Goal: Task Accomplishment & Management: Manage account settings

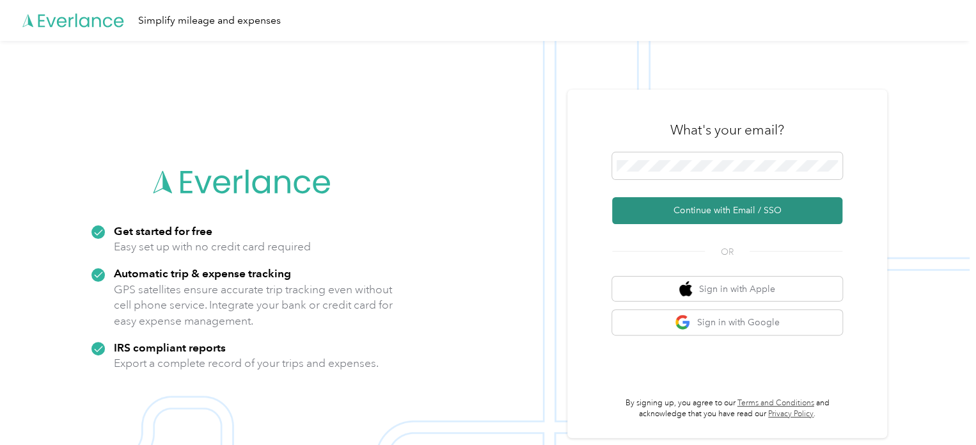
click at [754, 205] on button "Continue with Email / SSO" at bounding box center [727, 210] width 230 height 27
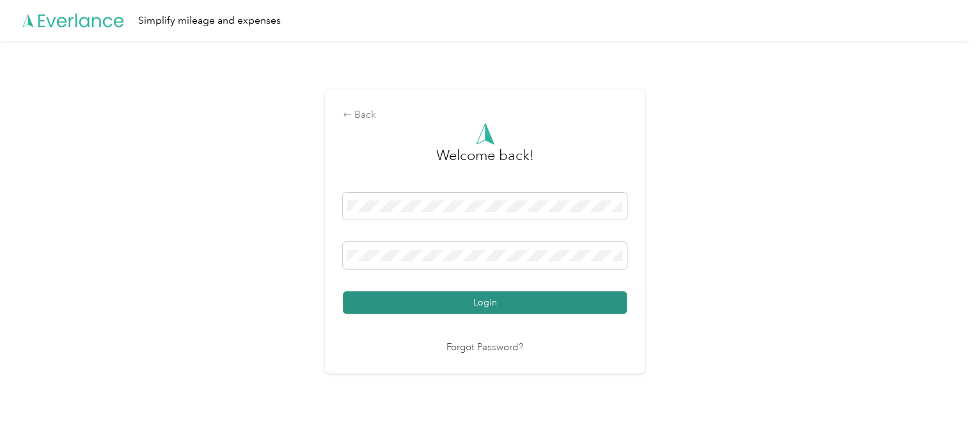
click at [525, 299] on button "Login" at bounding box center [485, 302] width 284 height 22
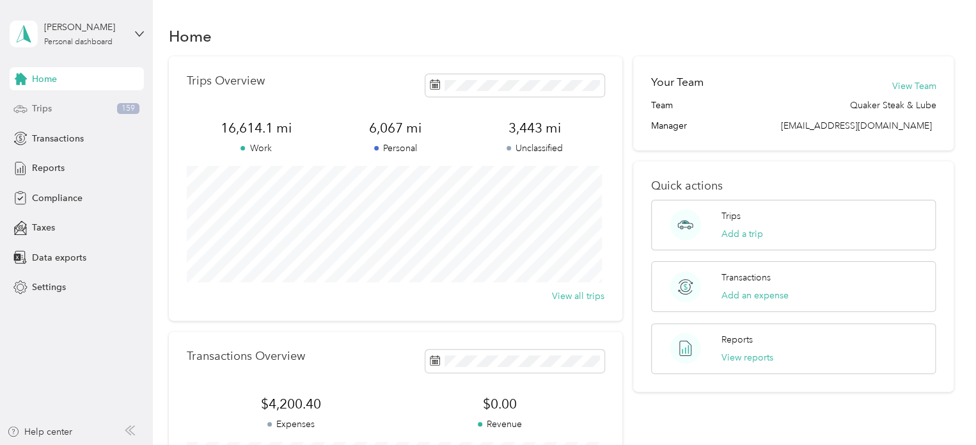
click at [43, 112] on span "Trips" at bounding box center [42, 108] width 20 height 13
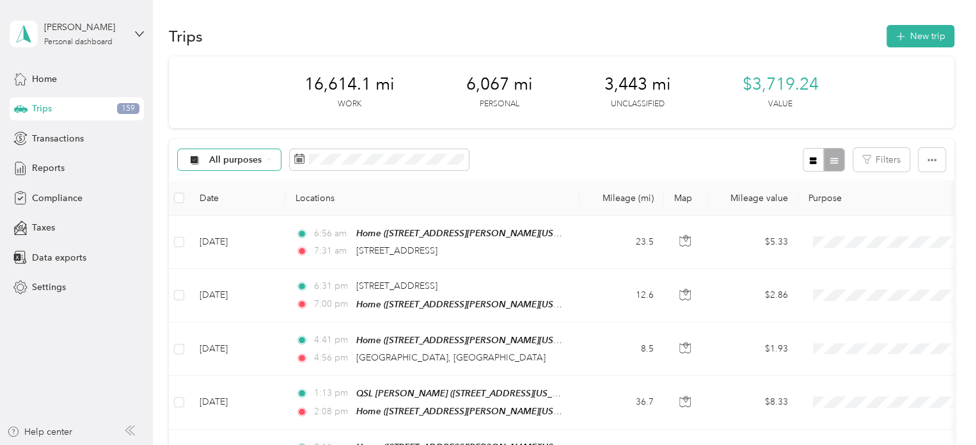
click at [272, 160] on div "All purposes" at bounding box center [230, 160] width 104 height 22
click at [256, 201] on span "Unclassified" at bounding box center [255, 204] width 93 height 13
click at [268, 156] on div "Unclassified" at bounding box center [229, 160] width 102 height 22
click at [255, 203] on span "Unclassified" at bounding box center [248, 204] width 79 height 13
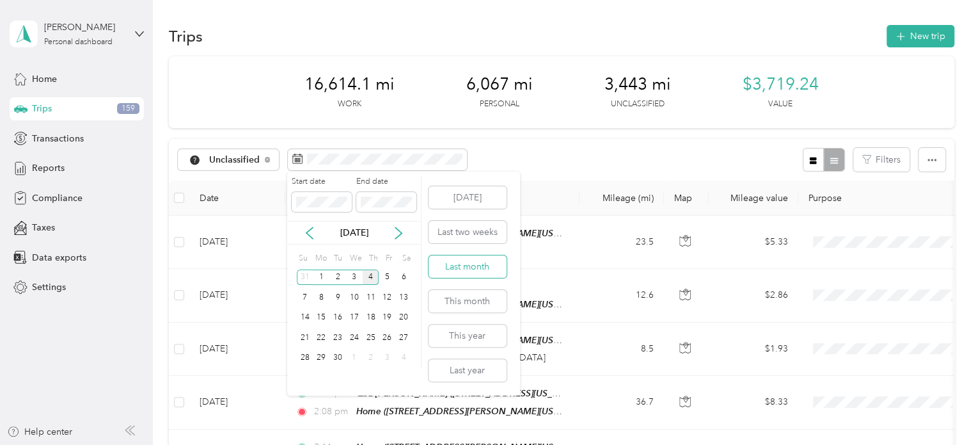
click at [471, 263] on button "Last month" at bounding box center [468, 266] width 78 height 22
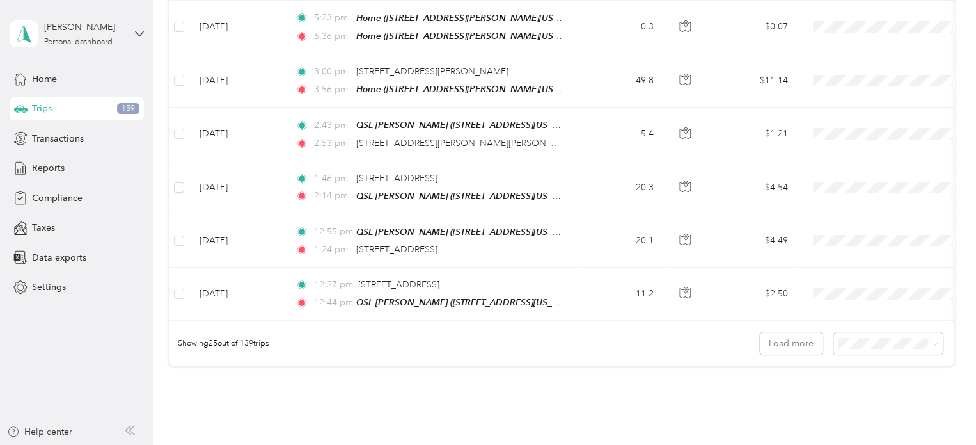
scroll to position [1186, 0]
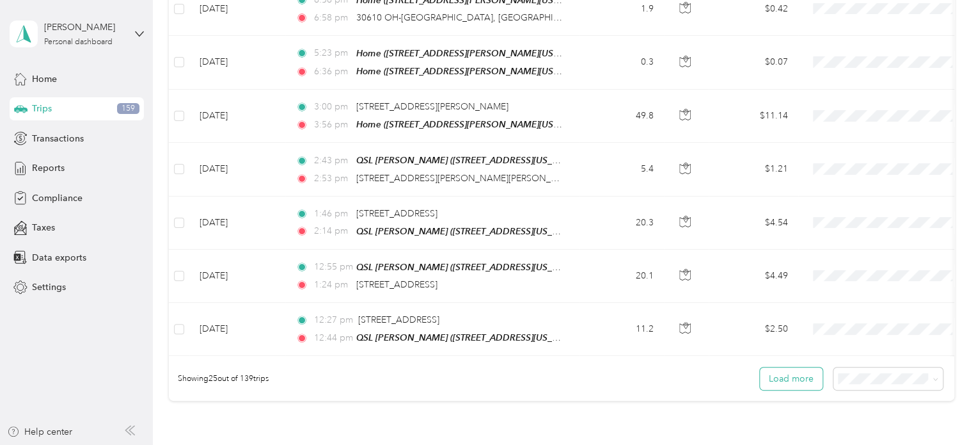
click at [808, 376] on button "Load more" at bounding box center [791, 378] width 63 height 22
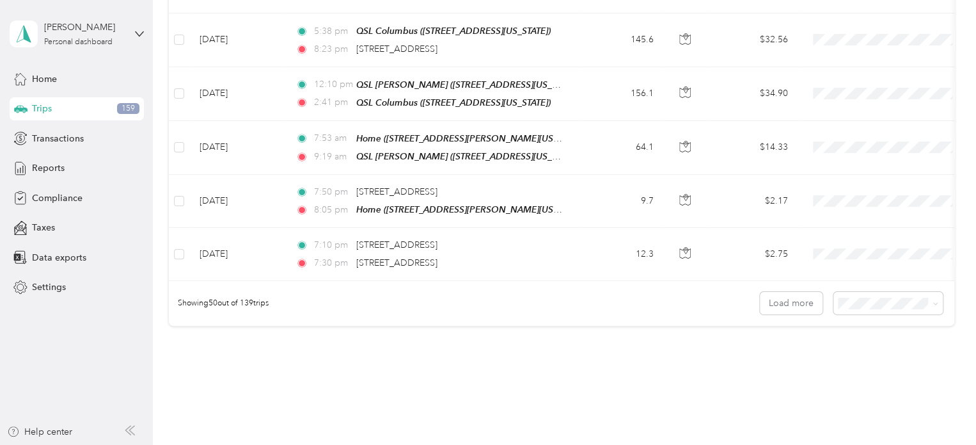
scroll to position [2626, 0]
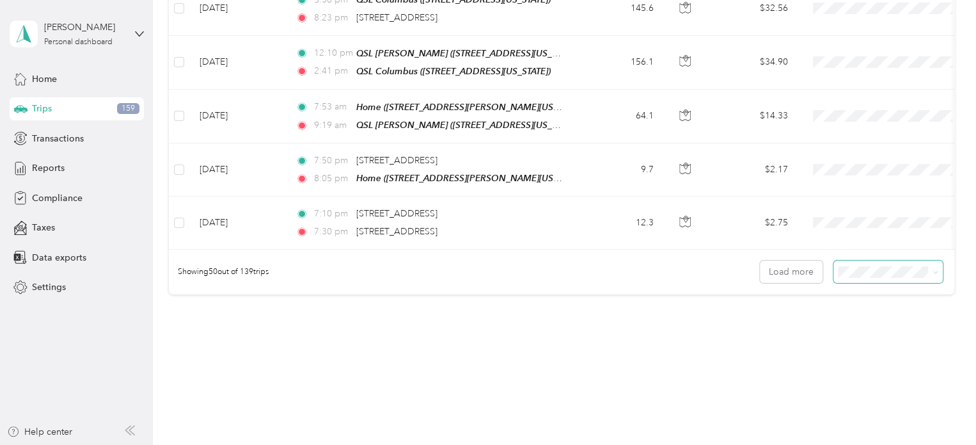
click at [928, 265] on span at bounding box center [933, 271] width 10 height 13
click at [934, 260] on span at bounding box center [887, 271] width 109 height 22
click at [933, 269] on icon at bounding box center [936, 272] width 6 height 6
click at [887, 319] on li "100 per load" at bounding box center [884, 311] width 109 height 22
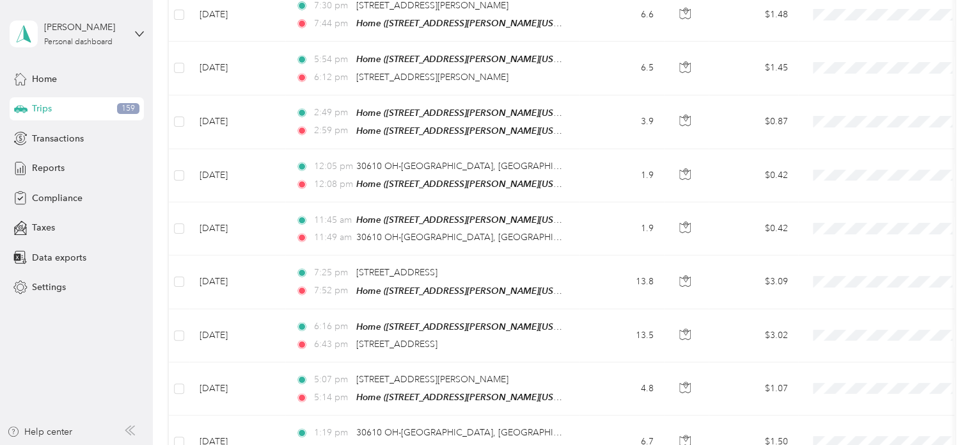
scroll to position [5250, 0]
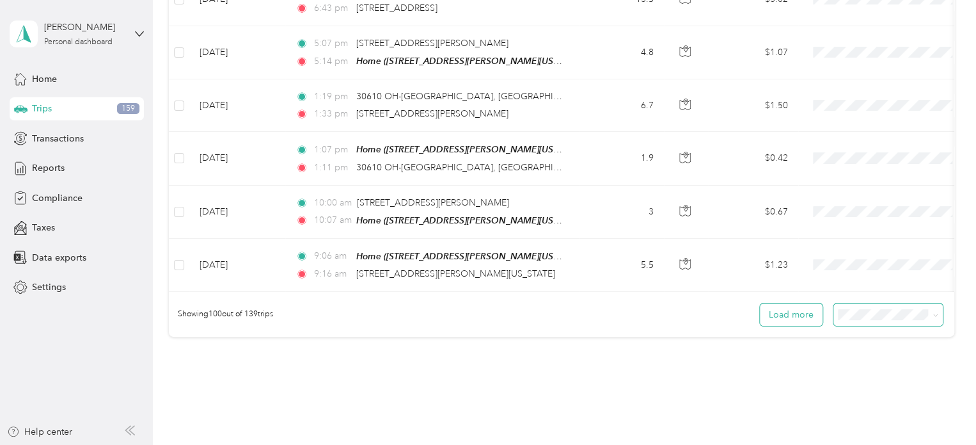
click at [796, 303] on button "Load more" at bounding box center [791, 314] width 63 height 22
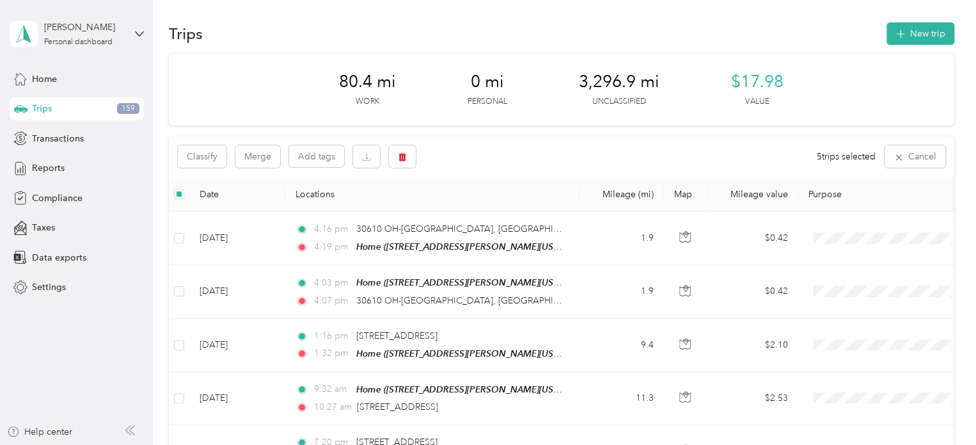
scroll to position [0, 0]
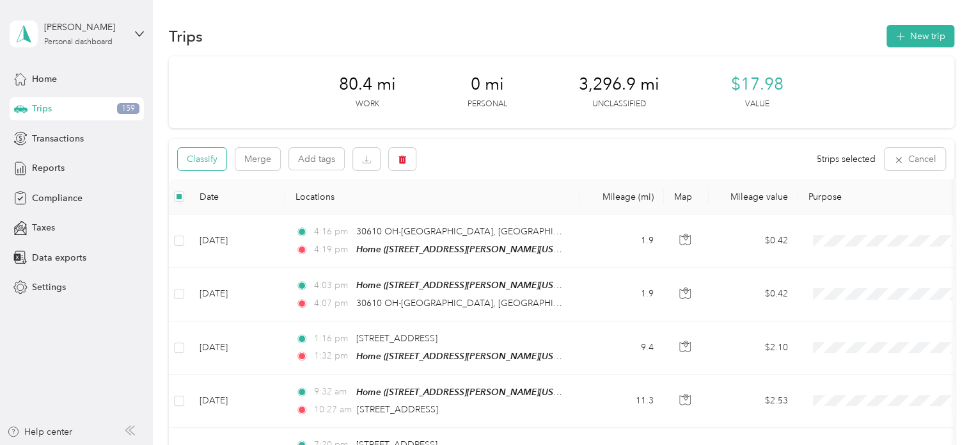
click at [216, 160] on button "Classify" at bounding box center [202, 159] width 49 height 22
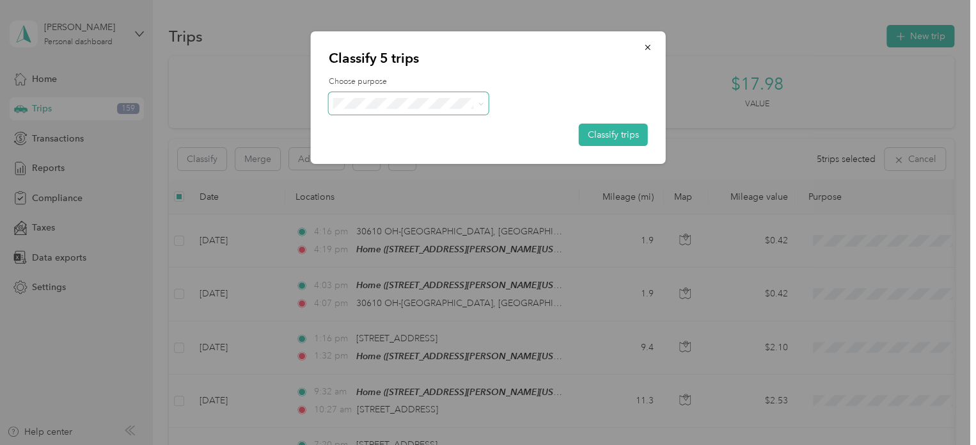
click at [480, 101] on icon at bounding box center [481, 104] width 6 height 6
click at [445, 140] on li "Personal" at bounding box center [408, 147] width 160 height 22
click at [603, 130] on button "Classify trips" at bounding box center [613, 134] width 69 height 22
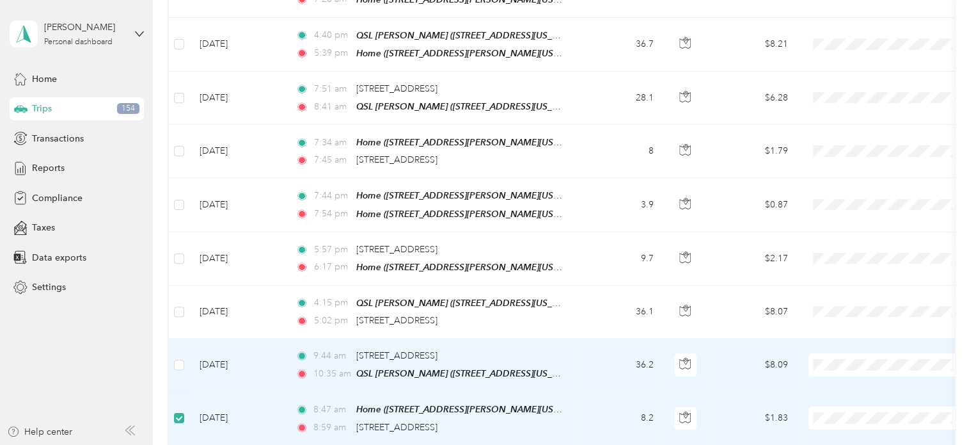
scroll to position [6905, 0]
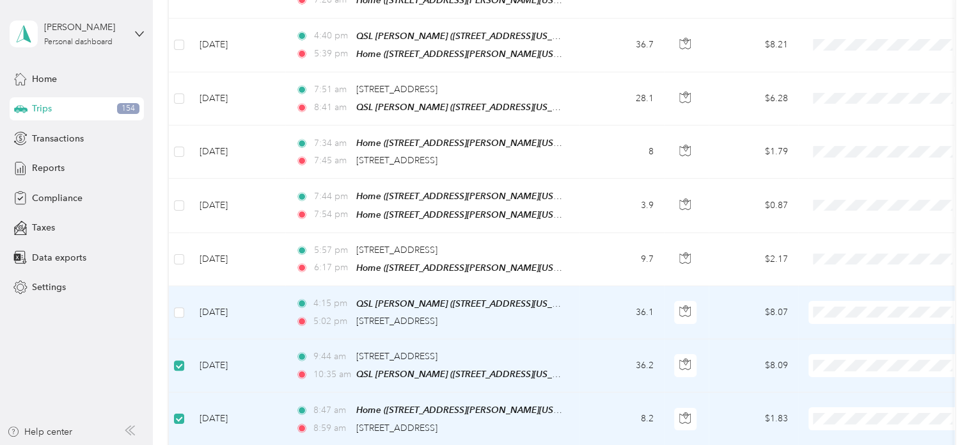
click at [175, 286] on td at bounding box center [179, 312] width 20 height 53
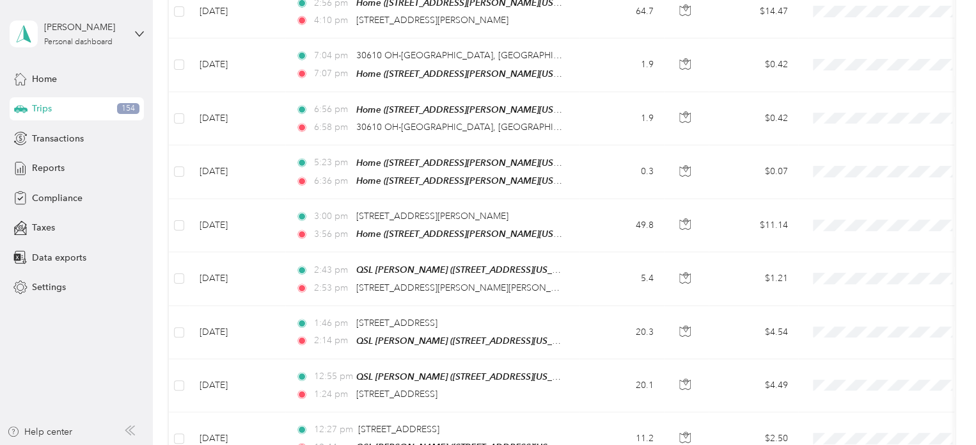
scroll to position [0, 0]
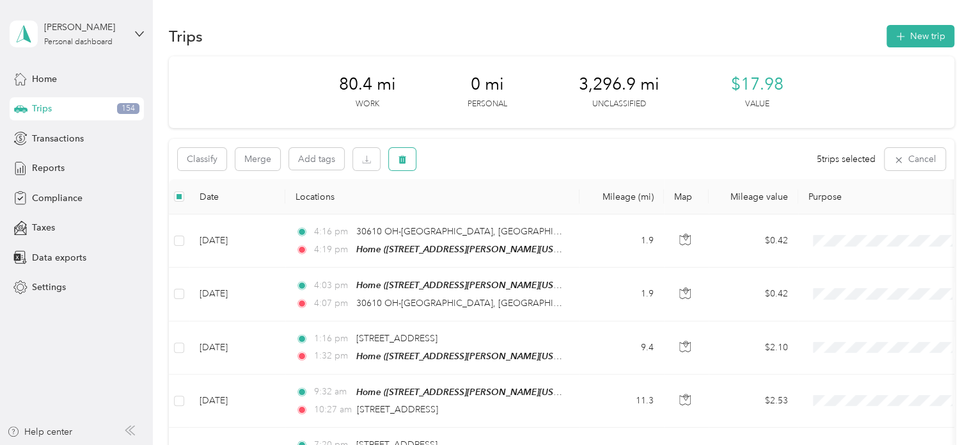
click at [404, 161] on icon "button" at bounding box center [402, 159] width 8 height 8
click at [496, 214] on button "Yes" at bounding box center [497, 212] width 25 height 20
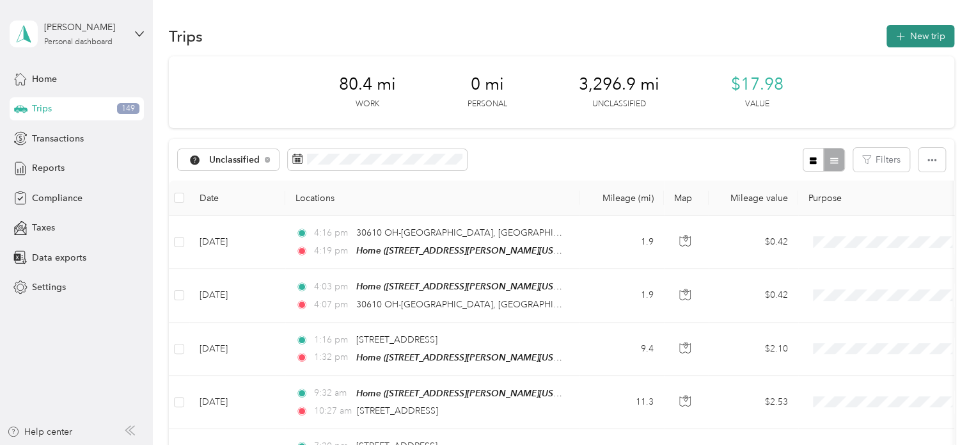
click at [904, 32] on button "New trip" at bounding box center [920, 36] width 68 height 22
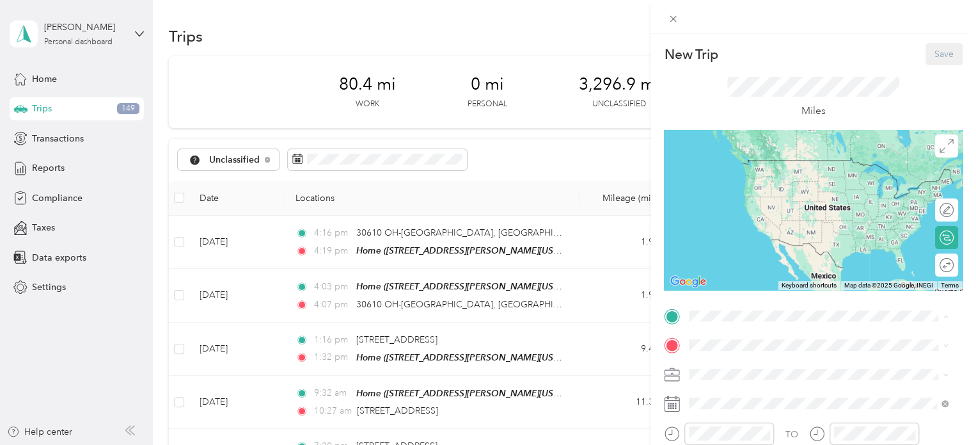
click at [761, 182] on div "Home [STREET_ADDRESS][PERSON_NAME][US_STATE]" at bounding box center [812, 172] width 199 height 27
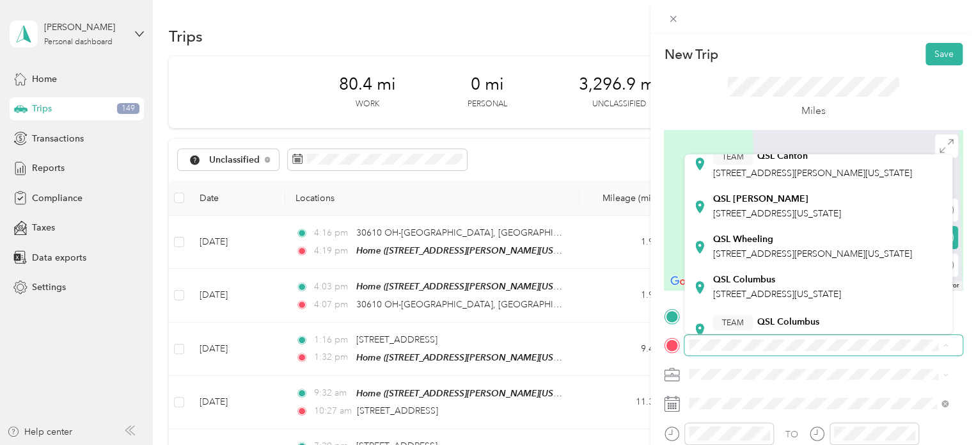
scroll to position [192, 0]
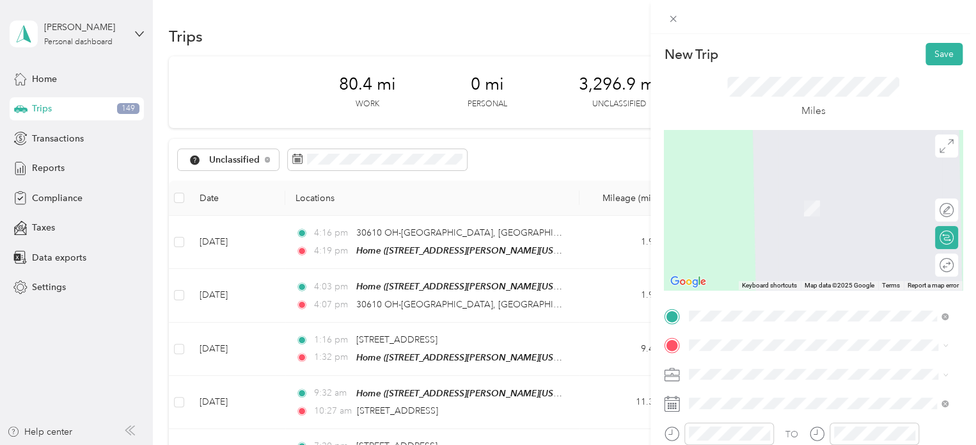
click at [773, 205] on span "[STREET_ADDRESS][US_STATE]" at bounding box center [777, 199] width 128 height 11
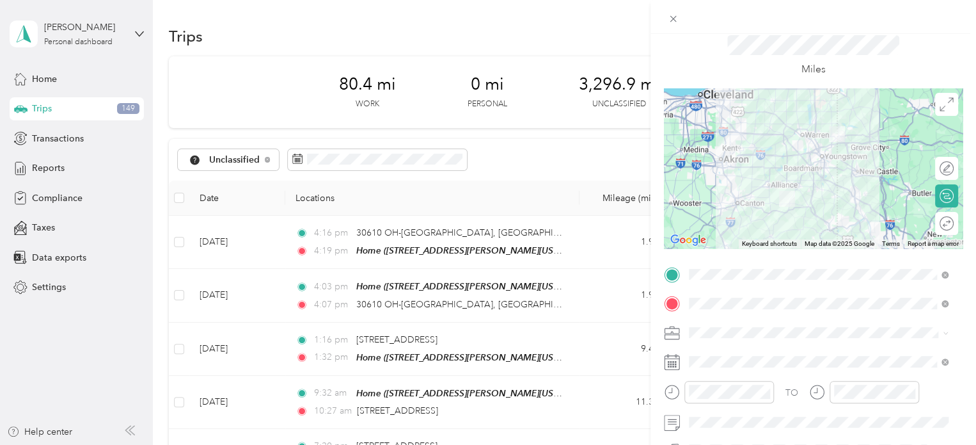
scroll to position [64, 0]
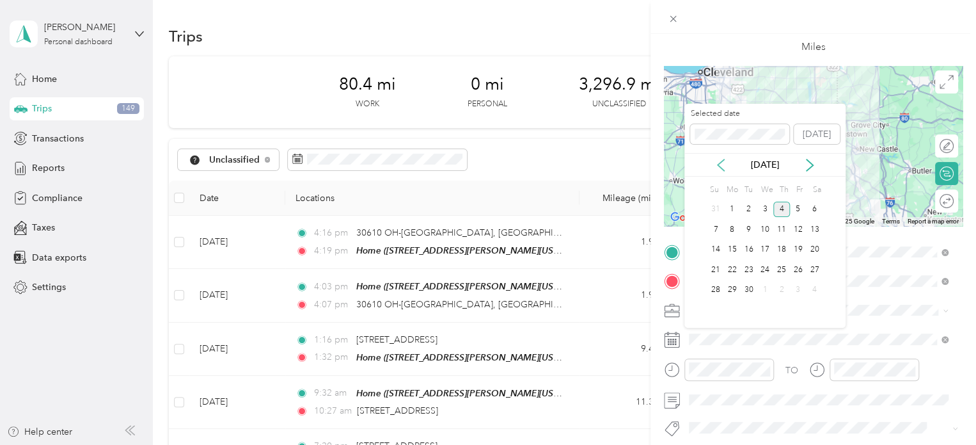
click at [721, 166] on icon at bounding box center [720, 165] width 13 height 13
click at [811, 208] on div "2" at bounding box center [814, 209] width 17 height 16
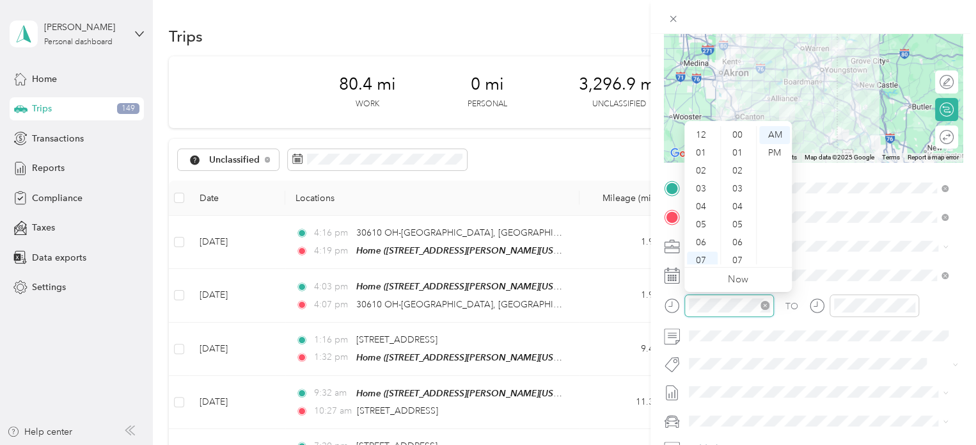
scroll to position [77, 0]
click at [704, 202] on div "08" at bounding box center [702, 202] width 31 height 18
click at [739, 138] on div "00" at bounding box center [738, 135] width 31 height 18
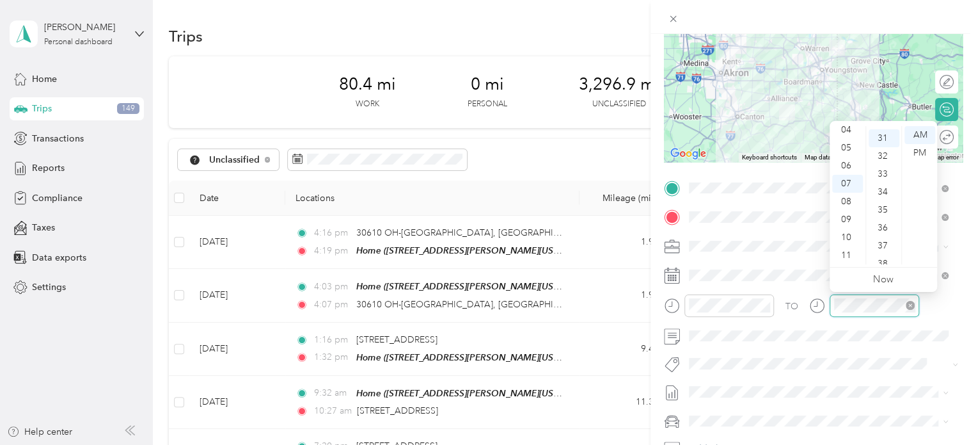
scroll to position [555, 0]
click at [840, 216] on div "09" at bounding box center [847, 219] width 31 height 18
click at [881, 136] on div "00" at bounding box center [884, 135] width 31 height 18
click at [883, 373] on div "TO Add photo" at bounding box center [813, 332] width 299 height 309
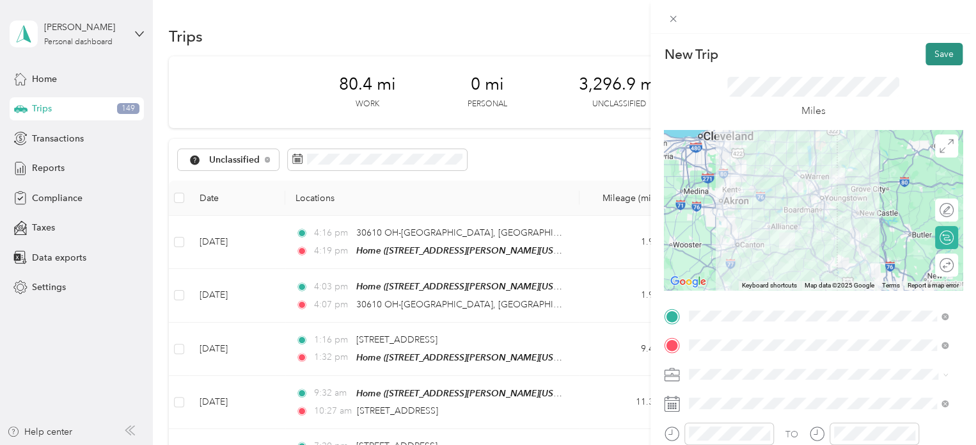
click at [929, 53] on button "Save" at bounding box center [943, 54] width 37 height 22
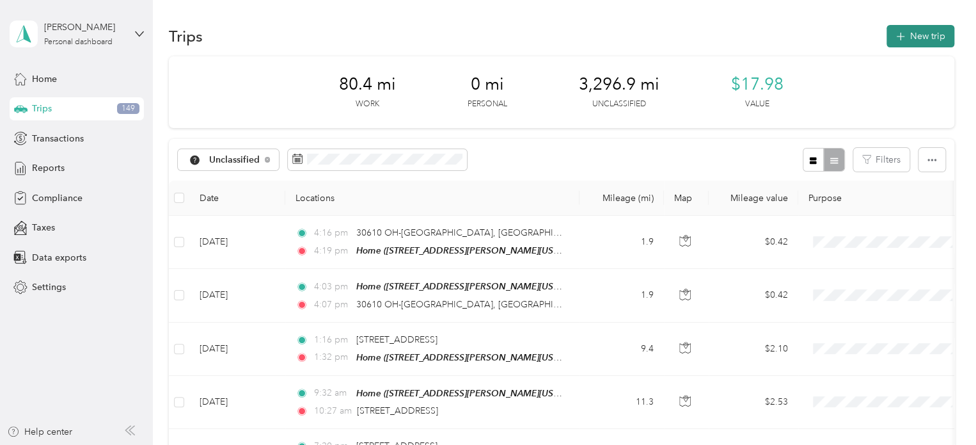
click at [913, 38] on button "New trip" at bounding box center [920, 36] width 68 height 22
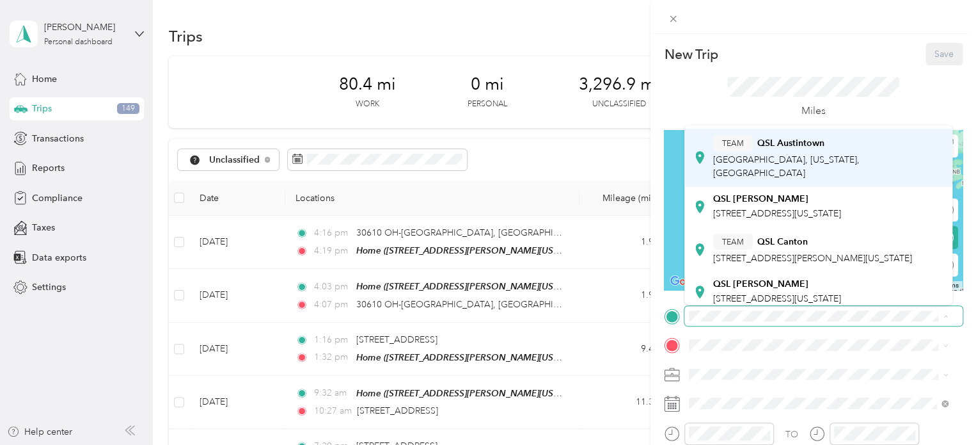
scroll to position [128, 0]
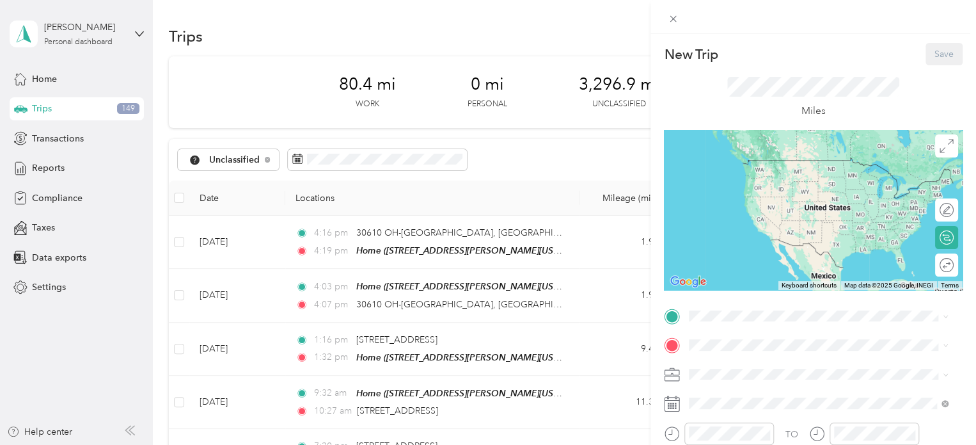
click at [759, 240] on span "[STREET_ADDRESS][US_STATE]" at bounding box center [777, 234] width 128 height 11
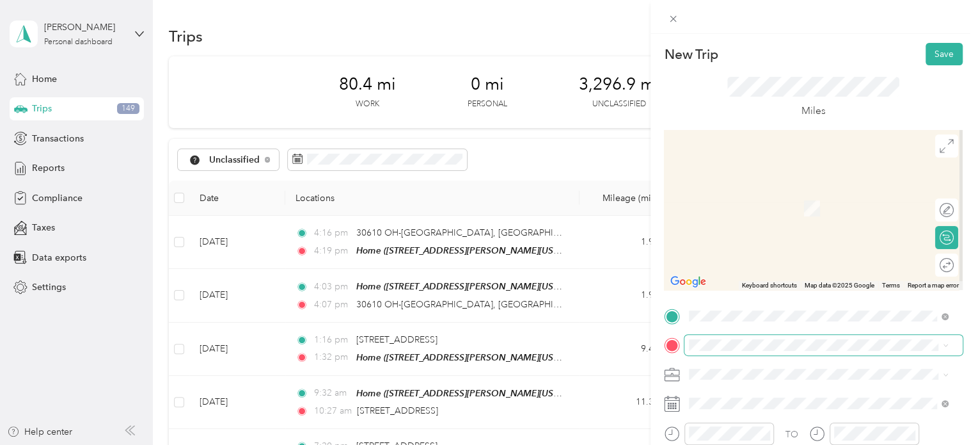
click at [756, 351] on span at bounding box center [823, 345] width 278 height 20
click at [760, 208] on span "[STREET_ADDRESS][PERSON_NAME][US_STATE]" at bounding box center [812, 208] width 199 height 11
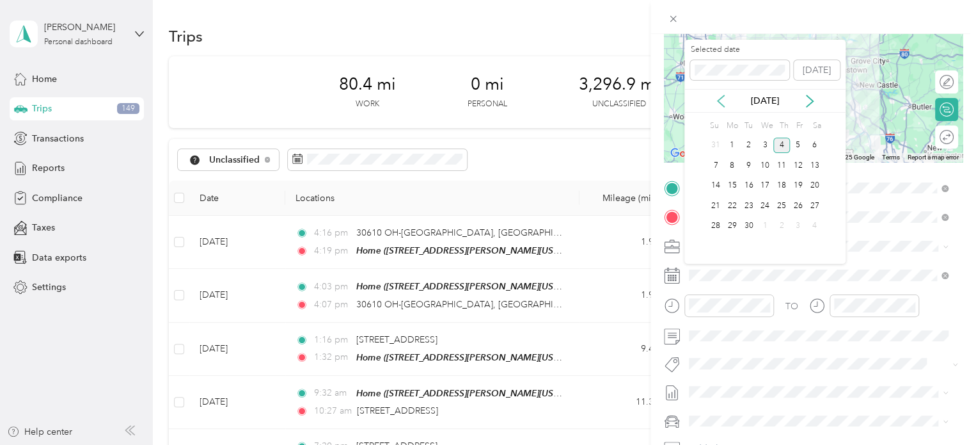
click at [719, 99] on icon at bounding box center [721, 101] width 6 height 12
click at [814, 143] on div "2" at bounding box center [814, 146] width 17 height 16
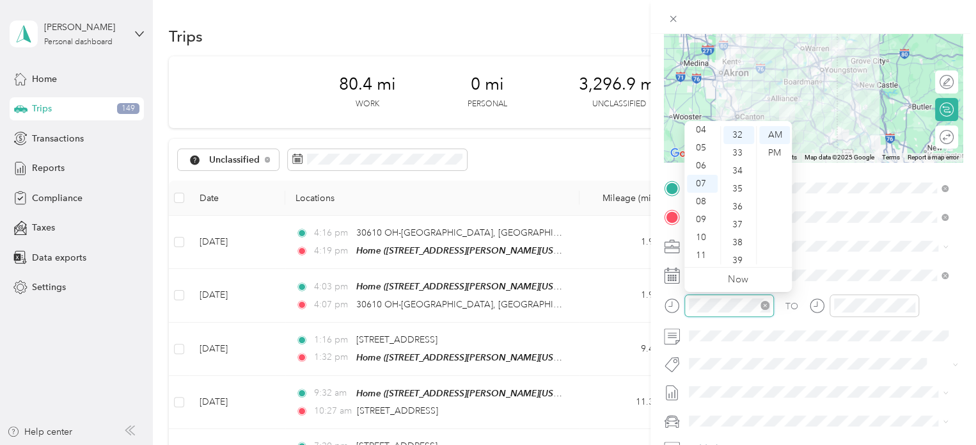
scroll to position [573, 0]
click at [701, 133] on div "04" at bounding box center [702, 130] width 31 height 18
click at [741, 161] on div "30" at bounding box center [738, 163] width 31 height 18
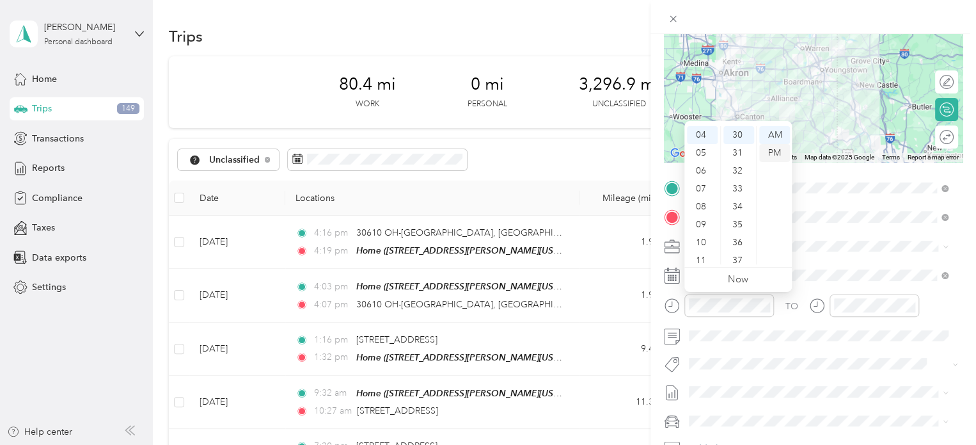
click at [769, 152] on div "PM" at bounding box center [774, 153] width 31 height 18
click at [883, 297] on div at bounding box center [875, 305] width 90 height 22
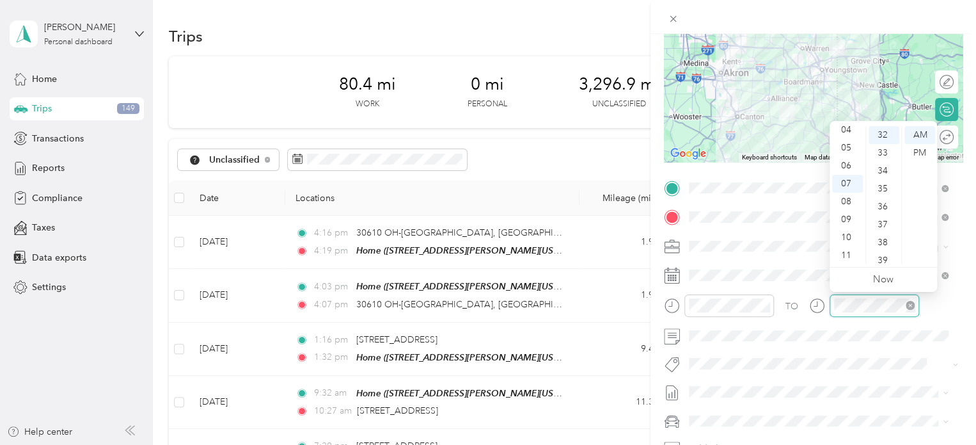
scroll to position [573, 0]
click at [847, 151] on div "05" at bounding box center [847, 148] width 31 height 18
click at [883, 165] on div "30" at bounding box center [884, 163] width 31 height 18
click at [916, 152] on div "PM" at bounding box center [919, 153] width 31 height 18
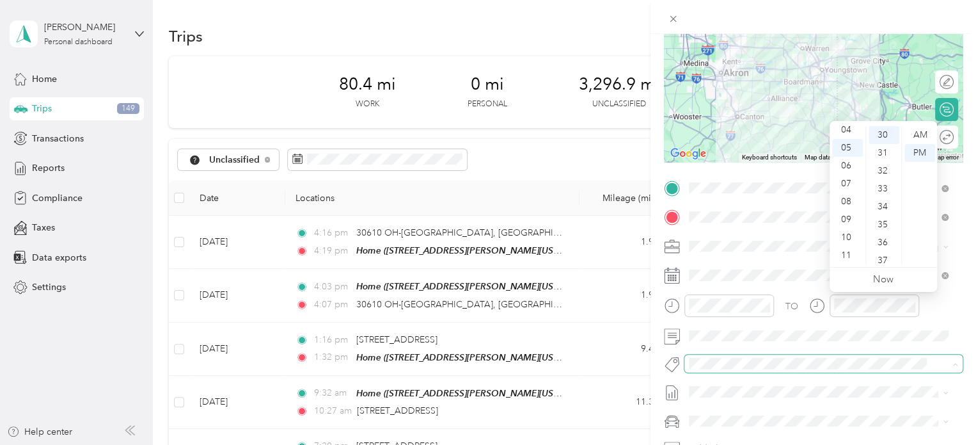
click at [925, 355] on span at bounding box center [823, 363] width 278 height 18
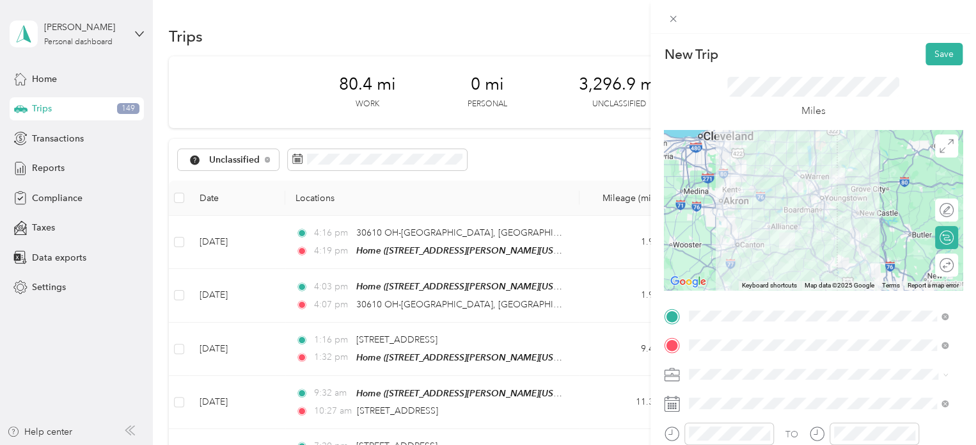
scroll to position [0, 0]
click at [937, 52] on button "Save" at bounding box center [943, 54] width 37 height 22
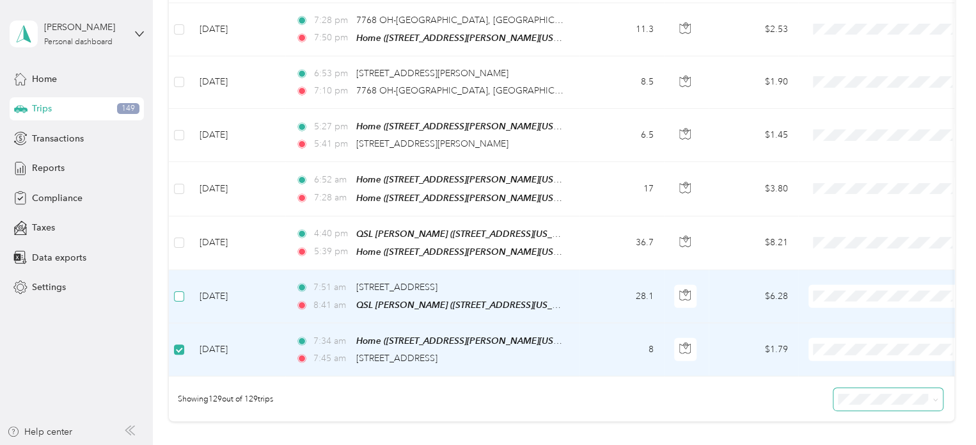
scroll to position [6706, 0]
click at [182, 290] on label at bounding box center [179, 297] width 10 height 14
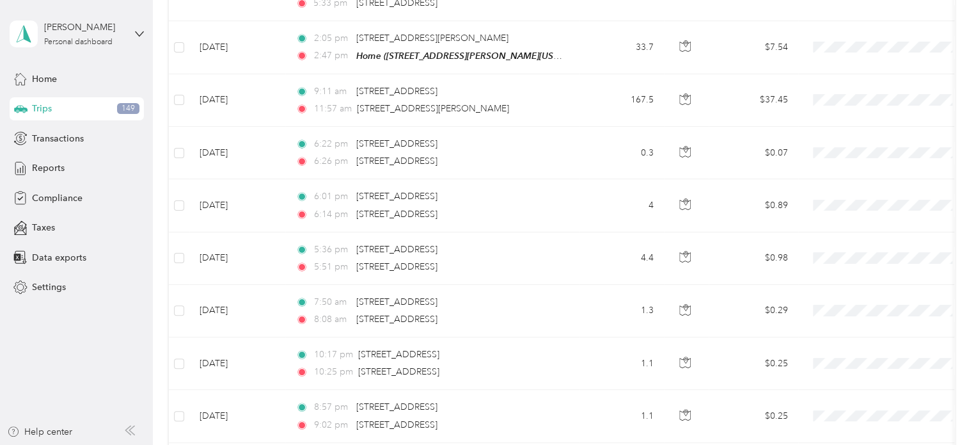
scroll to position [0, 0]
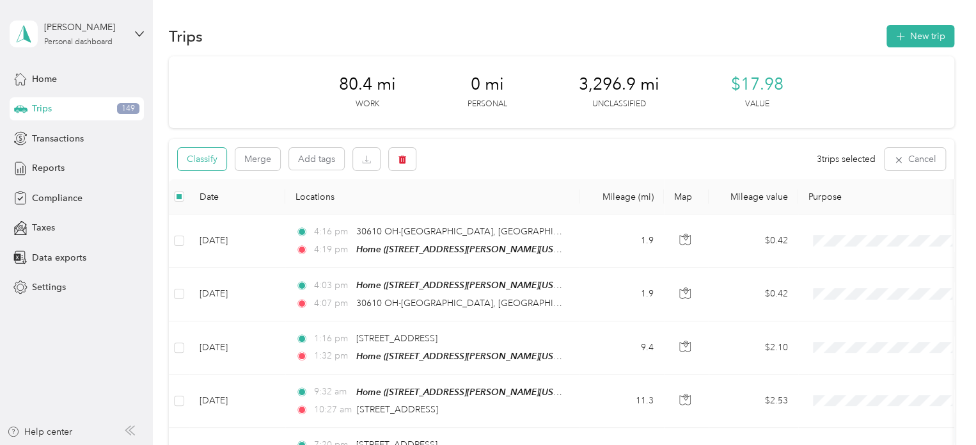
click at [198, 162] on button "Classify" at bounding box center [202, 159] width 49 height 22
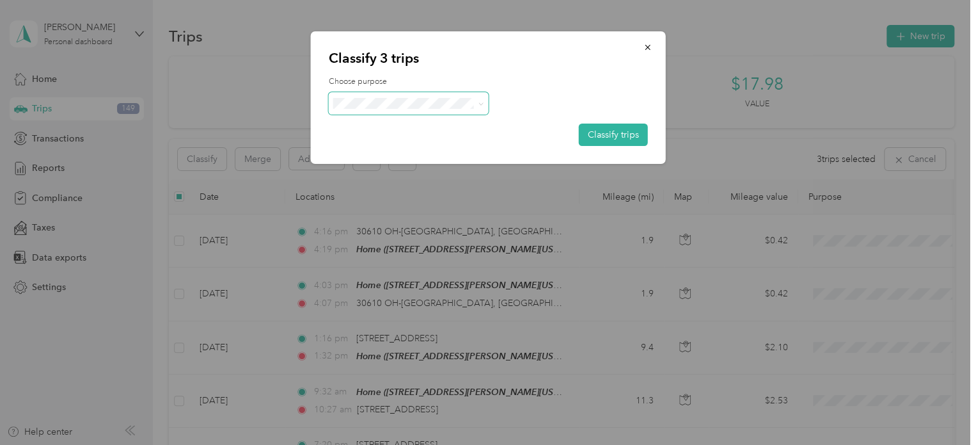
click at [478, 102] on icon at bounding box center [481, 104] width 6 height 6
click at [454, 130] on span "JDK Management Co." at bounding box center [419, 126] width 119 height 13
click at [629, 138] on button "Classify trips" at bounding box center [613, 134] width 69 height 22
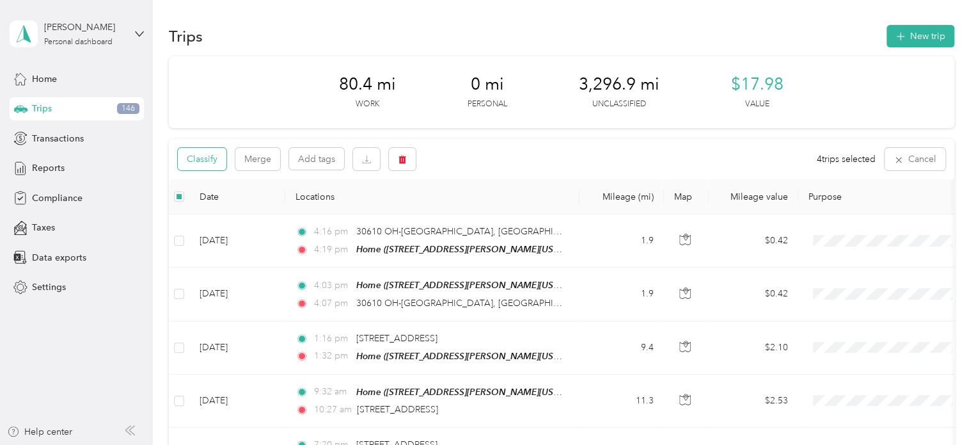
click at [197, 158] on button "Classify" at bounding box center [202, 159] width 49 height 22
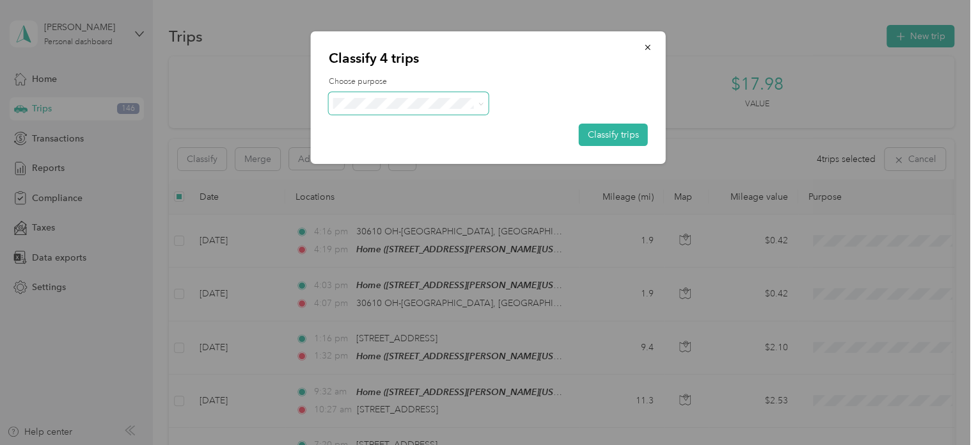
click at [479, 102] on icon at bounding box center [481, 104] width 6 height 6
click at [448, 143] on span "Personal" at bounding box center [419, 149] width 119 height 13
click at [602, 129] on button "Classify trips" at bounding box center [613, 134] width 69 height 22
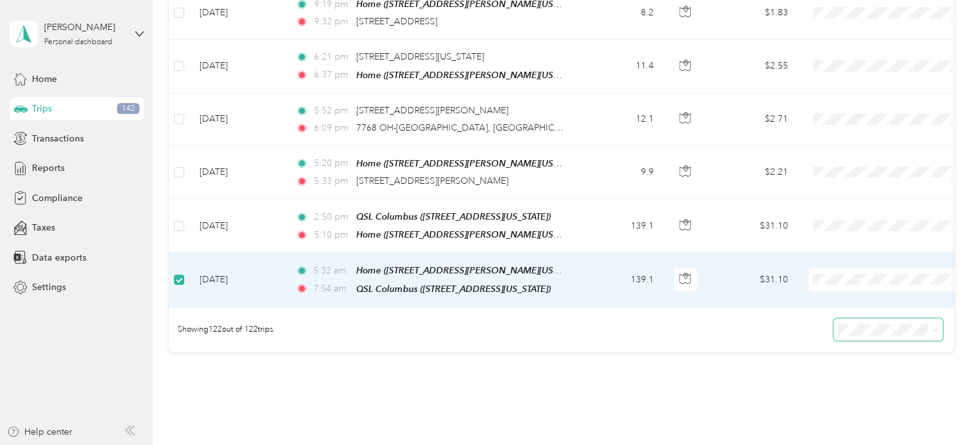
scroll to position [6403, 0]
click at [897, 214] on li "JDK Management Co." at bounding box center [887, 211] width 159 height 22
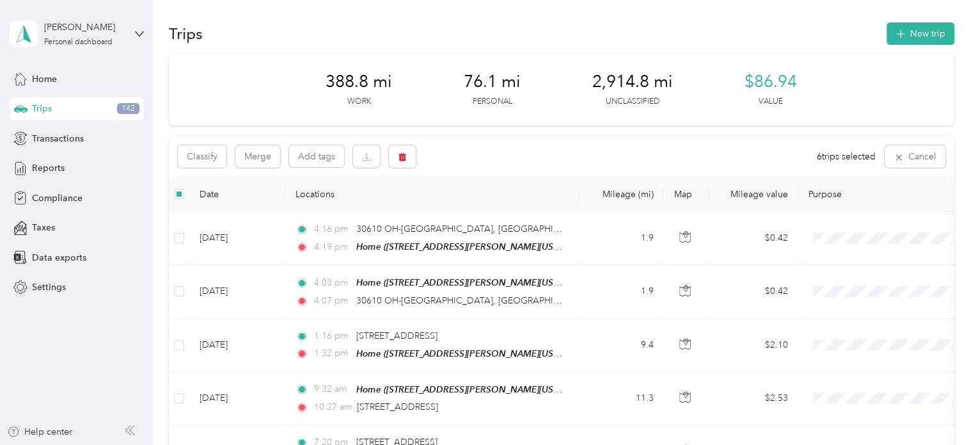
scroll to position [0, 0]
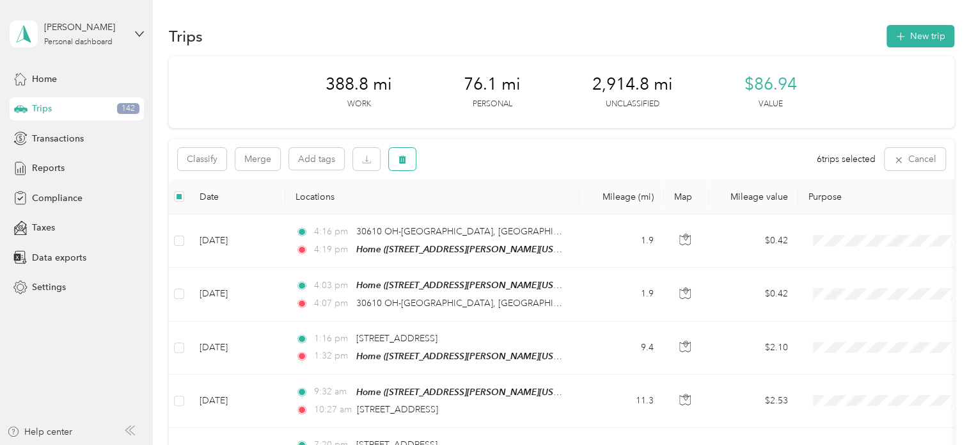
click at [400, 159] on icon "button" at bounding box center [402, 159] width 8 height 8
click at [492, 208] on button "Yes" at bounding box center [497, 212] width 25 height 20
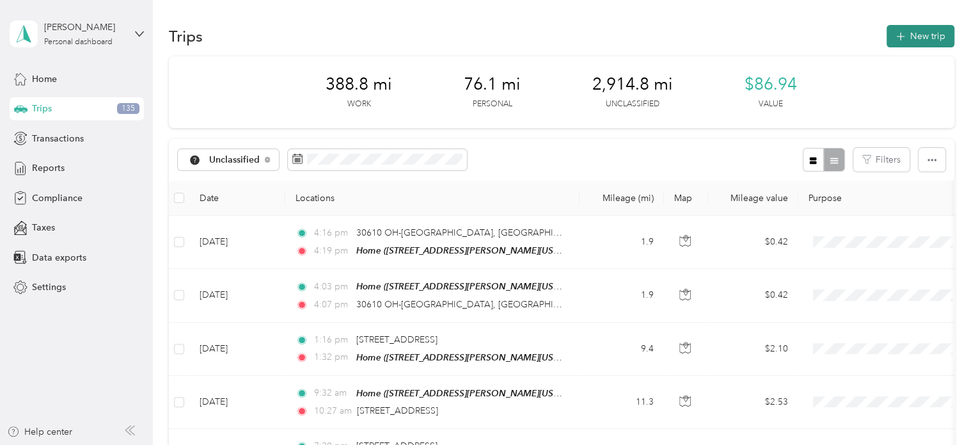
click at [925, 36] on button "New trip" at bounding box center [920, 36] width 68 height 22
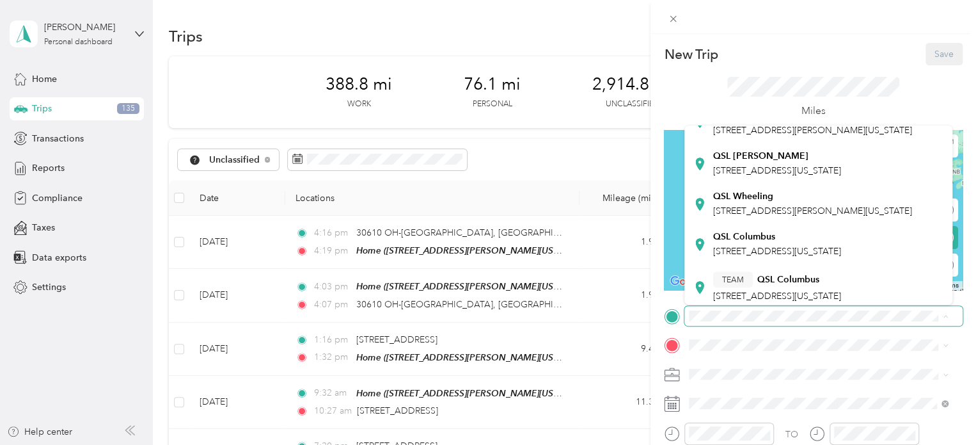
scroll to position [256, 0]
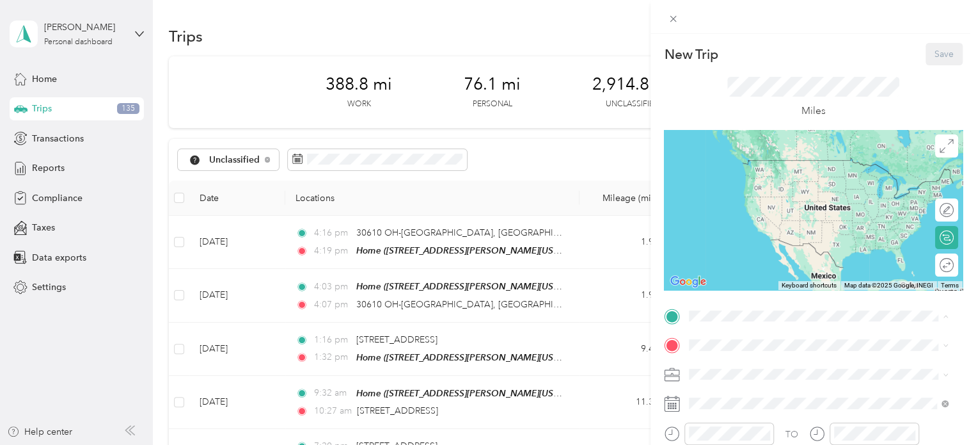
click at [767, 237] on strong "QSL Columbus" at bounding box center [744, 232] width 62 height 12
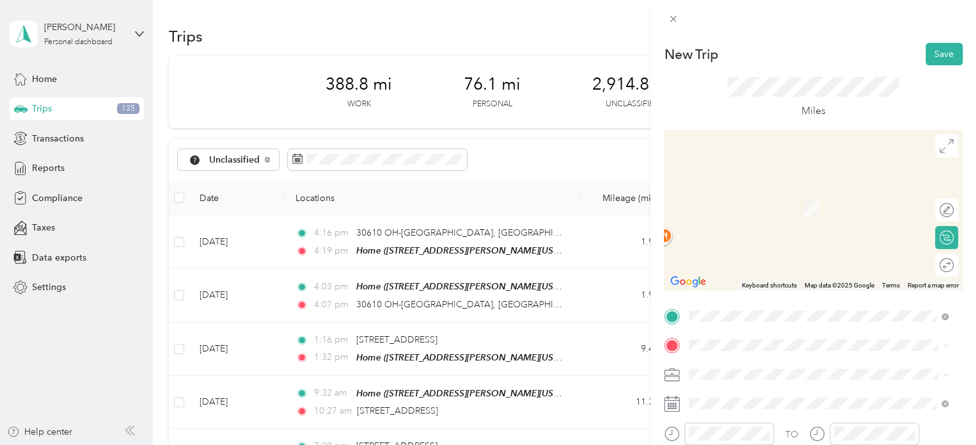
click at [764, 210] on span "[STREET_ADDRESS][PERSON_NAME][US_STATE]" at bounding box center [812, 206] width 199 height 11
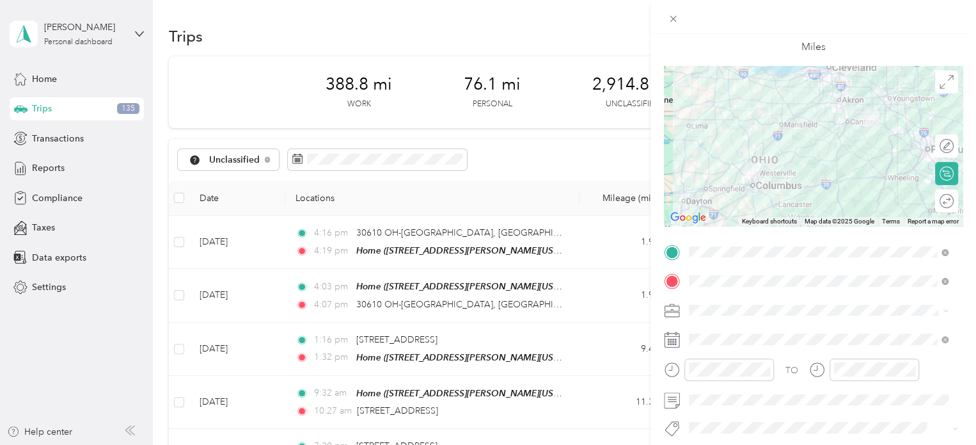
scroll to position [128, 0]
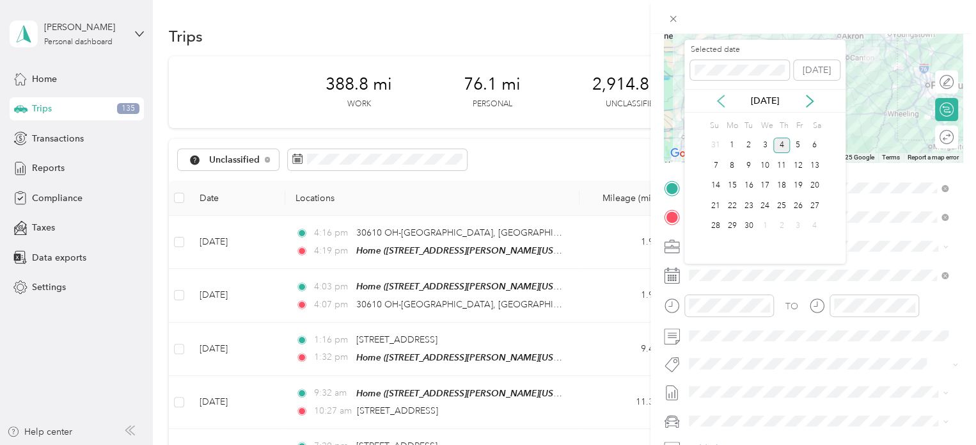
click at [721, 96] on icon at bounding box center [721, 101] width 6 height 12
click at [747, 168] on div "5" at bounding box center [749, 165] width 17 height 16
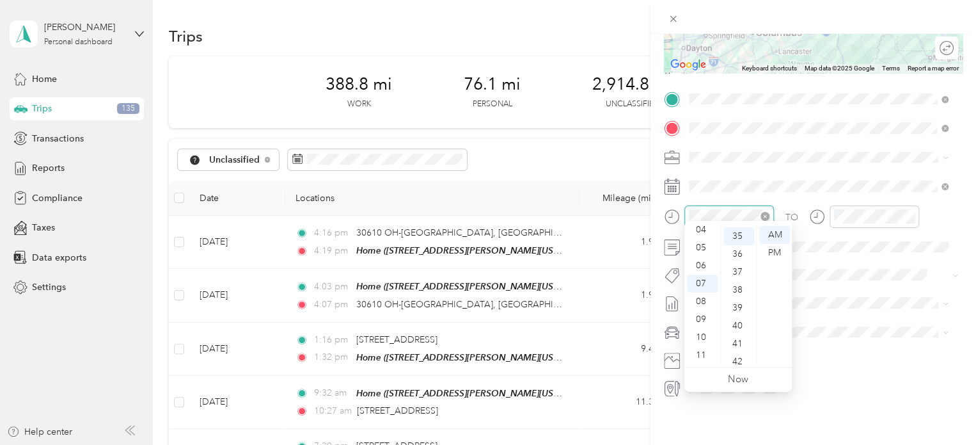
scroll to position [627, 0]
click at [705, 246] on div "05" at bounding box center [702, 248] width 31 height 18
click at [739, 232] on div "00" at bounding box center [738, 235] width 31 height 18
click at [770, 251] on div "PM" at bounding box center [774, 253] width 31 height 18
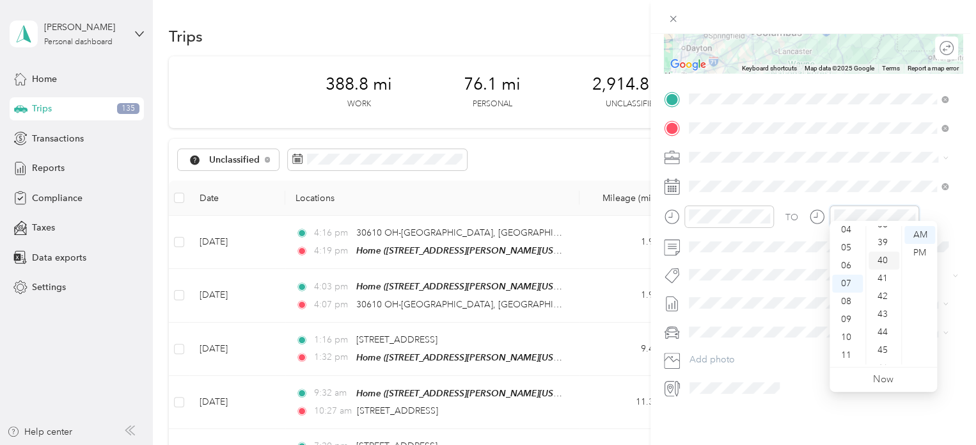
scroll to position [755, 0]
click at [886, 292] on div "45" at bounding box center [884, 286] width 31 height 18
click at [916, 246] on div "PM" at bounding box center [919, 253] width 31 height 18
click at [830, 171] on div "JDK Management Co." at bounding box center [810, 168] width 235 height 13
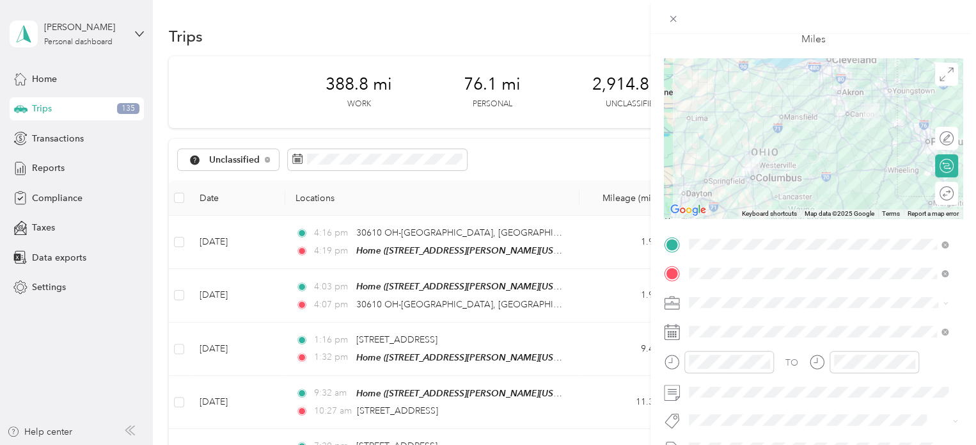
scroll to position [0, 0]
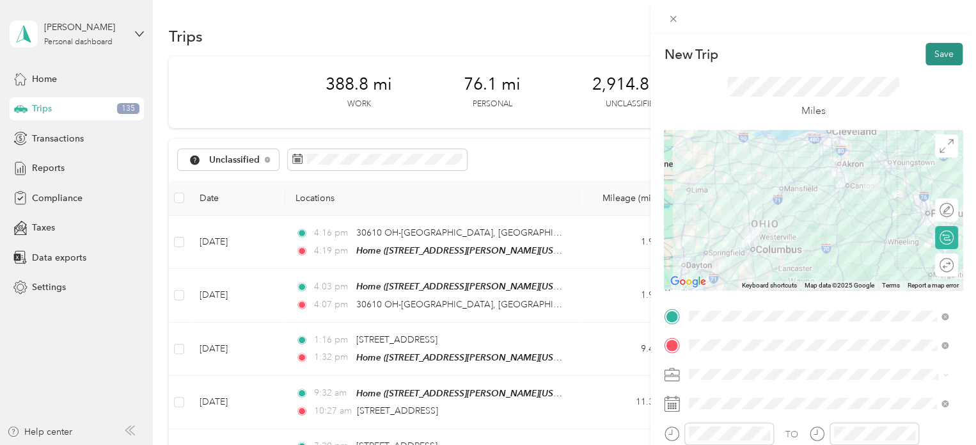
click at [942, 55] on button "Save" at bounding box center [943, 54] width 37 height 22
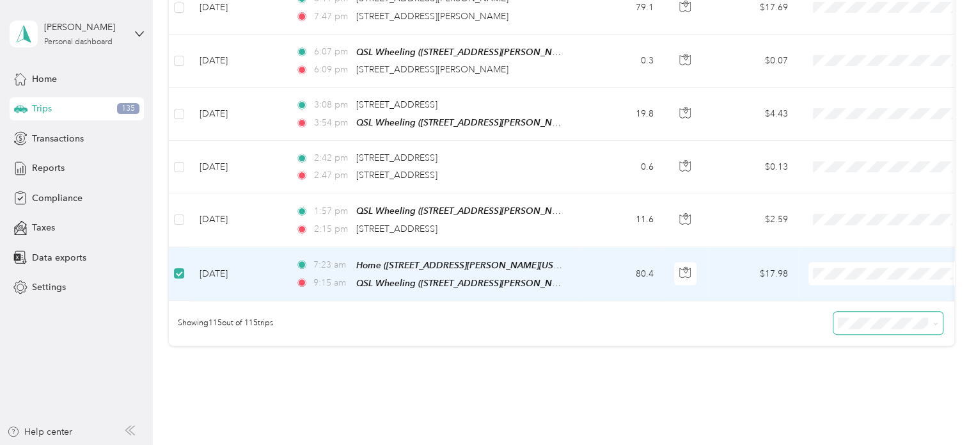
scroll to position [6035, 0]
click at [895, 214] on span "JDK Management Co." at bounding box center [899, 210] width 118 height 13
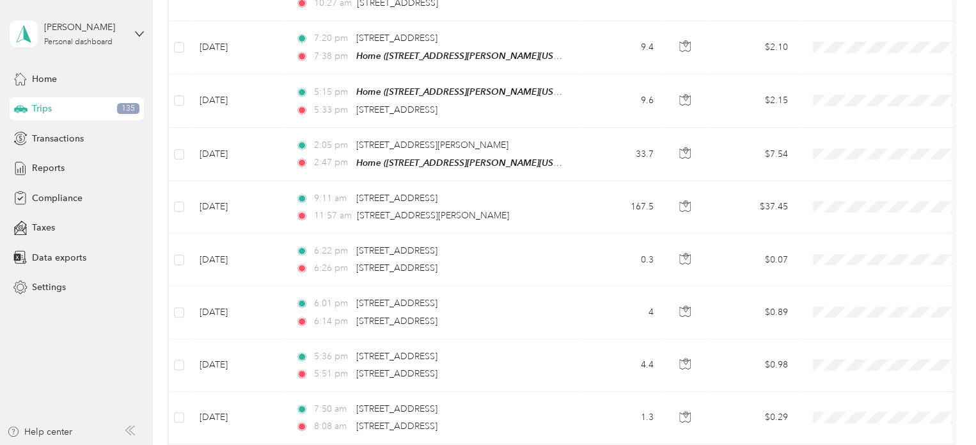
scroll to position [0, 0]
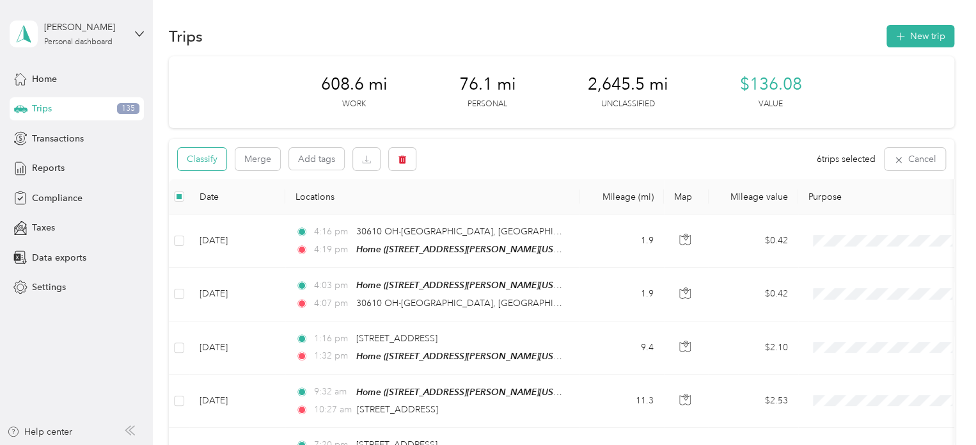
click at [212, 158] on button "Classify" at bounding box center [202, 159] width 49 height 22
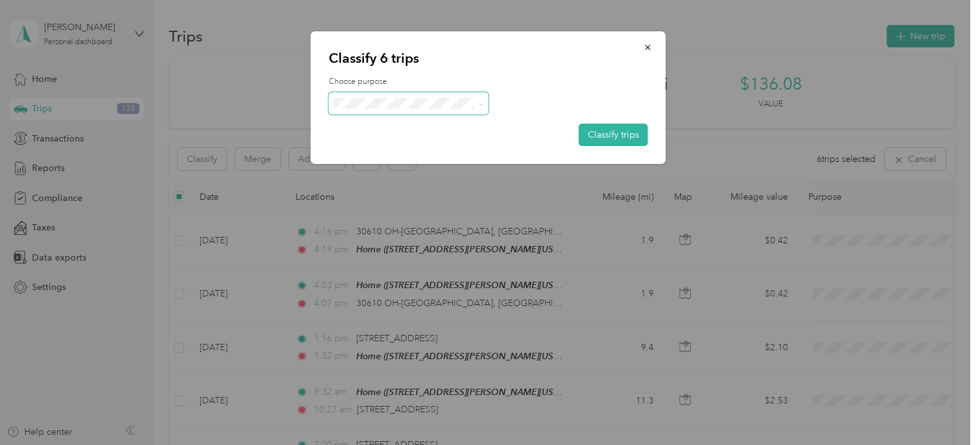
click at [485, 102] on span at bounding box center [409, 103] width 160 height 22
click at [482, 102] on icon at bounding box center [480, 103] width 4 height 3
click at [469, 125] on span "JDK Management Co." at bounding box center [419, 126] width 119 height 13
click at [601, 132] on button "Classify trips" at bounding box center [613, 134] width 69 height 22
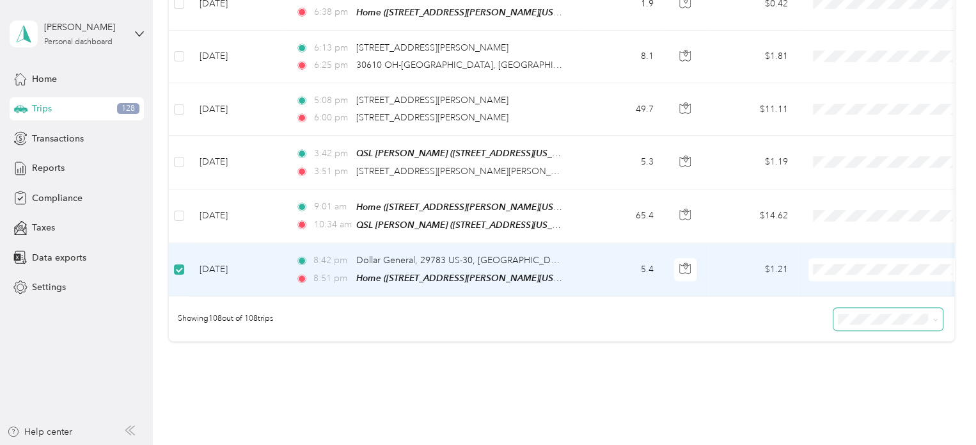
scroll to position [5668, 0]
click at [878, 237] on li "Personal" at bounding box center [887, 233] width 159 height 22
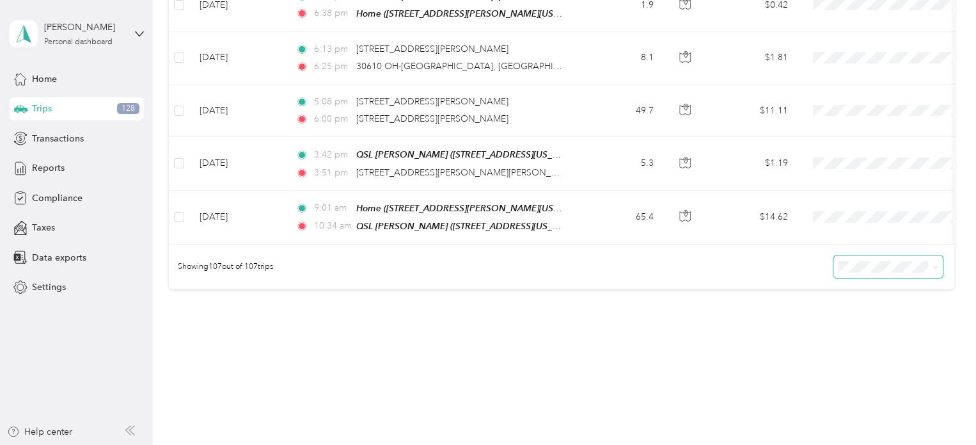
scroll to position [5616, 0]
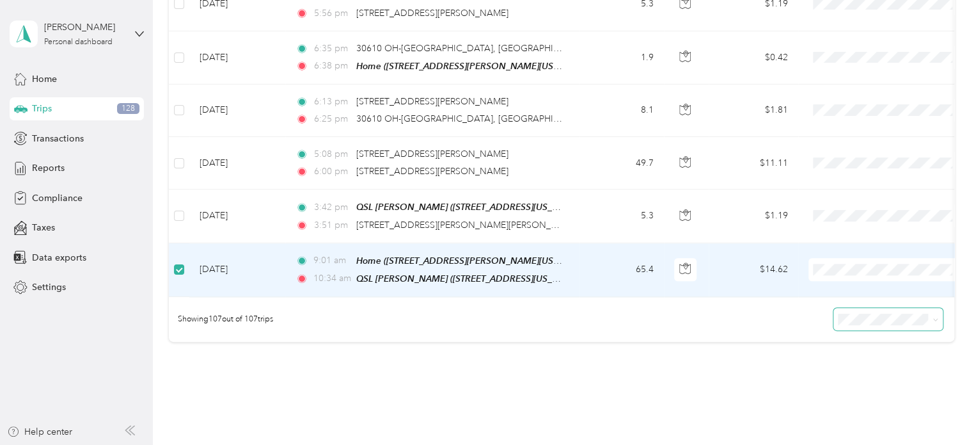
click at [881, 207] on span "JDK Management Co." at bounding box center [899, 209] width 118 height 13
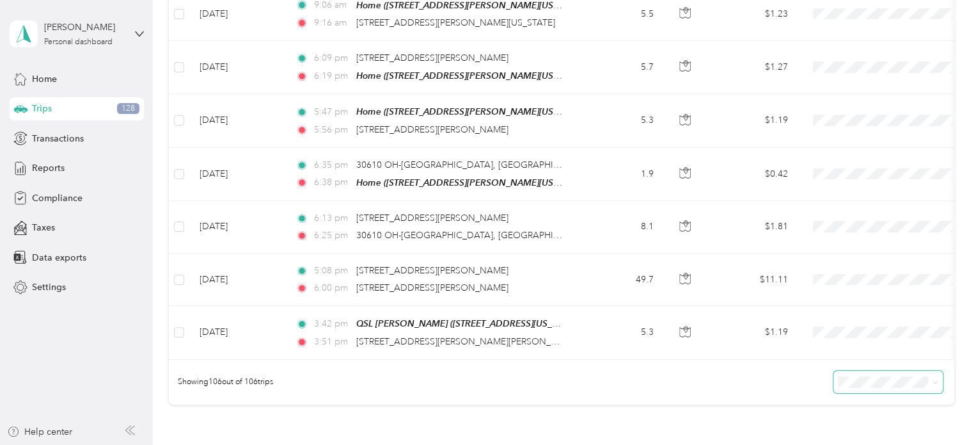
scroll to position [5435, 0]
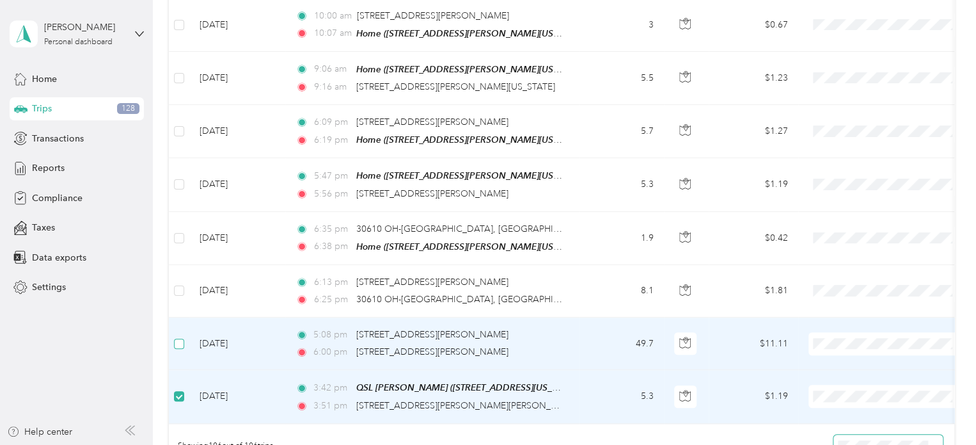
click at [179, 336] on label at bounding box center [179, 343] width 10 height 14
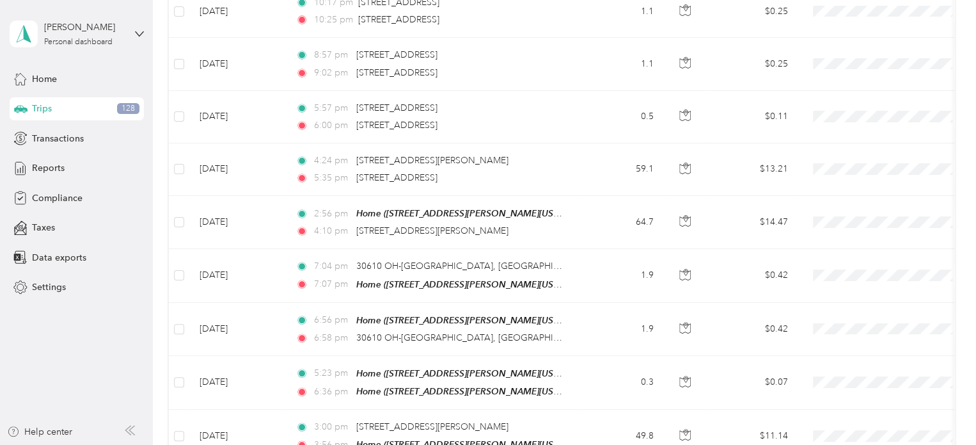
scroll to position [0, 0]
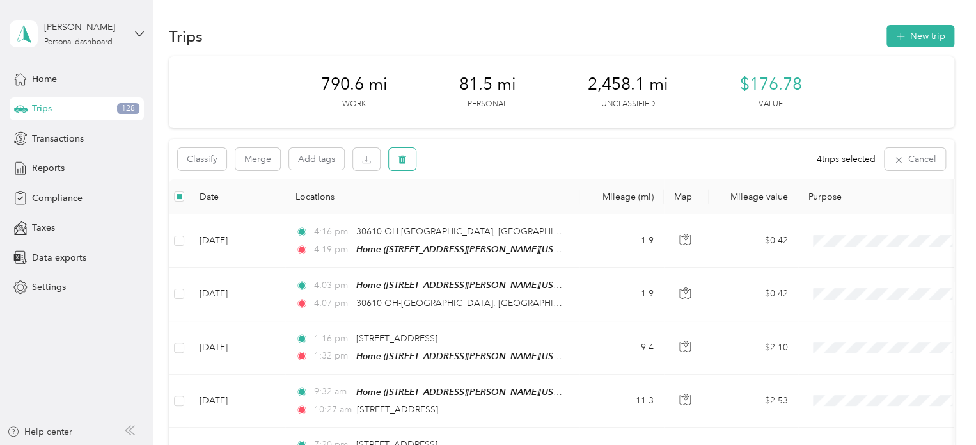
click at [397, 159] on button "button" at bounding box center [402, 159] width 27 height 22
click at [494, 211] on button "Yes" at bounding box center [497, 212] width 25 height 20
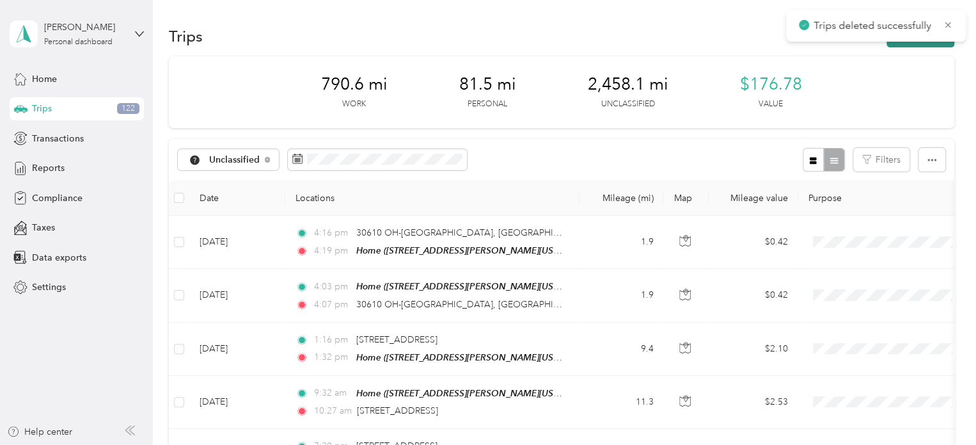
click at [922, 42] on button "New trip" at bounding box center [920, 36] width 68 height 22
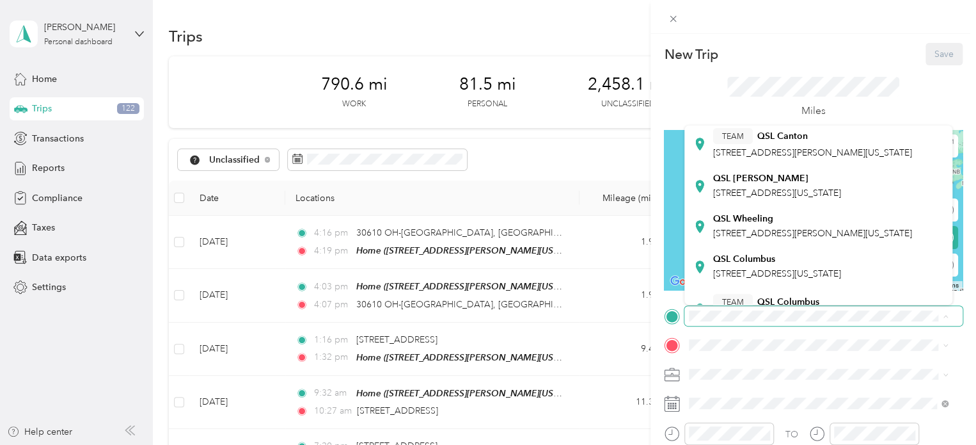
scroll to position [192, 0]
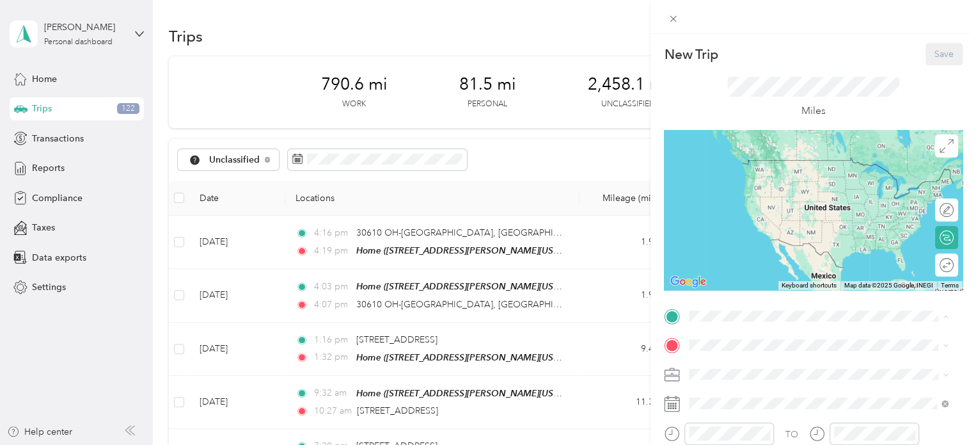
click at [781, 177] on div "QSL [PERSON_NAME] [STREET_ADDRESS][US_STATE]" at bounding box center [777, 163] width 128 height 27
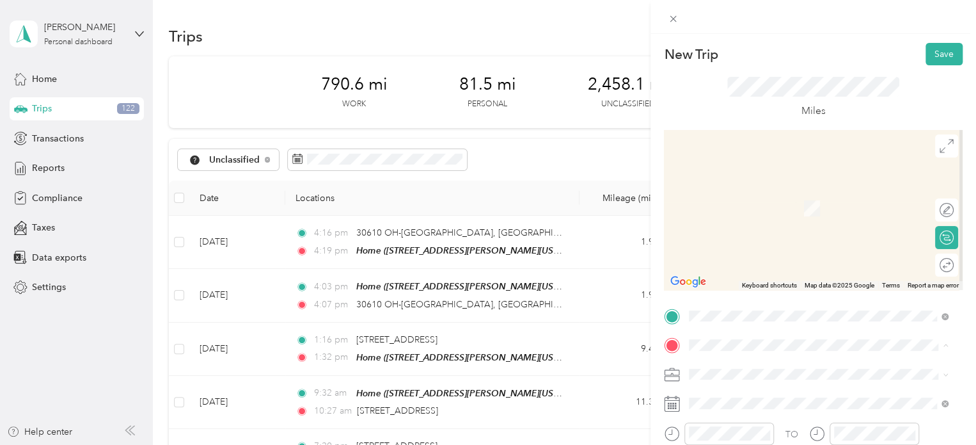
click at [778, 203] on span "[STREET_ADDRESS][PERSON_NAME][US_STATE]" at bounding box center [812, 208] width 199 height 11
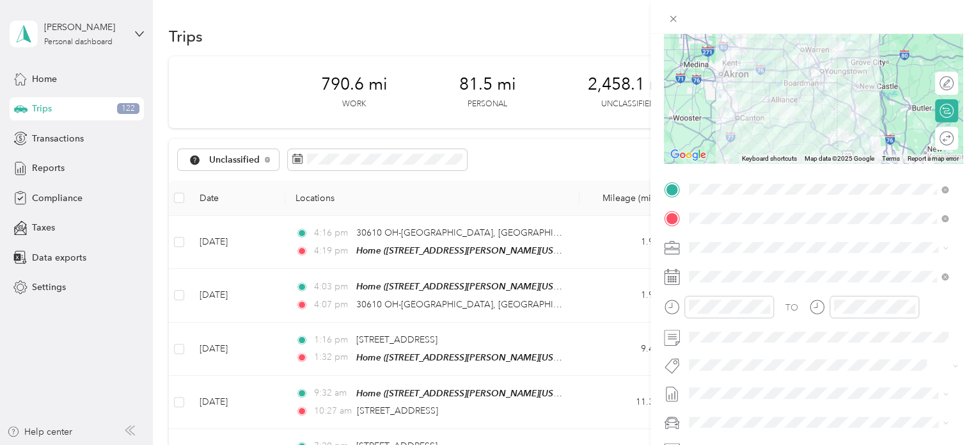
scroll to position [128, 0]
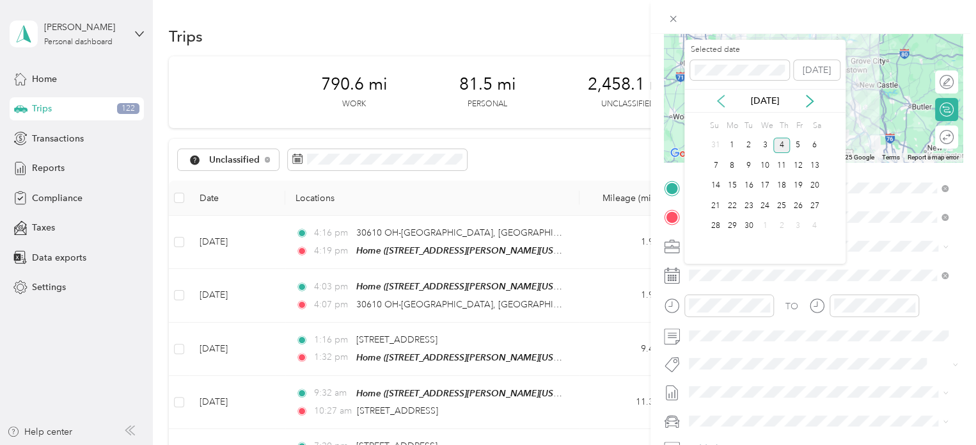
click at [721, 98] on icon at bounding box center [720, 101] width 13 height 13
click at [778, 163] on div "7" at bounding box center [781, 165] width 17 height 16
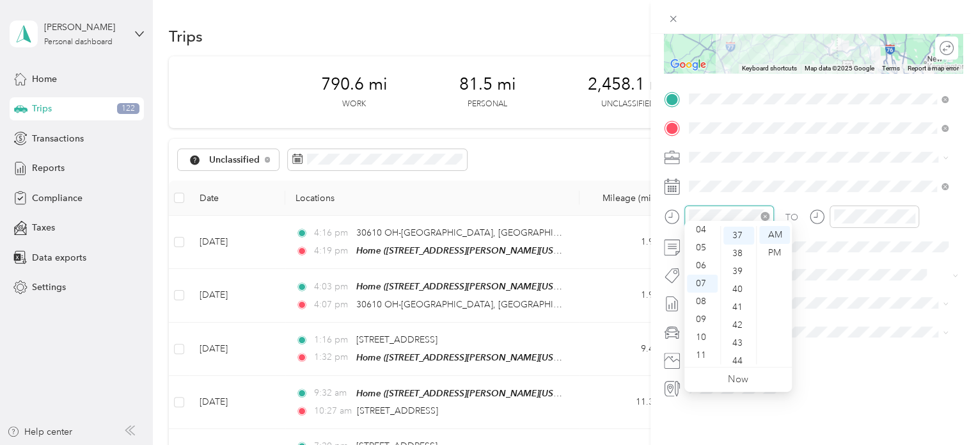
scroll to position [663, 0]
click at [706, 265] on div "06" at bounding box center [702, 265] width 31 height 18
click at [732, 289] on div "15" at bounding box center [738, 288] width 31 height 18
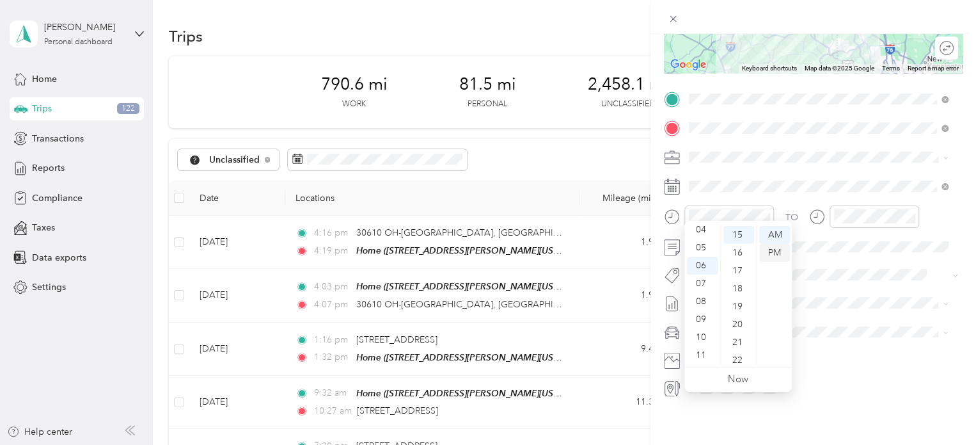
click at [771, 252] on div "PM" at bounding box center [774, 253] width 31 height 18
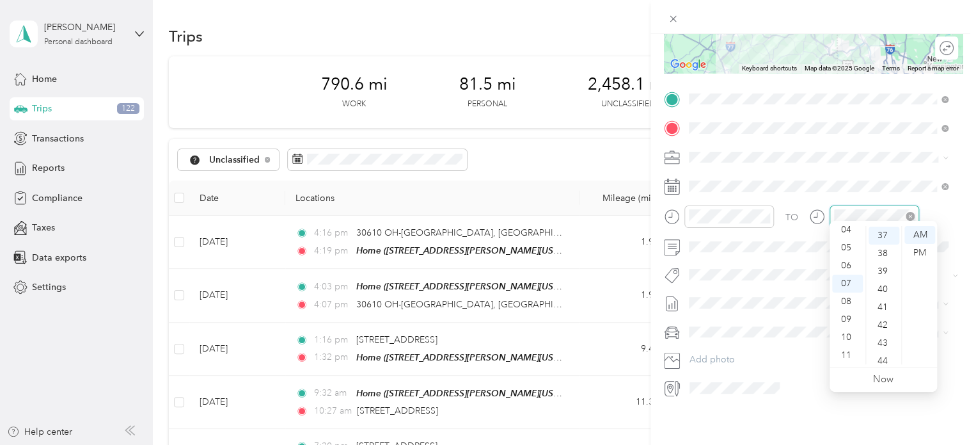
scroll to position [663, 0]
click at [844, 283] on div "07" at bounding box center [847, 283] width 31 height 18
click at [887, 349] on div "15" at bounding box center [884, 352] width 31 height 18
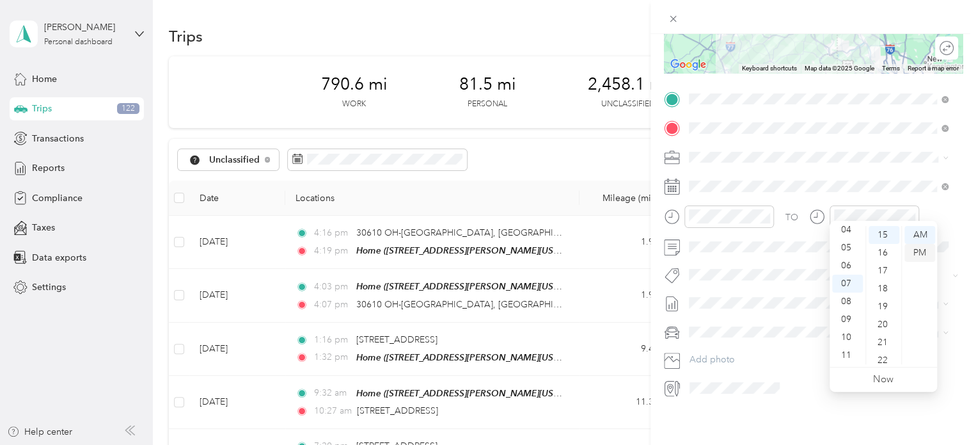
click at [918, 246] on div "PM" at bounding box center [919, 253] width 31 height 18
click at [867, 153] on span at bounding box center [823, 157] width 278 height 20
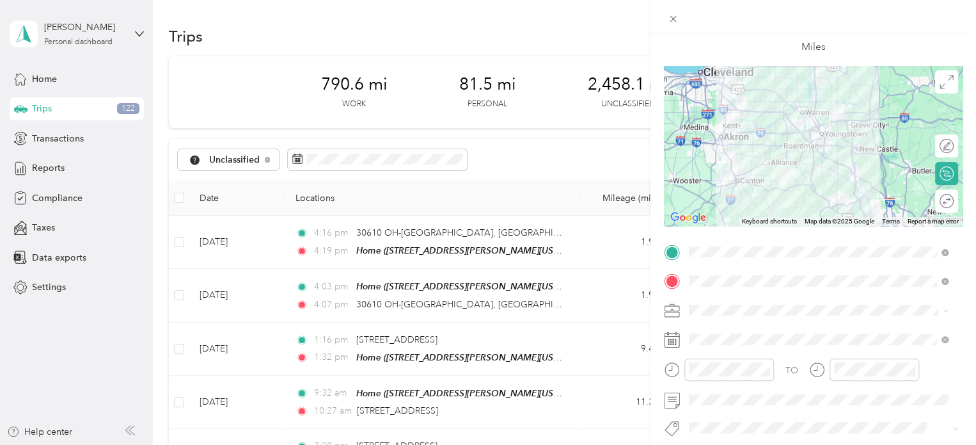
scroll to position [0, 0]
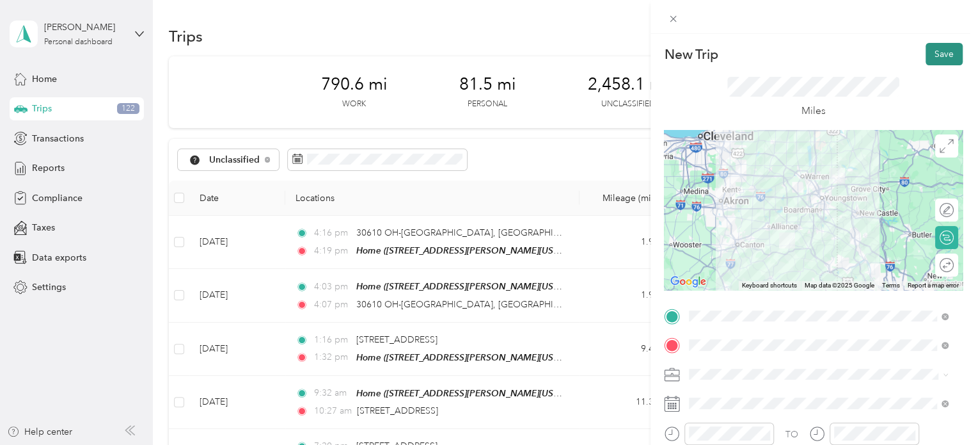
click at [940, 56] on button "Save" at bounding box center [943, 54] width 37 height 22
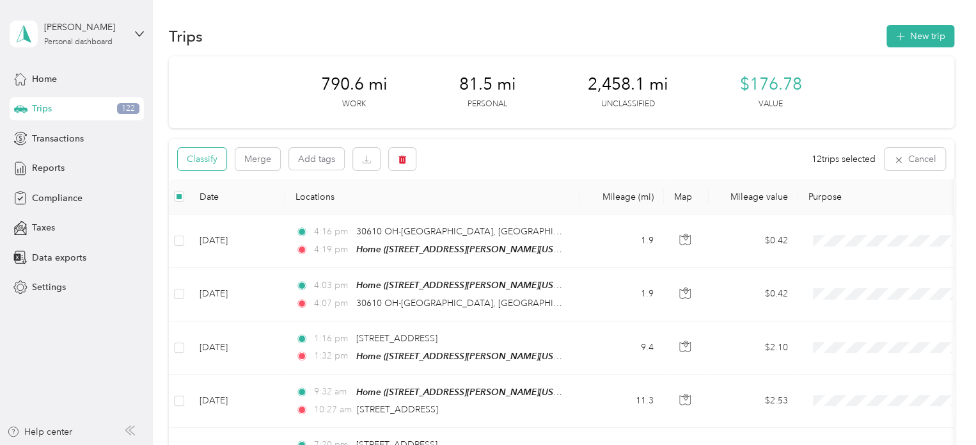
click at [217, 157] on button "Classify" at bounding box center [202, 159] width 49 height 22
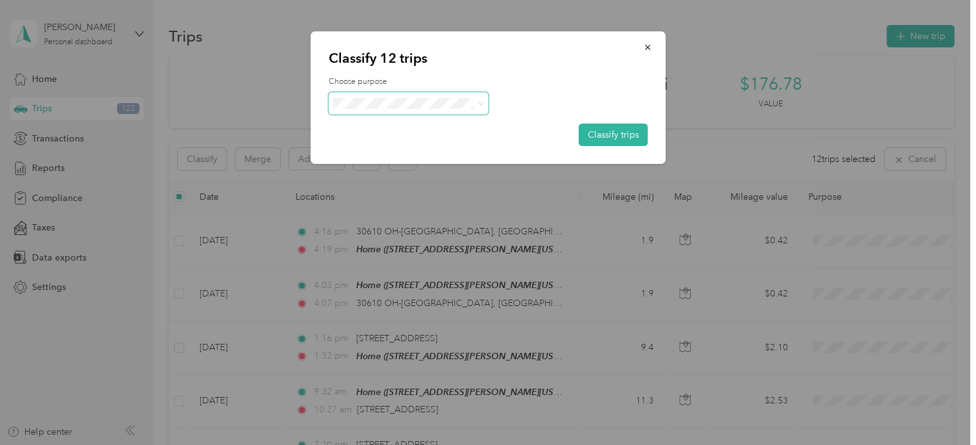
click at [484, 102] on span at bounding box center [409, 103] width 160 height 22
click at [478, 104] on icon at bounding box center [481, 104] width 6 height 6
click at [450, 143] on span "Personal" at bounding box center [419, 149] width 119 height 13
click at [606, 132] on button "Classify trips" at bounding box center [613, 134] width 69 height 22
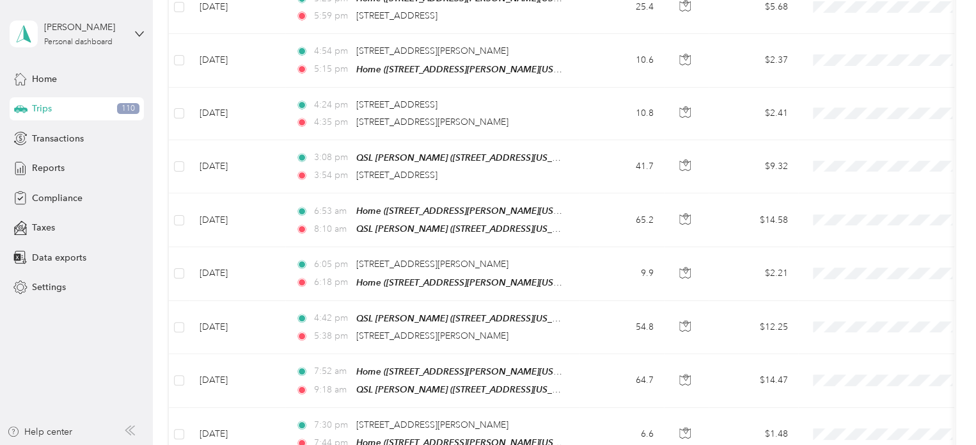
scroll to position [4725, 0]
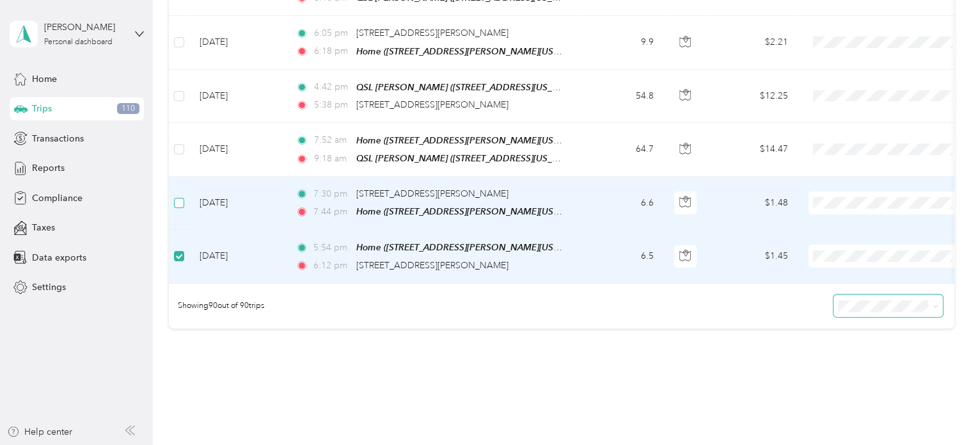
click at [177, 196] on label at bounding box center [179, 203] width 10 height 14
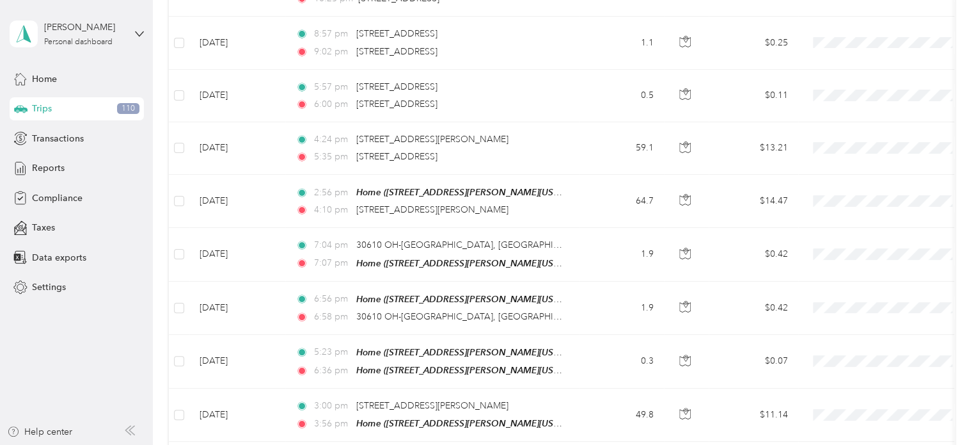
scroll to position [0, 0]
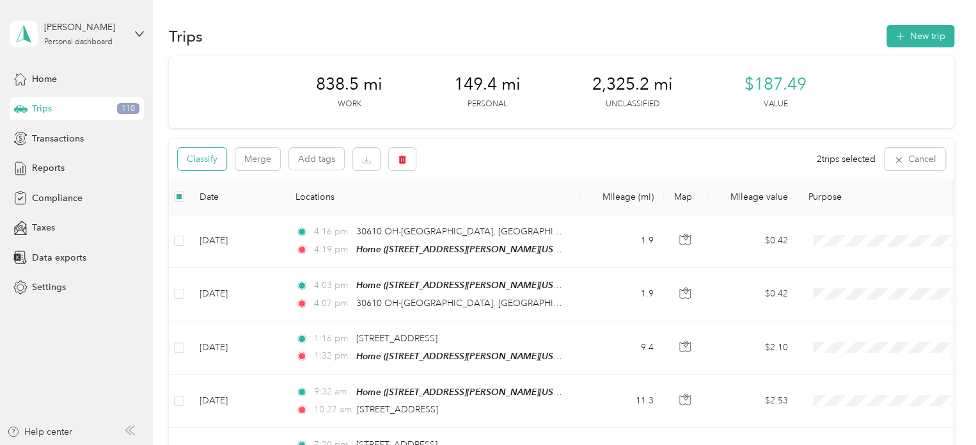
click at [214, 157] on button "Classify" at bounding box center [202, 159] width 49 height 22
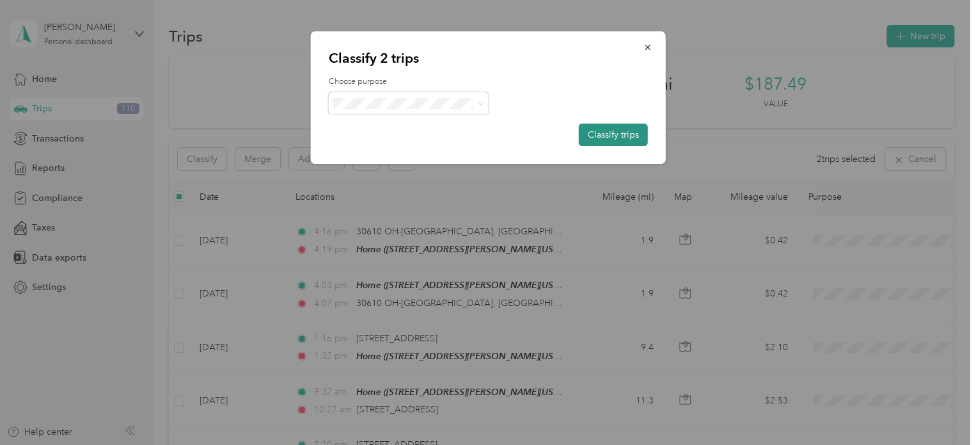
click at [618, 136] on button "Classify trips" at bounding box center [613, 134] width 69 height 22
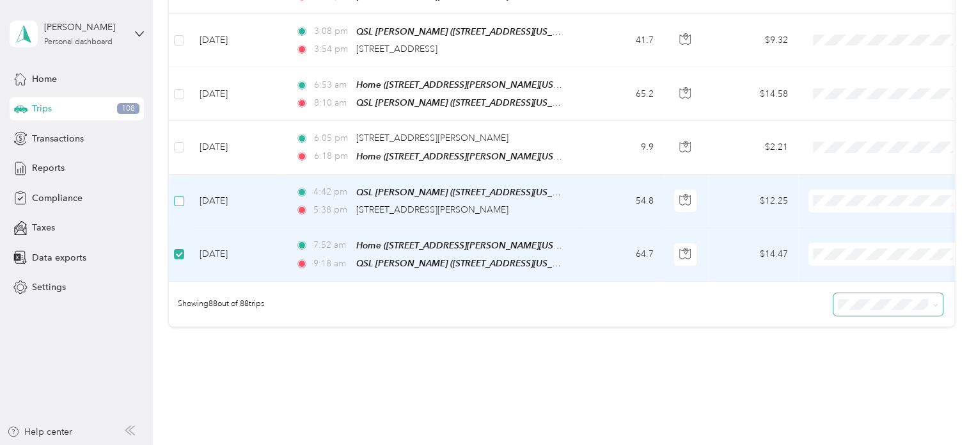
scroll to position [4618, 0]
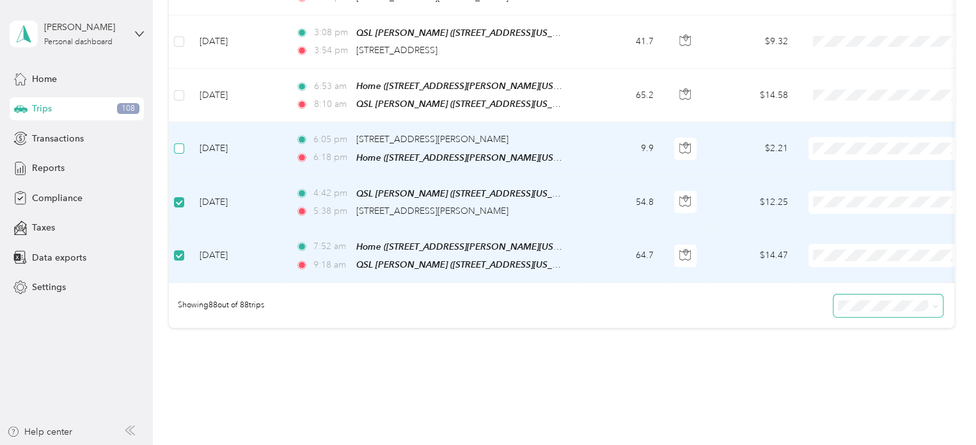
click at [183, 141] on label at bounding box center [179, 148] width 10 height 14
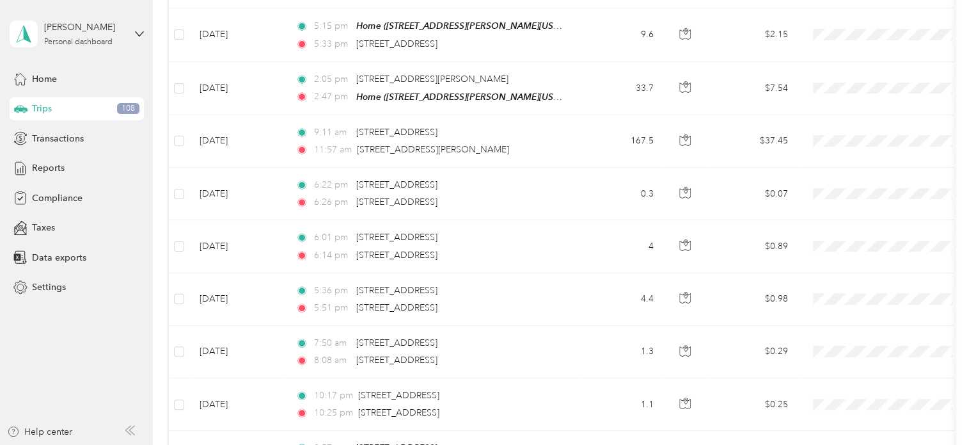
scroll to position [0, 0]
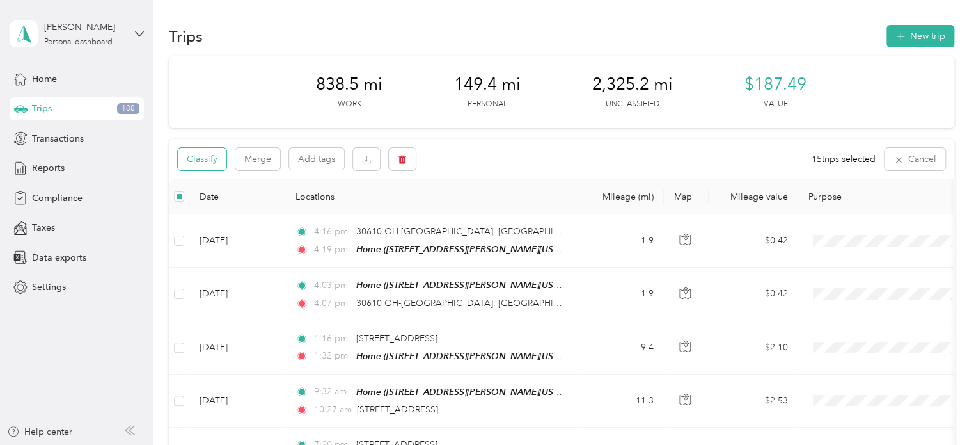
click at [212, 159] on button "Classify" at bounding box center [202, 159] width 49 height 22
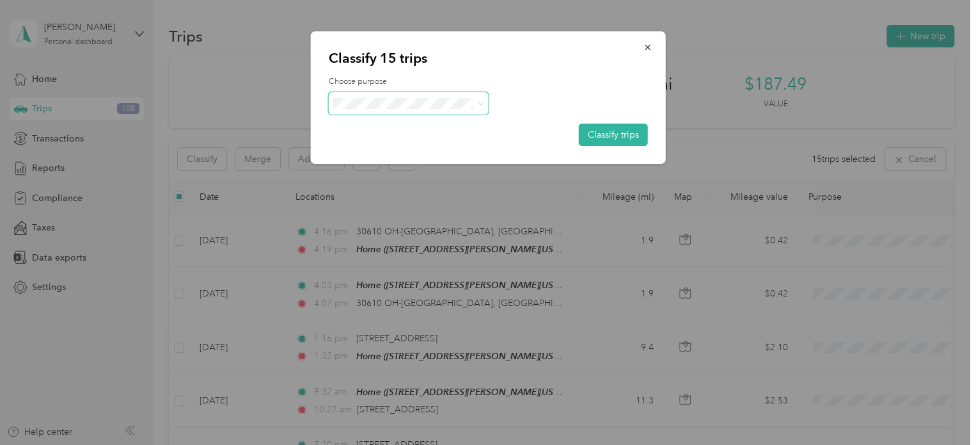
click at [476, 104] on span at bounding box center [478, 103] width 10 height 13
click at [480, 103] on icon at bounding box center [481, 104] width 6 height 6
click at [466, 120] on span "JDK Management Co." at bounding box center [419, 126] width 119 height 13
click at [588, 131] on button "Classify trips" at bounding box center [613, 134] width 69 height 22
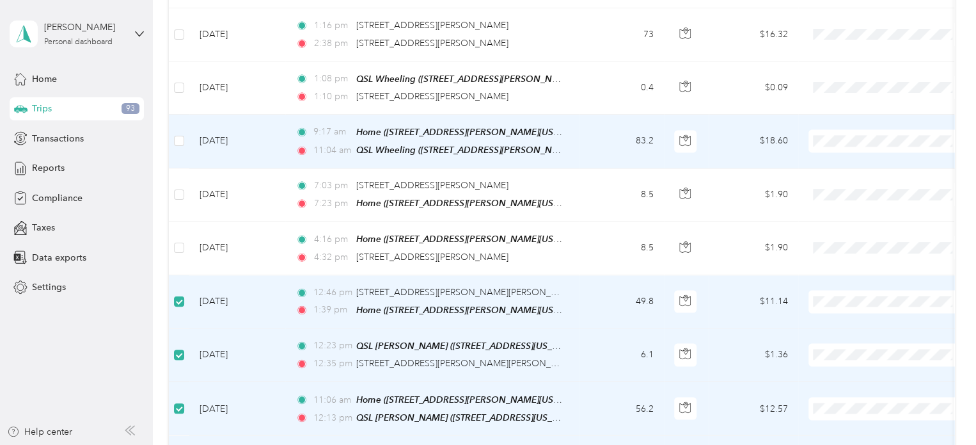
scroll to position [3448, 0]
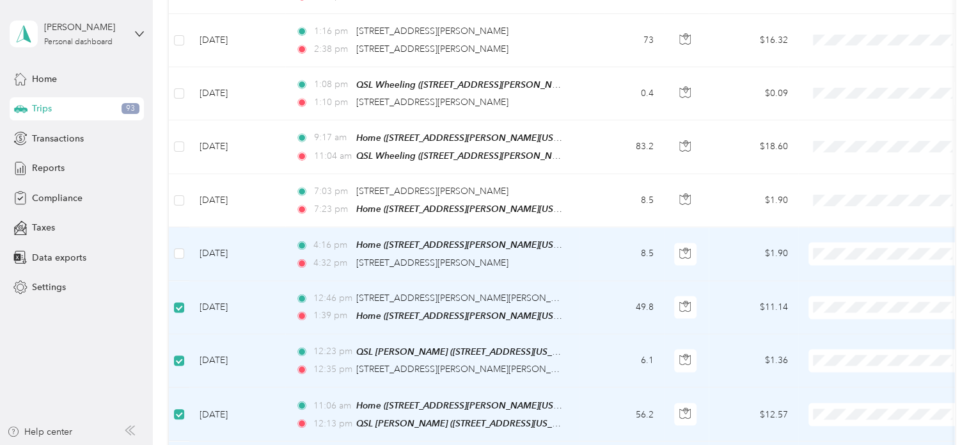
click at [179, 246] on label at bounding box center [179, 253] width 10 height 14
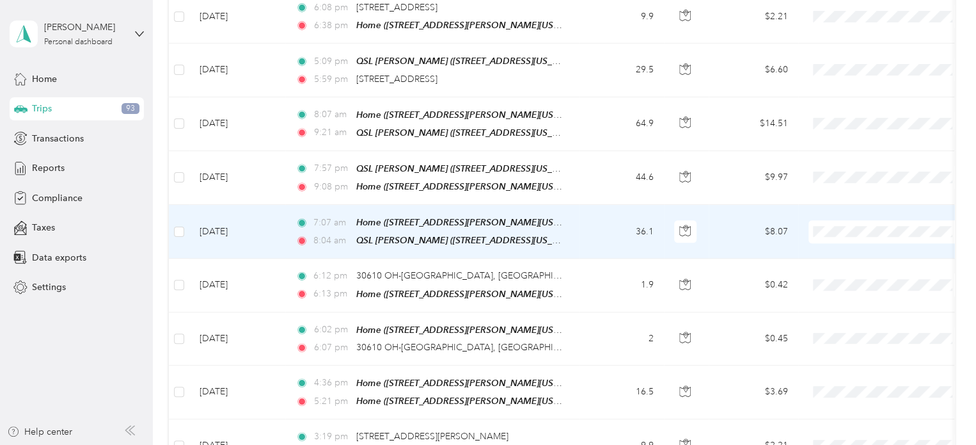
scroll to position [0, 0]
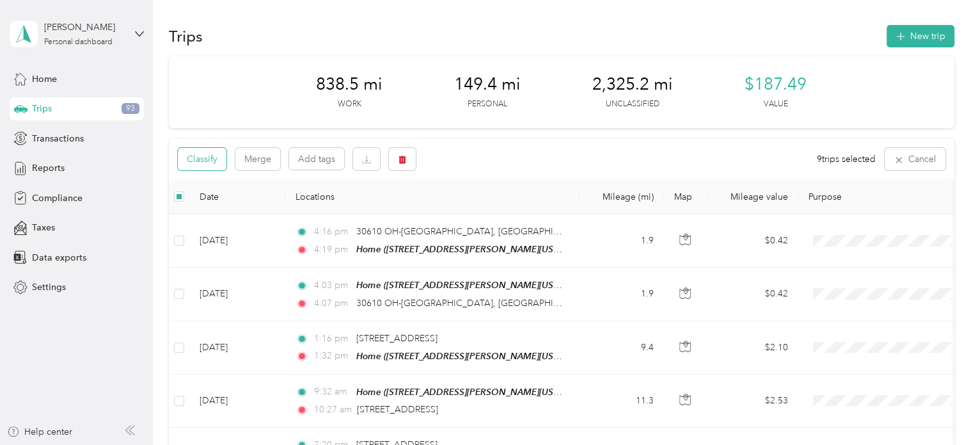
click at [223, 160] on button "Classify" at bounding box center [202, 159] width 49 height 22
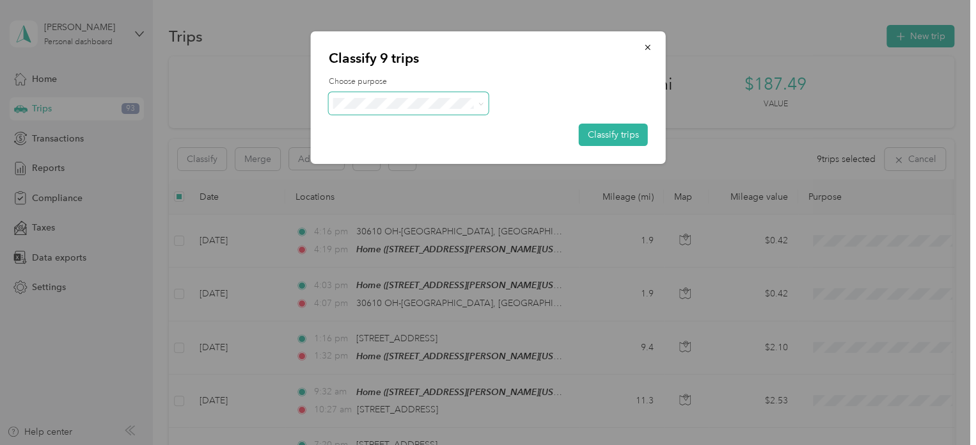
click at [474, 107] on span at bounding box center [478, 103] width 10 height 13
click at [478, 104] on icon at bounding box center [481, 104] width 6 height 6
click at [453, 138] on li "Personal" at bounding box center [408, 145] width 160 height 22
click at [591, 137] on button "Classify trips" at bounding box center [613, 134] width 69 height 22
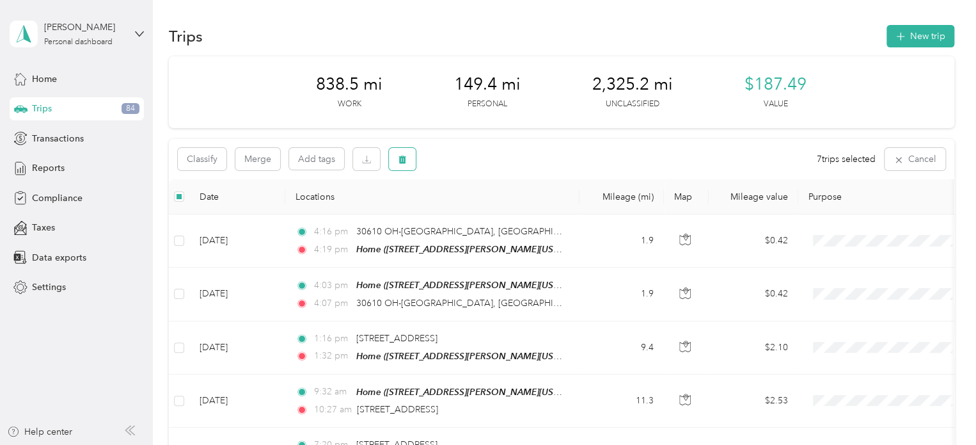
click at [405, 158] on icon "button" at bounding box center [402, 159] width 8 height 8
click at [498, 207] on button "Yes" at bounding box center [497, 212] width 25 height 20
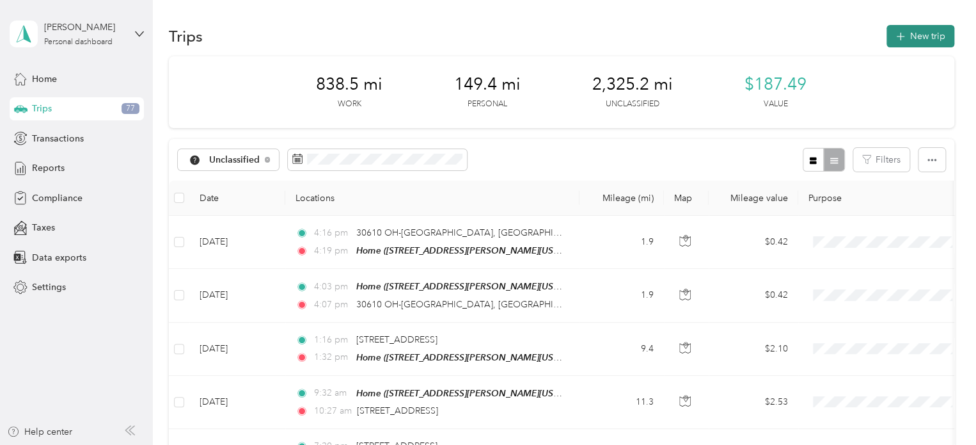
click at [898, 35] on icon "button" at bounding box center [900, 36] width 15 height 15
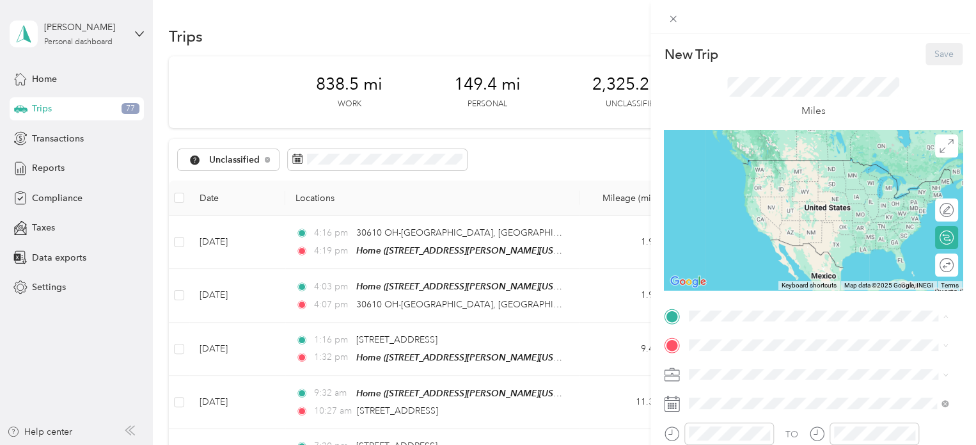
click at [765, 173] on span "[STREET_ADDRESS][PERSON_NAME][US_STATE]" at bounding box center [812, 178] width 199 height 11
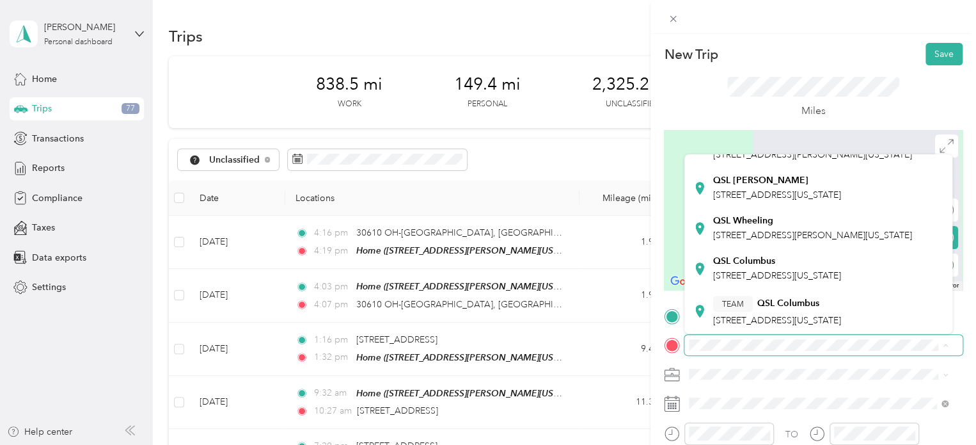
scroll to position [256, 0]
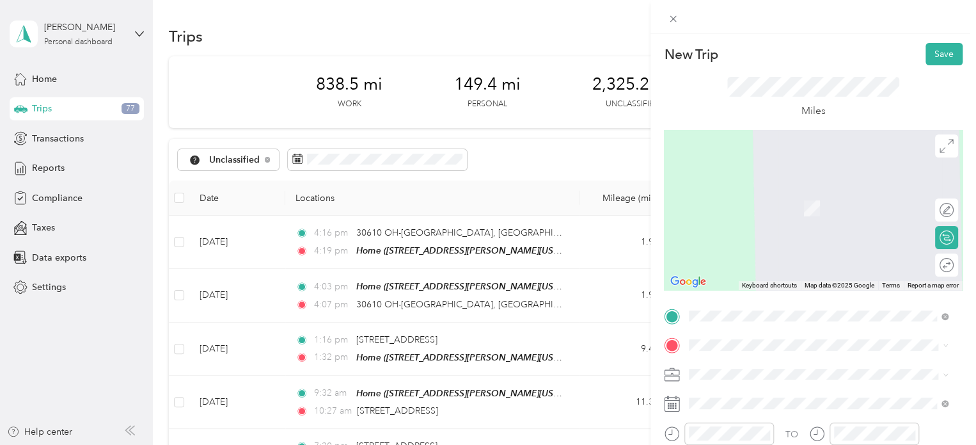
click at [768, 228] on span "[STREET_ADDRESS][PERSON_NAME][US_STATE]" at bounding box center [812, 233] width 199 height 11
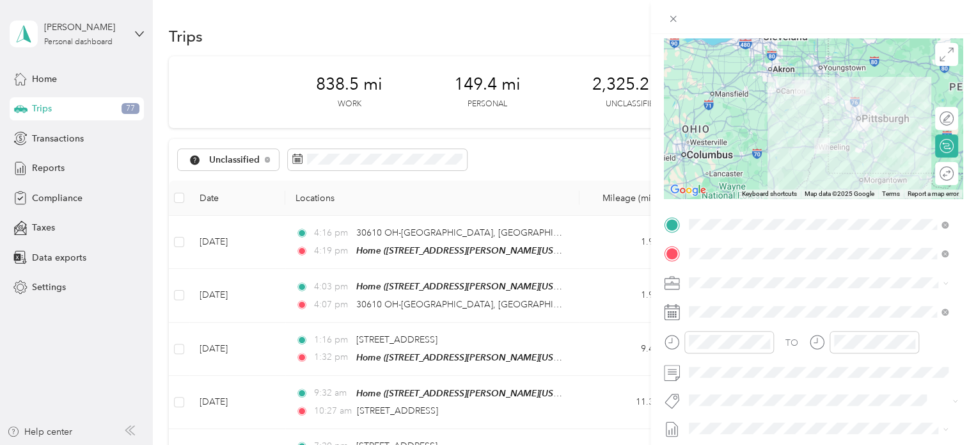
scroll to position [128, 0]
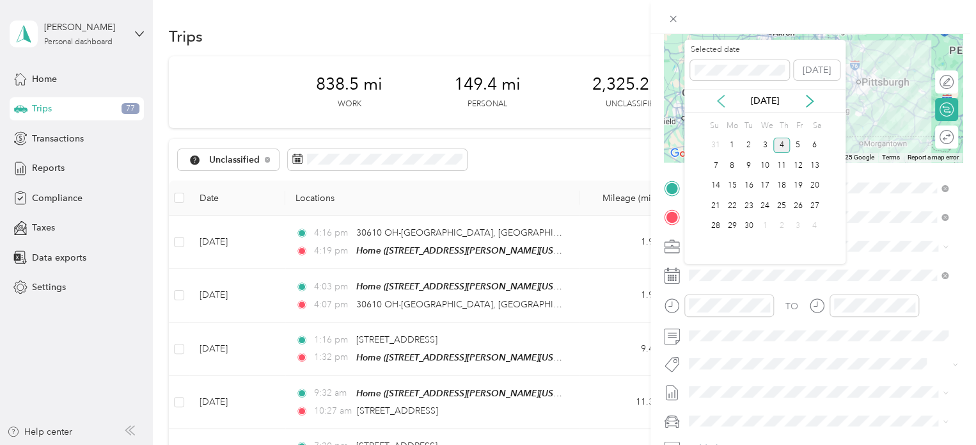
click at [721, 100] on icon at bounding box center [720, 101] width 13 height 13
click at [716, 209] on div "17" at bounding box center [715, 206] width 17 height 16
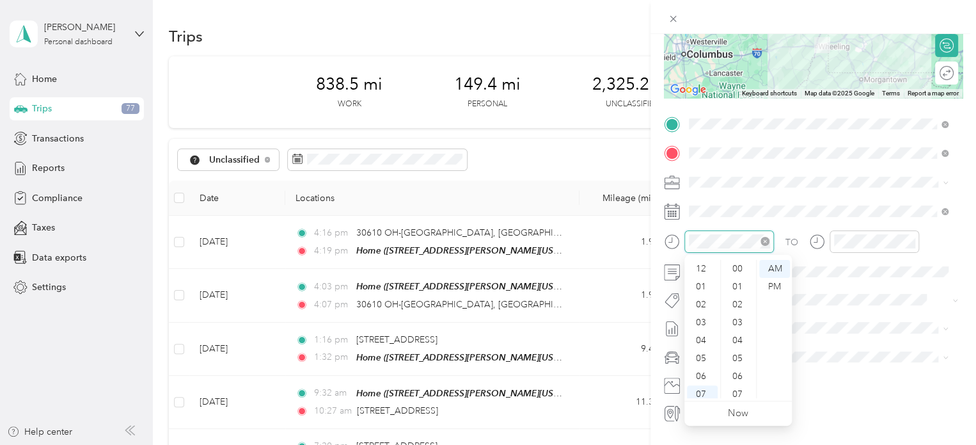
scroll to position [77, 0]
click at [702, 332] on div "08" at bounding box center [702, 335] width 31 height 18
click at [735, 271] on div "00" at bounding box center [738, 269] width 31 height 18
click at [770, 267] on div "AM" at bounding box center [774, 269] width 31 height 18
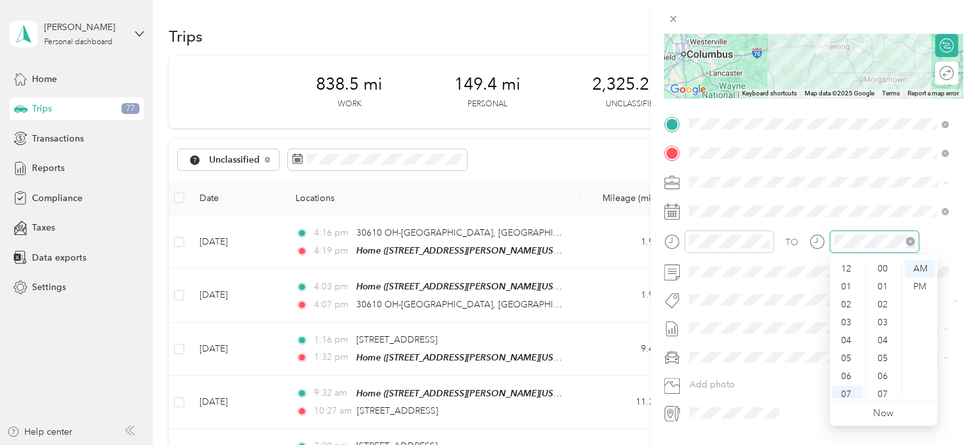
scroll to position [77, 0]
click at [849, 349] on div "09" at bounding box center [847, 353] width 31 height 18
click at [887, 337] on div "45" at bounding box center [884, 340] width 31 height 18
click at [915, 271] on div "AM" at bounding box center [919, 269] width 31 height 18
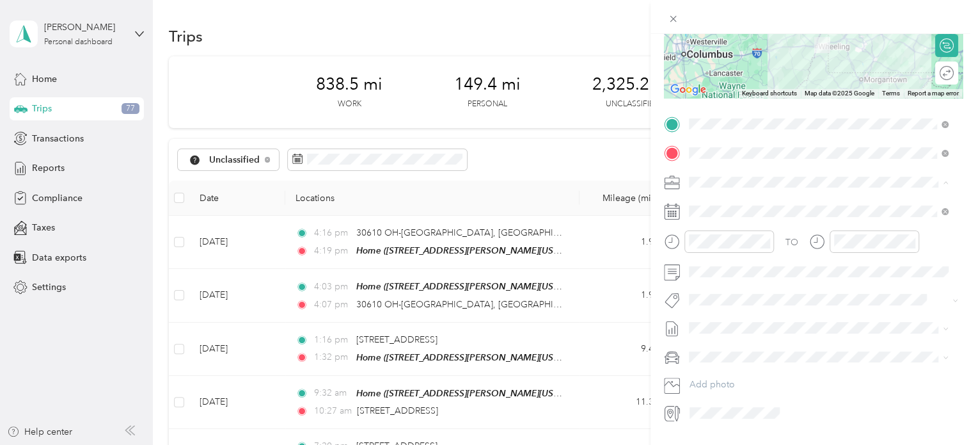
click at [779, 199] on span "JDK Management Co." at bounding box center [738, 204] width 90 height 11
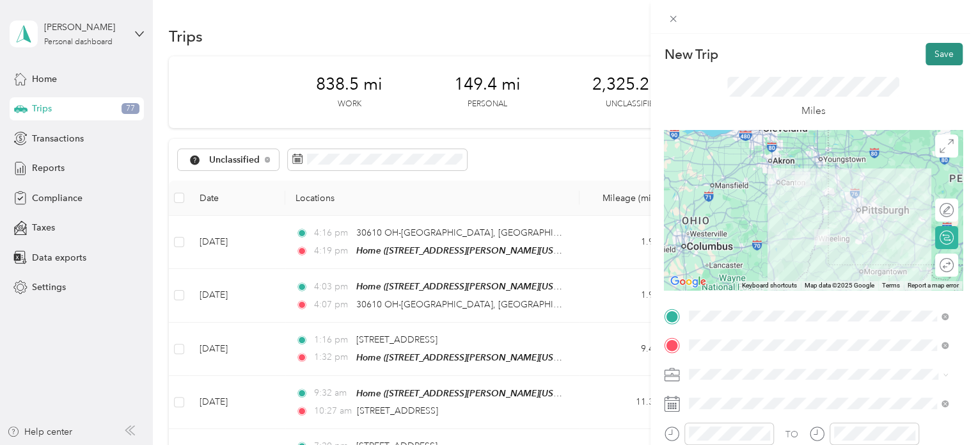
click at [931, 48] on button "Save" at bounding box center [943, 54] width 37 height 22
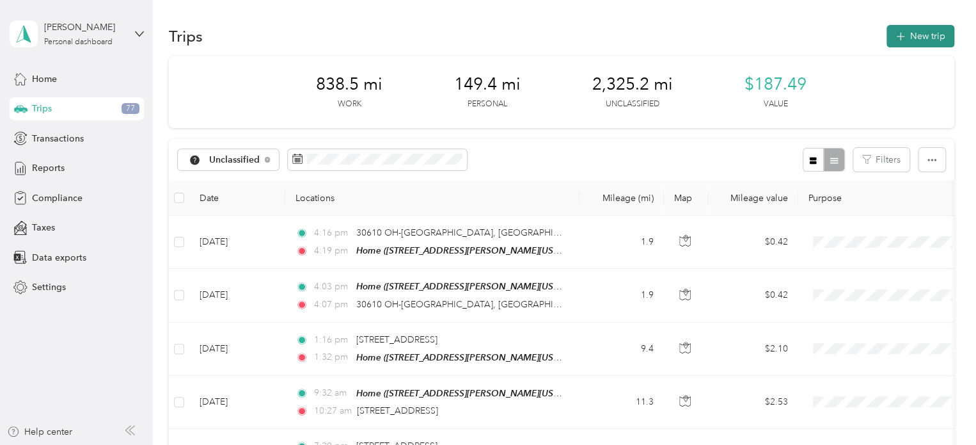
click at [921, 29] on button "New trip" at bounding box center [920, 36] width 68 height 22
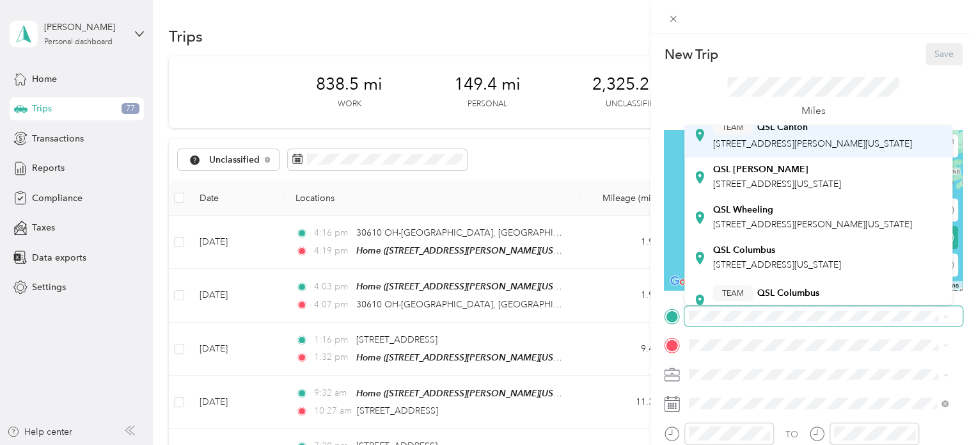
scroll to position [192, 0]
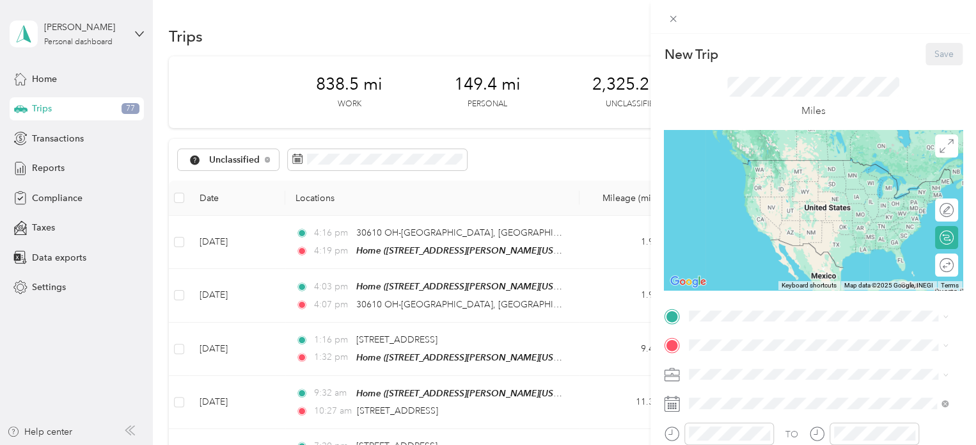
click at [775, 199] on div "QSL Wheeling" at bounding box center [812, 193] width 199 height 12
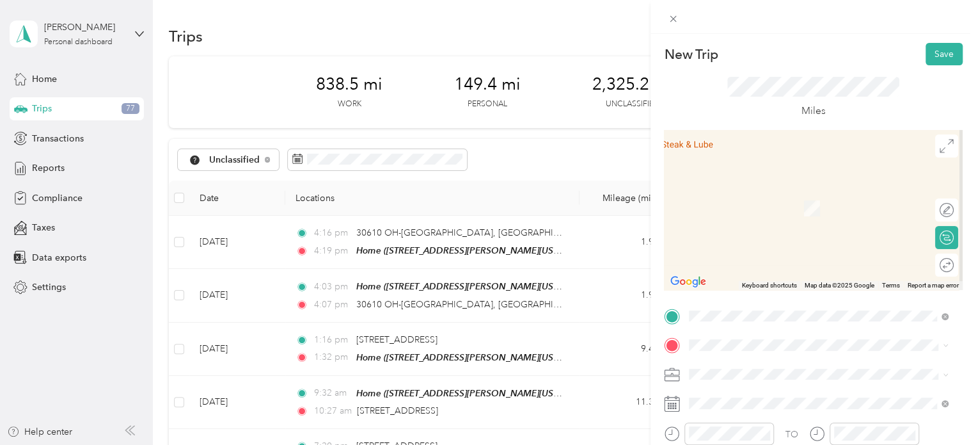
click at [777, 210] on div "Home [STREET_ADDRESS][PERSON_NAME][US_STATE]" at bounding box center [812, 196] width 199 height 27
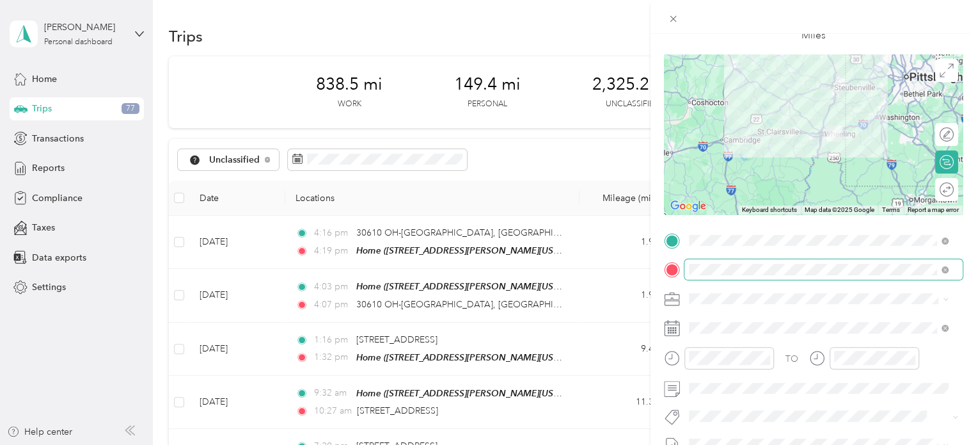
scroll to position [128, 0]
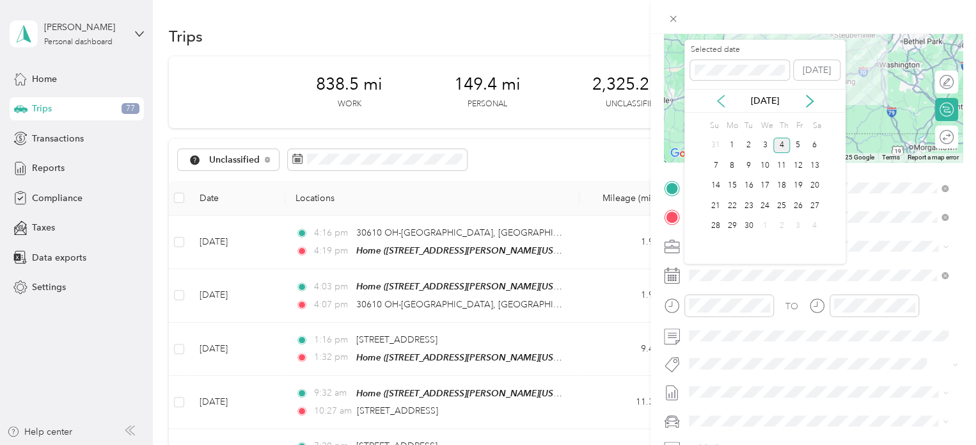
click at [720, 98] on icon at bounding box center [721, 101] width 6 height 12
click at [717, 201] on div "17" at bounding box center [715, 206] width 17 height 16
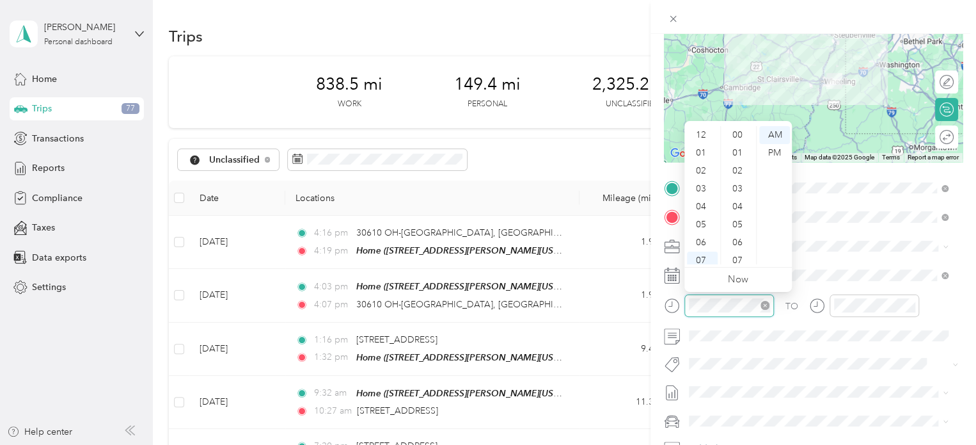
scroll to position [77, 0]
click at [702, 150] on div "05" at bounding box center [702, 148] width 31 height 18
click at [739, 132] on div "00" at bounding box center [738, 135] width 31 height 18
click at [775, 154] on div "PM" at bounding box center [774, 153] width 31 height 18
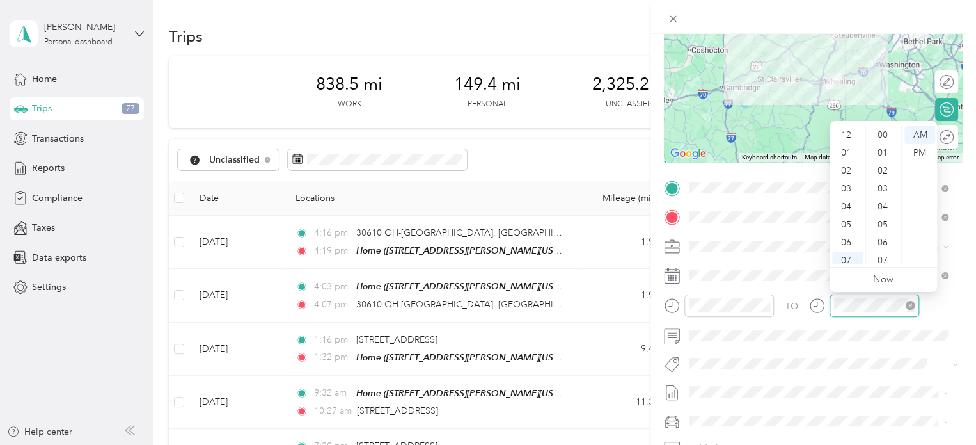
scroll to position [77, 0]
click at [845, 163] on div "06" at bounding box center [847, 166] width 31 height 18
click at [886, 206] on div "45" at bounding box center [884, 207] width 31 height 18
click at [914, 153] on div "PM" at bounding box center [919, 153] width 31 height 18
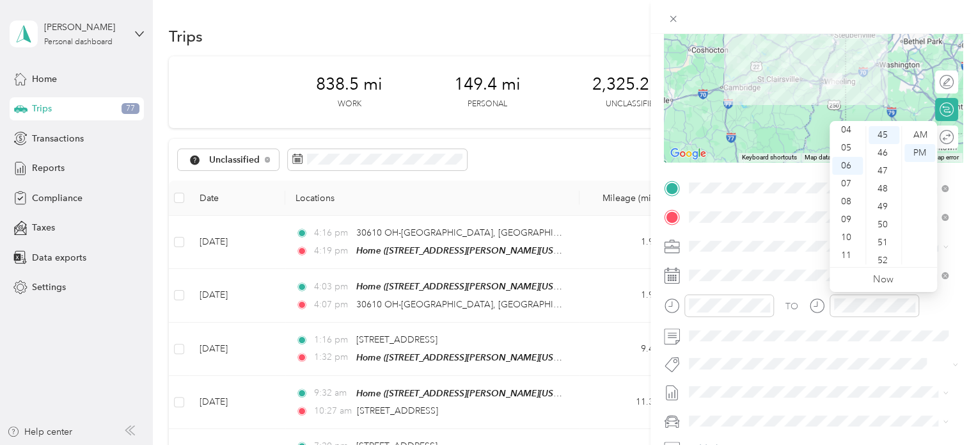
click at [940, 305] on div "TO" at bounding box center [813, 309] width 299 height 31
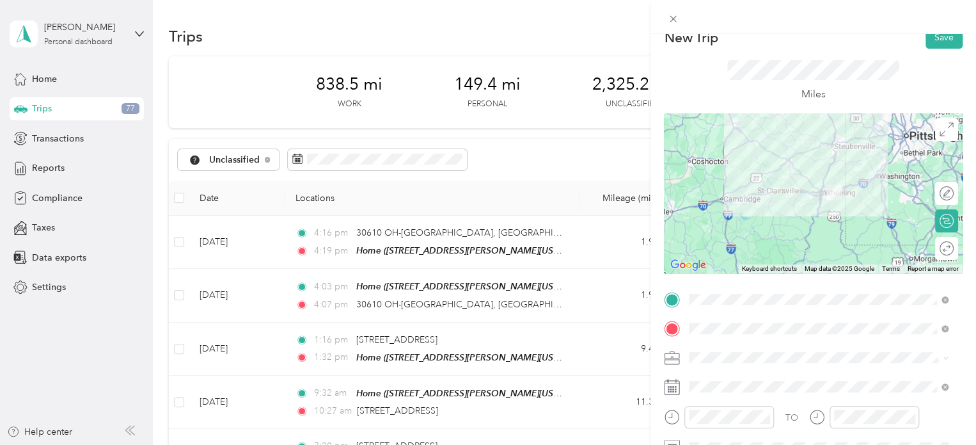
scroll to position [0, 0]
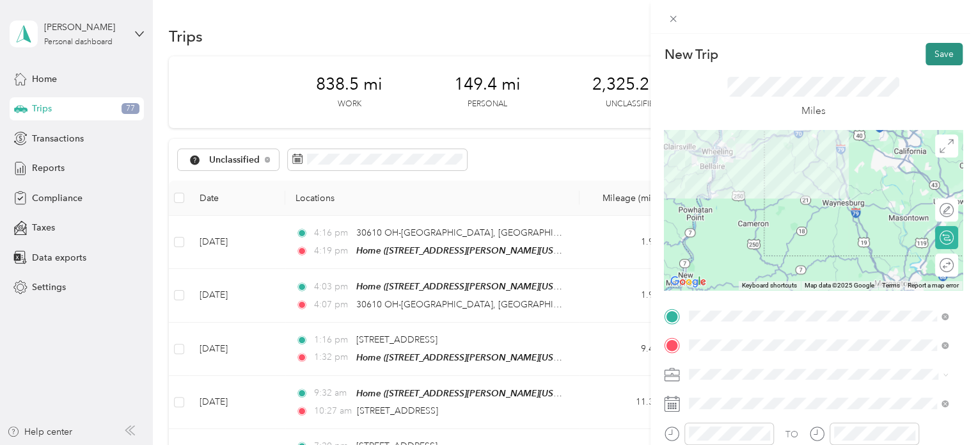
click at [928, 54] on button "Save" at bounding box center [943, 54] width 37 height 22
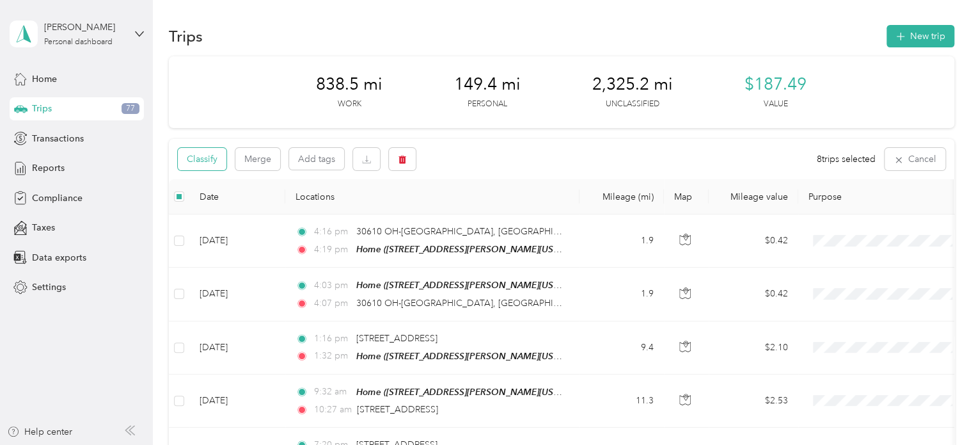
click at [214, 155] on button "Classify" at bounding box center [202, 159] width 49 height 22
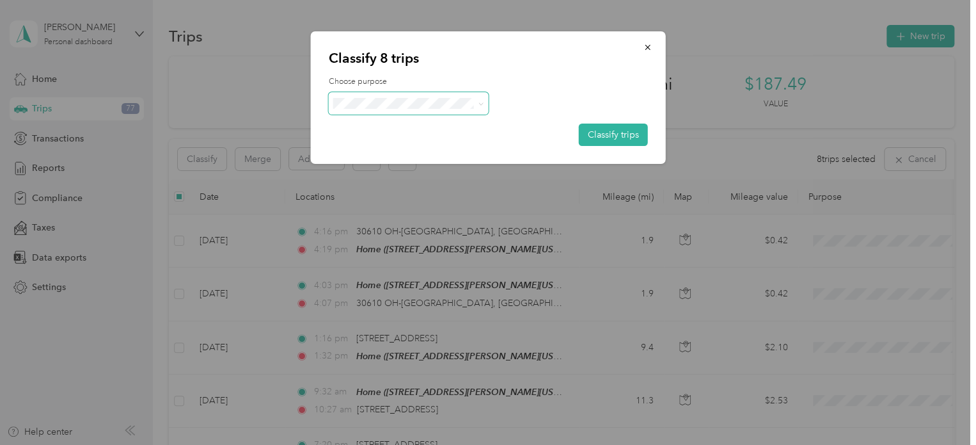
click at [474, 102] on span at bounding box center [478, 103] width 10 height 13
click at [482, 103] on icon at bounding box center [481, 104] width 6 height 6
click at [453, 130] on li "JDK Management Co." at bounding box center [408, 127] width 160 height 22
click at [597, 134] on button "Classify trips" at bounding box center [613, 134] width 69 height 22
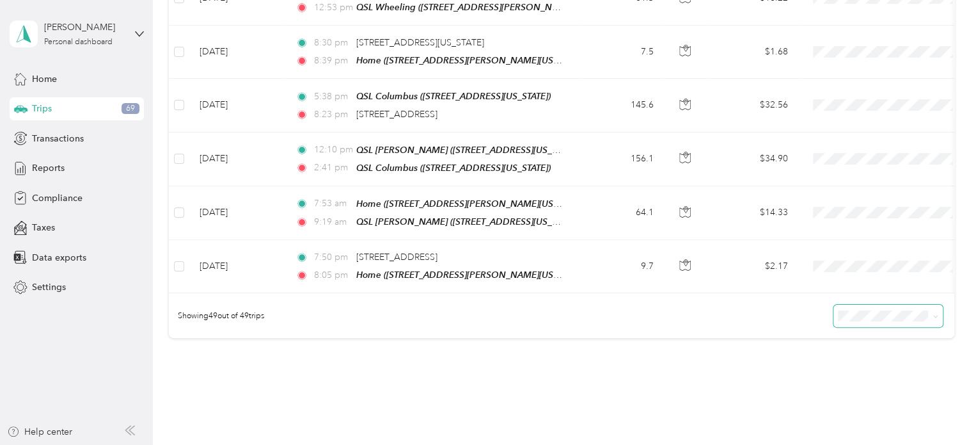
scroll to position [2509, 0]
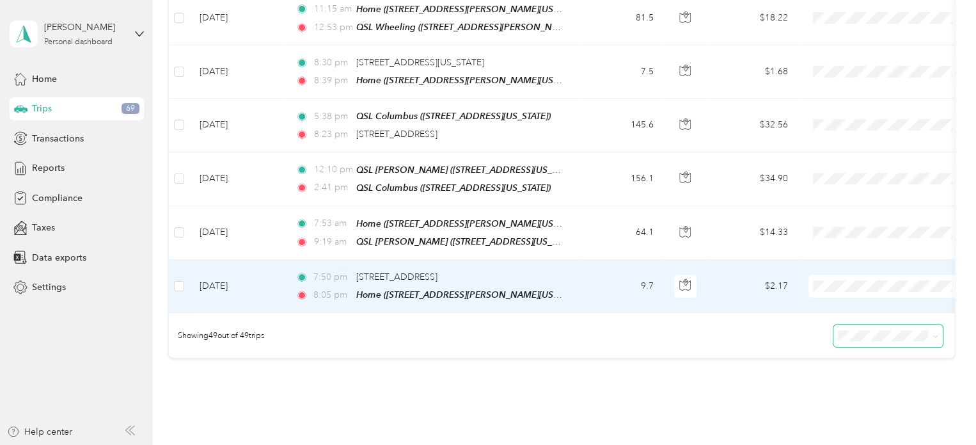
click at [890, 295] on span "Personal" at bounding box center [899, 296] width 118 height 13
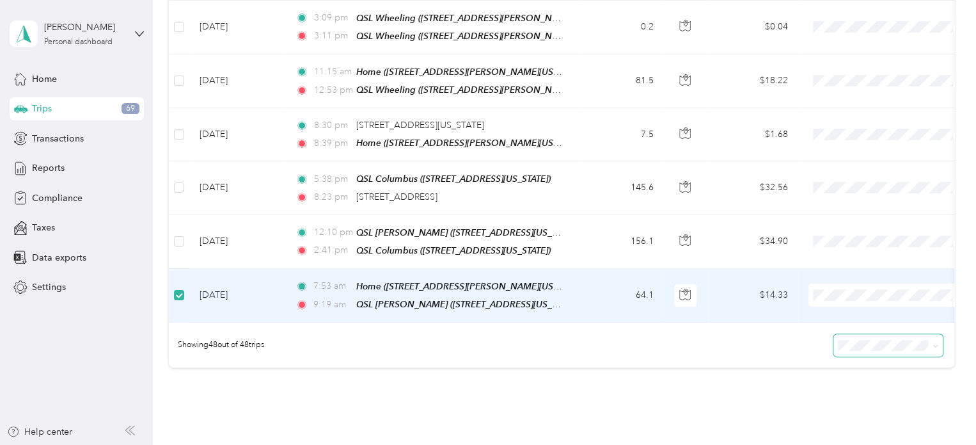
scroll to position [2444, 0]
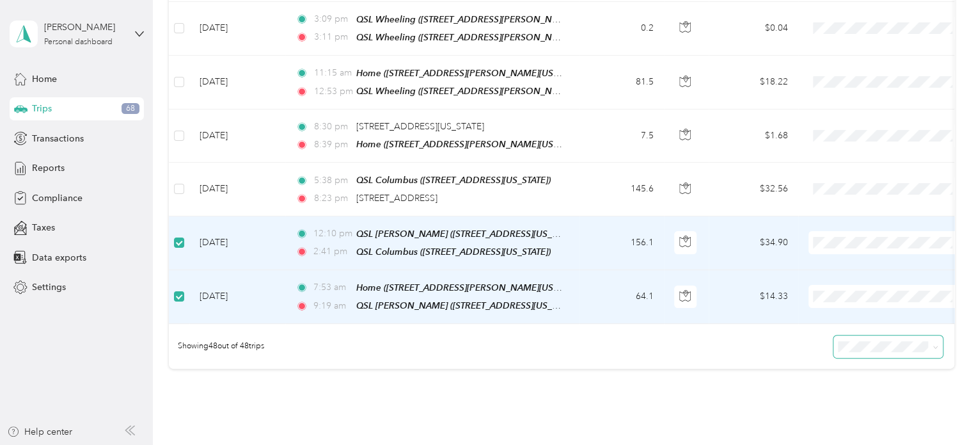
click at [858, 288] on li "JDK Management Co." at bounding box center [887, 286] width 159 height 22
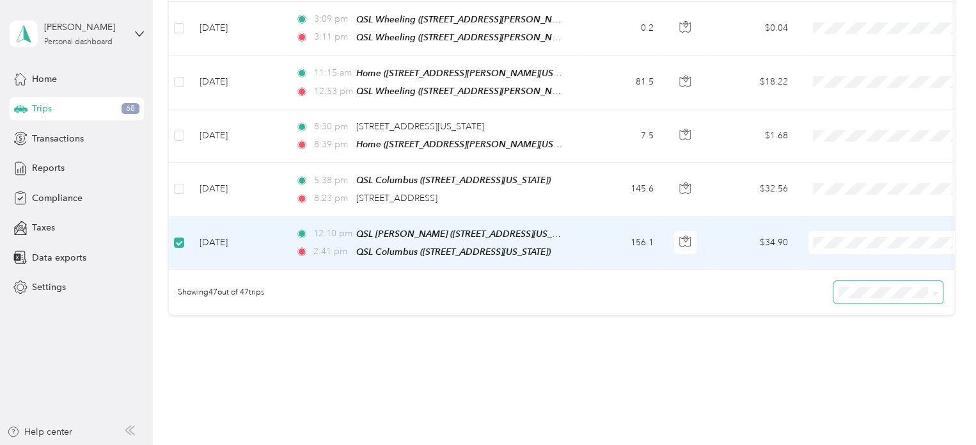
click at [874, 232] on span "JDK Management Co." at bounding box center [899, 233] width 118 height 13
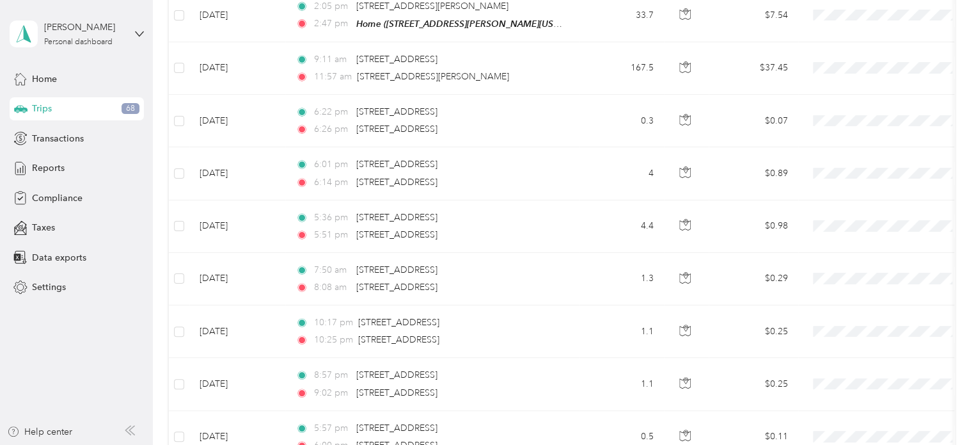
scroll to position [0, 0]
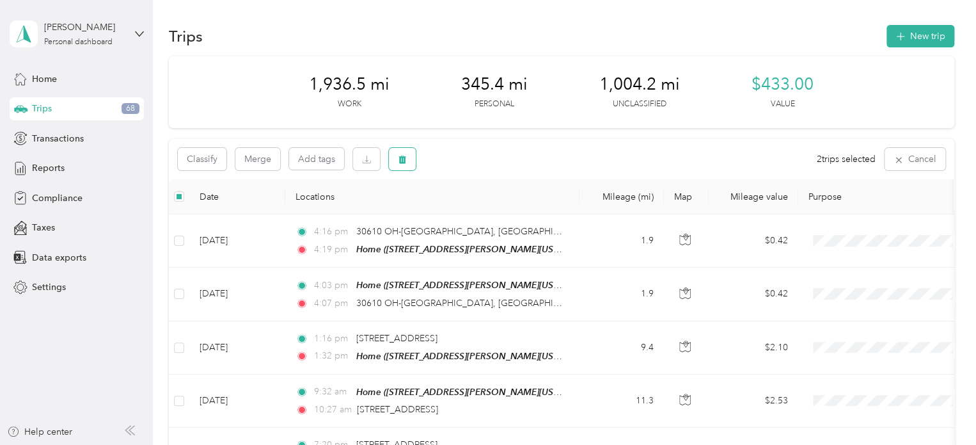
click at [409, 160] on button "button" at bounding box center [402, 159] width 27 height 22
click at [498, 210] on button "Yes" at bounding box center [497, 212] width 25 height 20
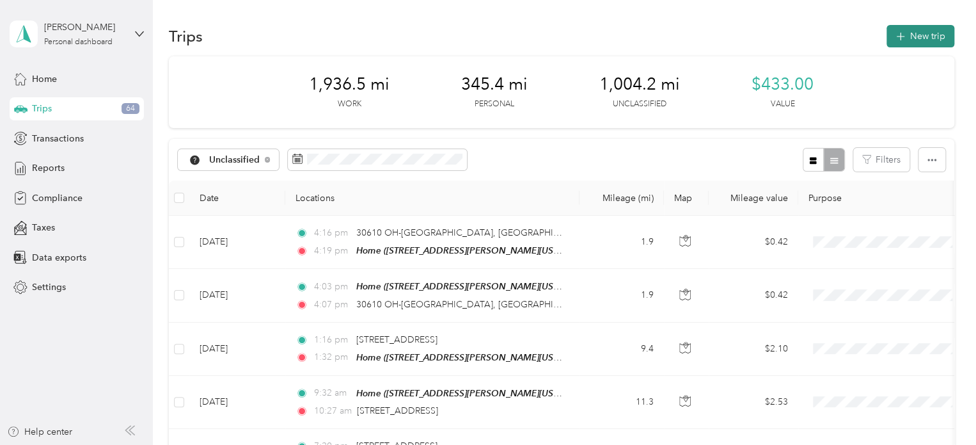
click at [917, 40] on button "New trip" at bounding box center [920, 36] width 68 height 22
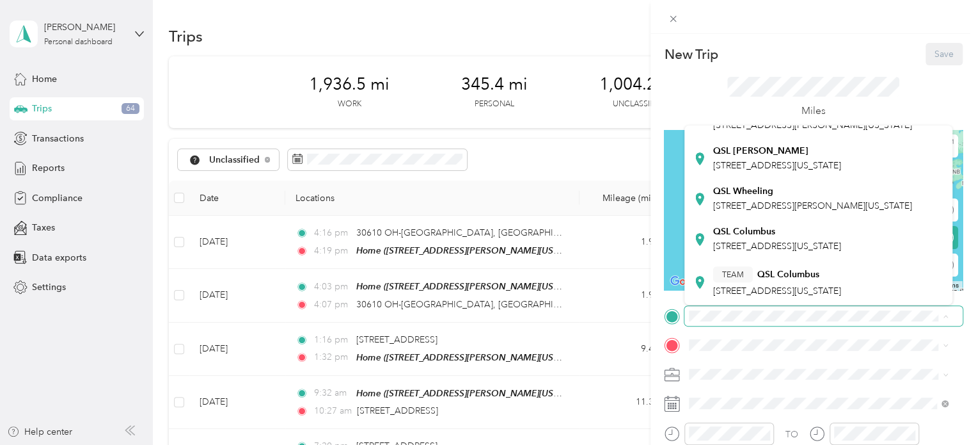
scroll to position [256, 0]
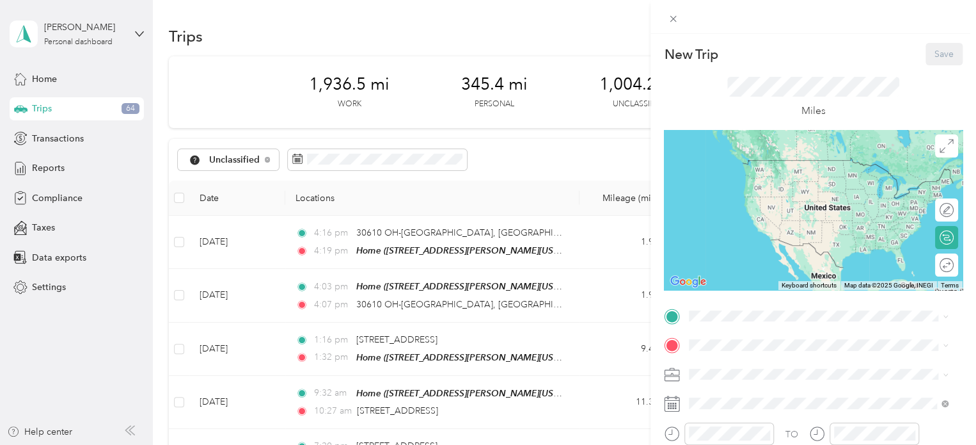
click at [759, 237] on strong "QSL Columbus" at bounding box center [744, 232] width 62 height 12
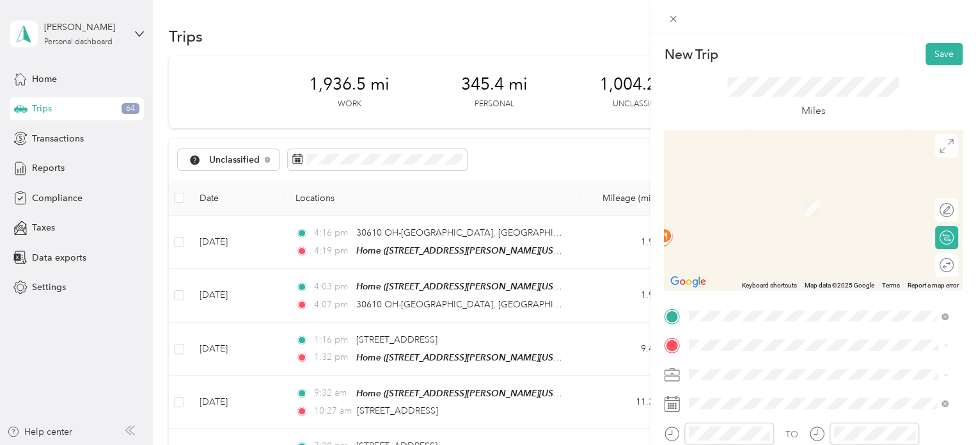
click at [766, 203] on span "[STREET_ADDRESS][PERSON_NAME][US_STATE]" at bounding box center [812, 208] width 199 height 11
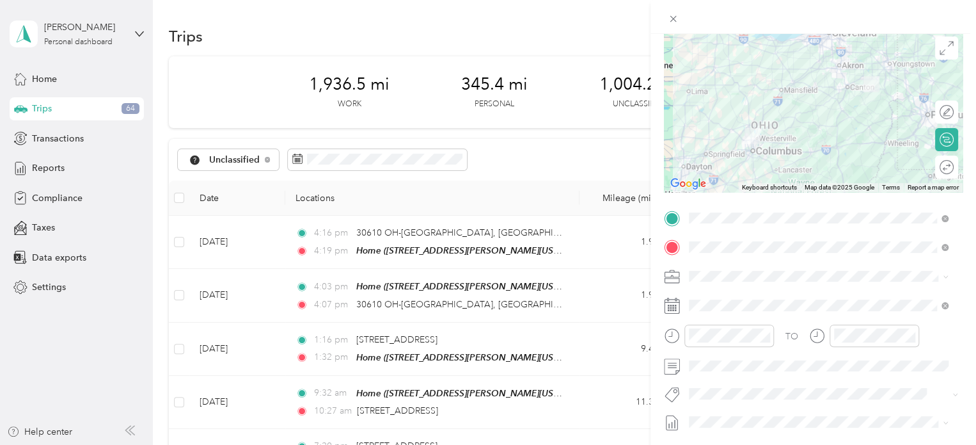
scroll to position [128, 0]
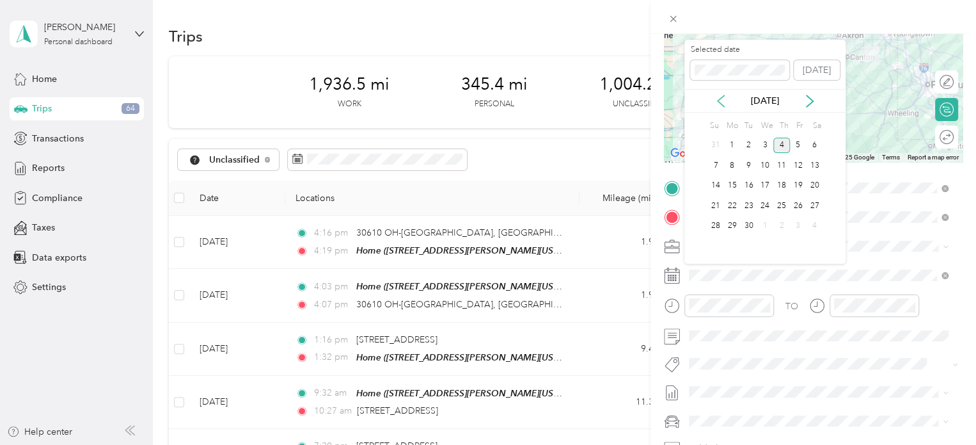
click at [722, 99] on icon at bounding box center [720, 101] width 13 height 13
click at [782, 205] on div "21" at bounding box center [781, 206] width 17 height 16
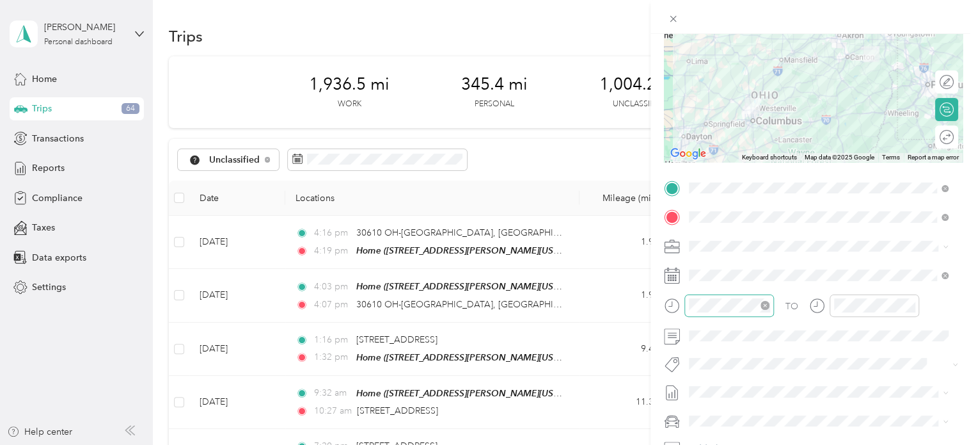
click at [745, 314] on div at bounding box center [729, 305] width 90 height 22
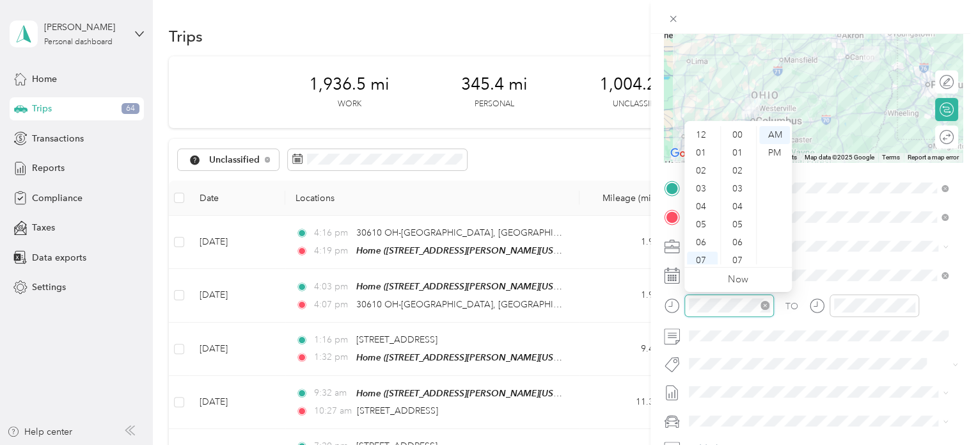
scroll to position [77, 0]
click at [702, 148] on div "05" at bounding box center [702, 148] width 31 height 18
click at [741, 214] on div "15" at bounding box center [738, 212] width 31 height 18
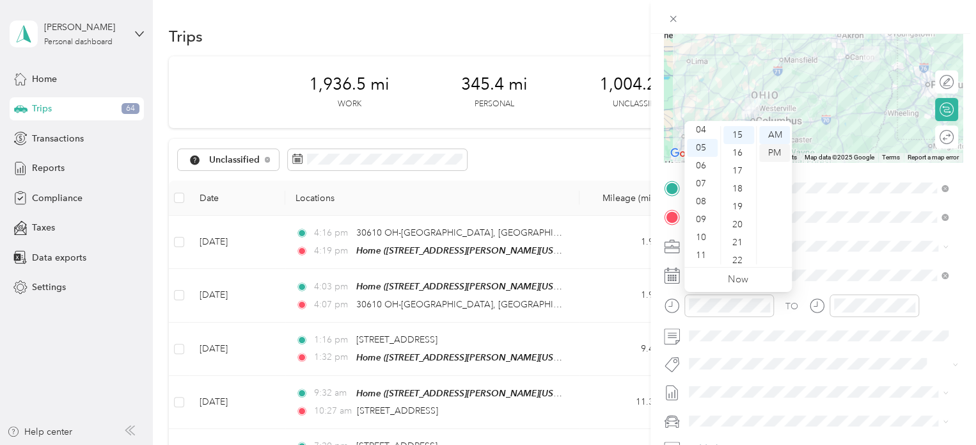
click at [774, 155] on div "PM" at bounding box center [774, 153] width 31 height 18
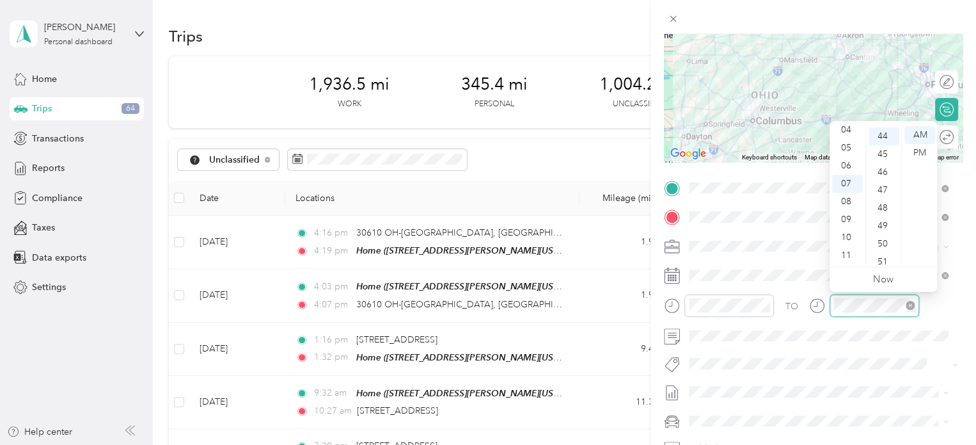
scroll to position [788, 0]
click at [924, 147] on div "PM" at bounding box center [919, 153] width 31 height 18
click at [881, 242] on div "50" at bounding box center [884, 242] width 31 height 18
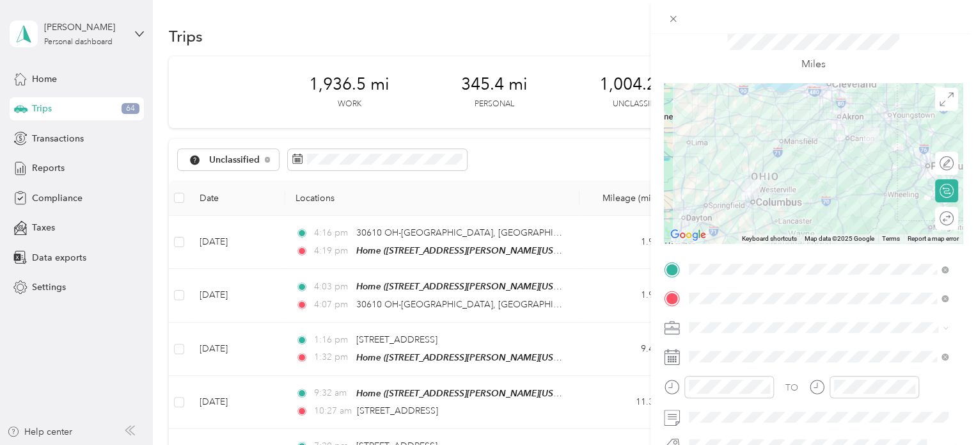
scroll to position [0, 0]
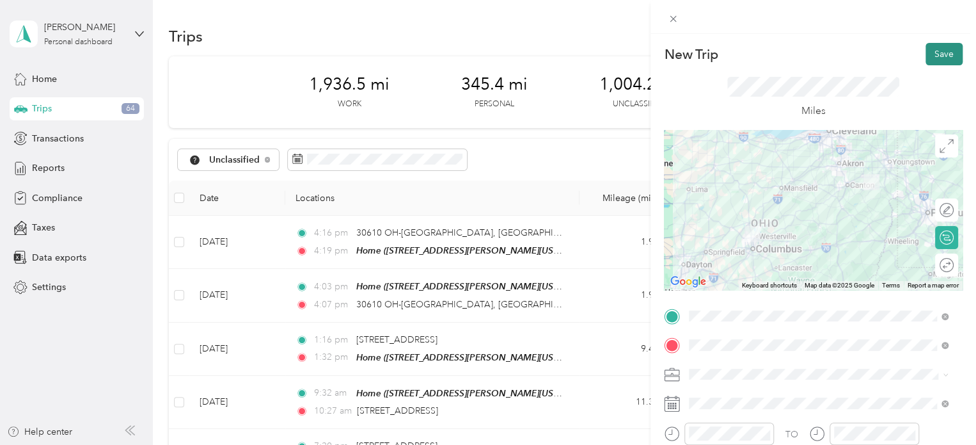
click at [934, 56] on button "Save" at bounding box center [943, 54] width 37 height 22
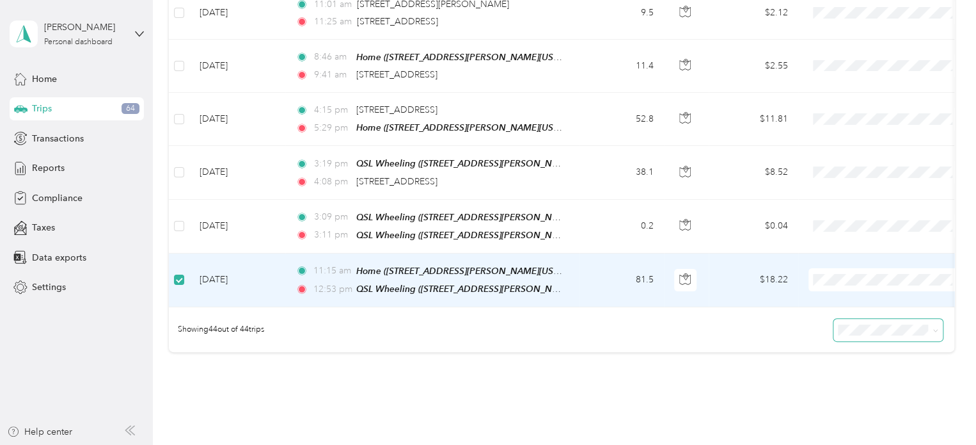
scroll to position [2246, 0]
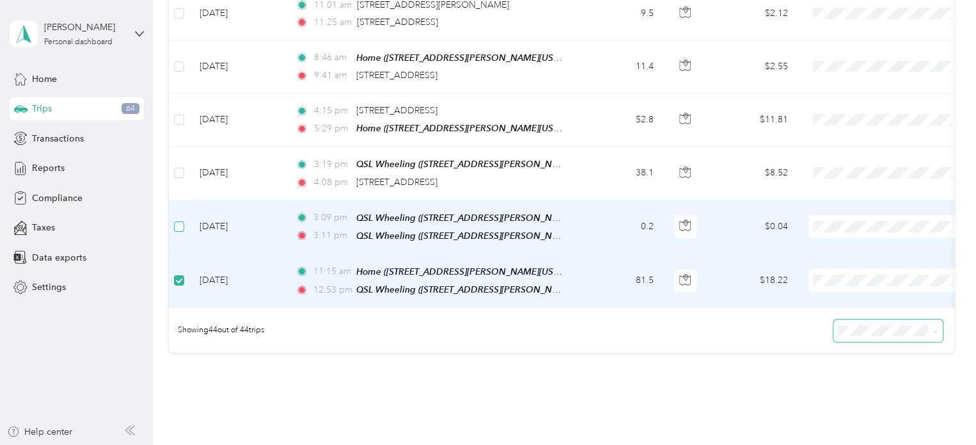
click at [175, 219] on label at bounding box center [179, 226] width 10 height 14
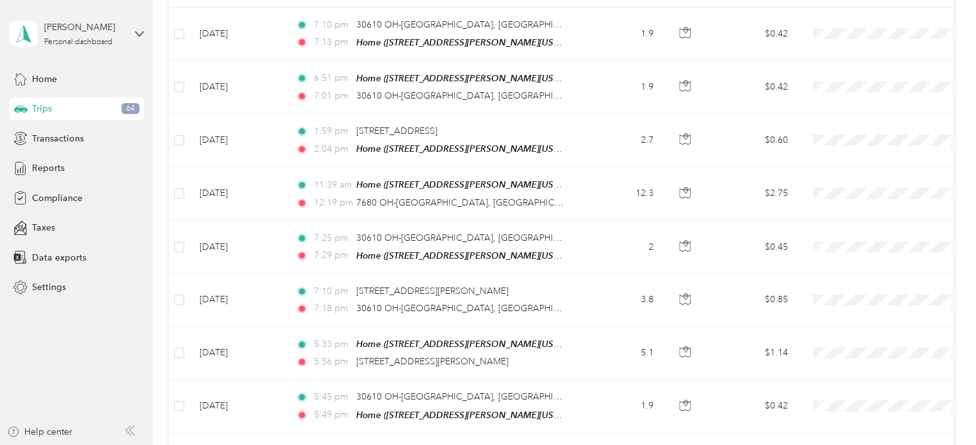
scroll to position [0, 0]
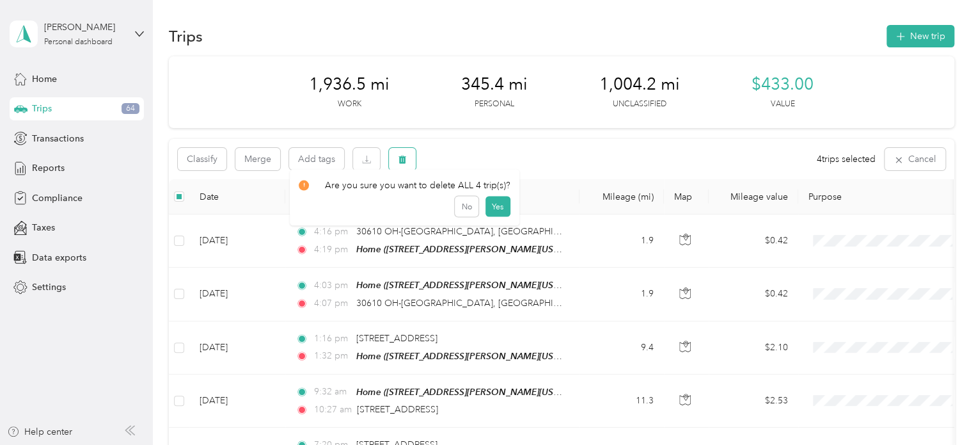
click at [399, 161] on icon "button" at bounding box center [402, 159] width 8 height 8
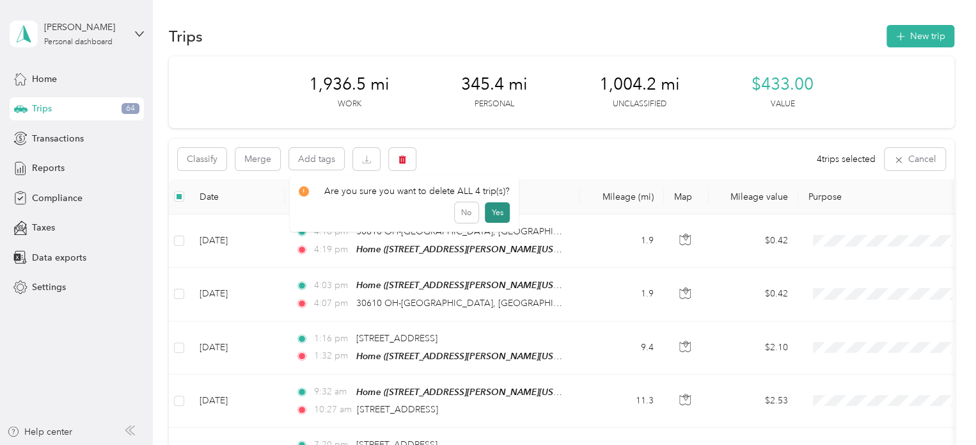
click at [496, 212] on button "Yes" at bounding box center [497, 212] width 25 height 20
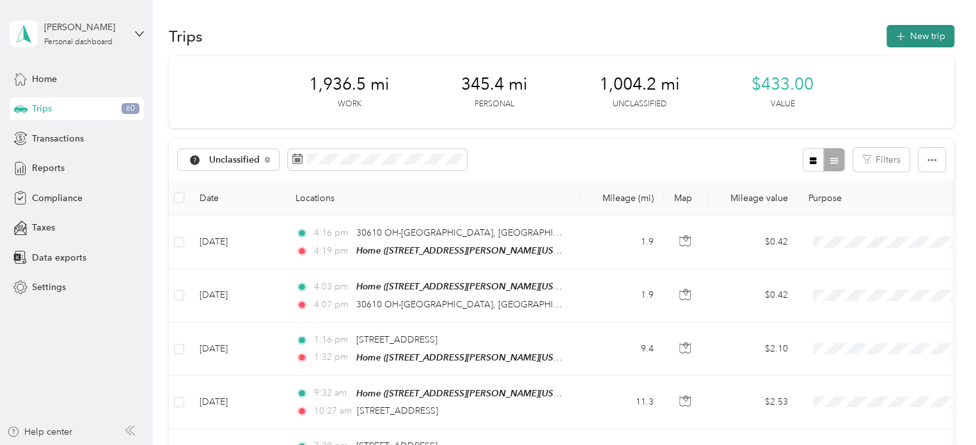
click at [908, 34] on button "New trip" at bounding box center [920, 36] width 68 height 22
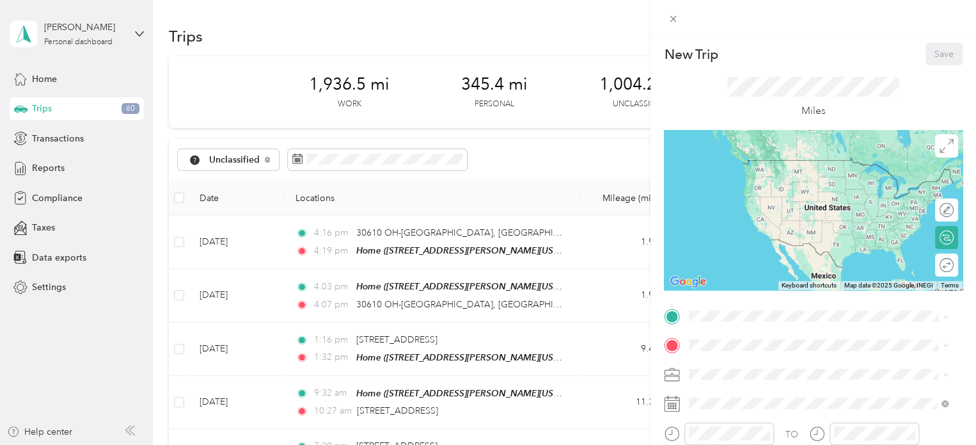
click at [755, 172] on div "Home [STREET_ADDRESS][PERSON_NAME][US_STATE]" at bounding box center [812, 167] width 199 height 27
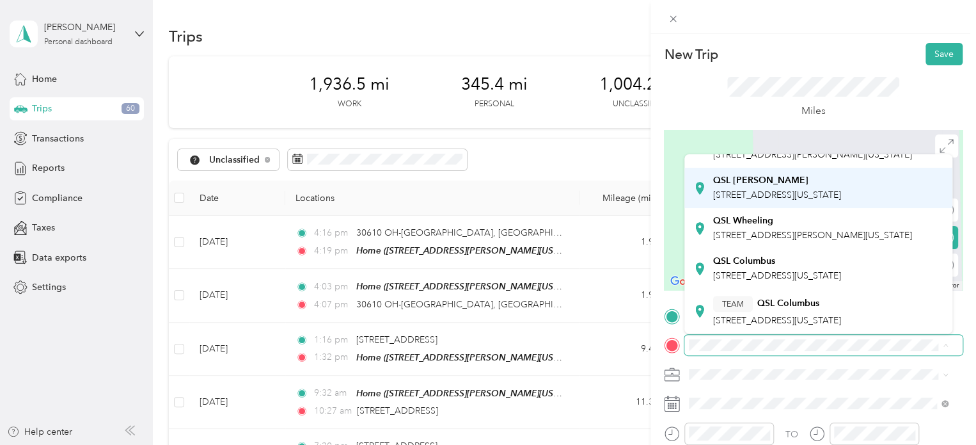
scroll to position [256, 0]
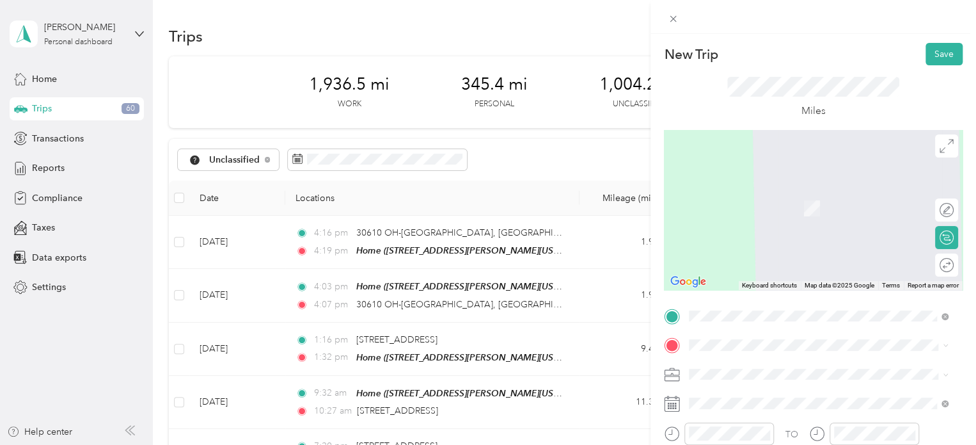
click at [761, 230] on div "QSL Wheeling [STREET_ADDRESS][PERSON_NAME][US_STATE]" at bounding box center [812, 223] width 199 height 27
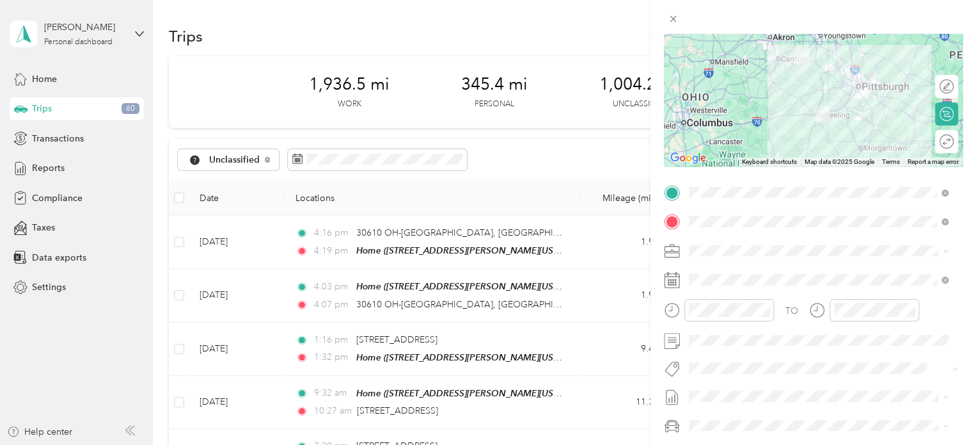
scroll to position [128, 0]
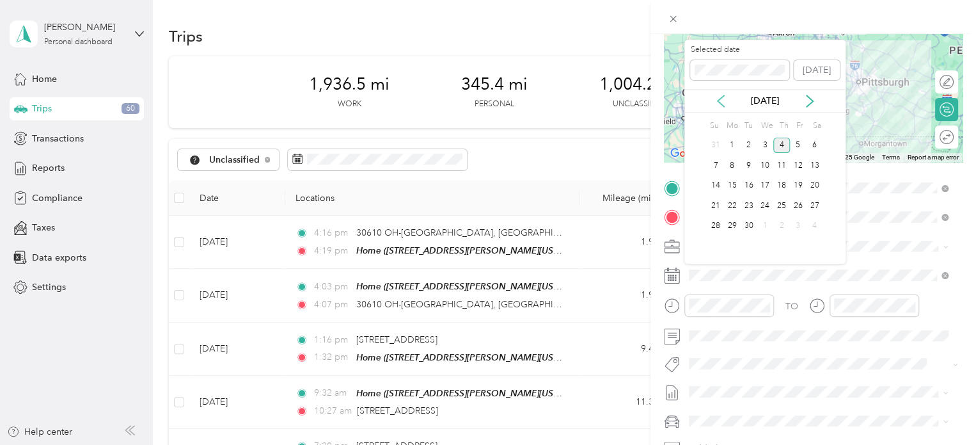
click at [725, 97] on icon at bounding box center [720, 101] width 13 height 13
click at [799, 201] on div "22" at bounding box center [798, 206] width 17 height 16
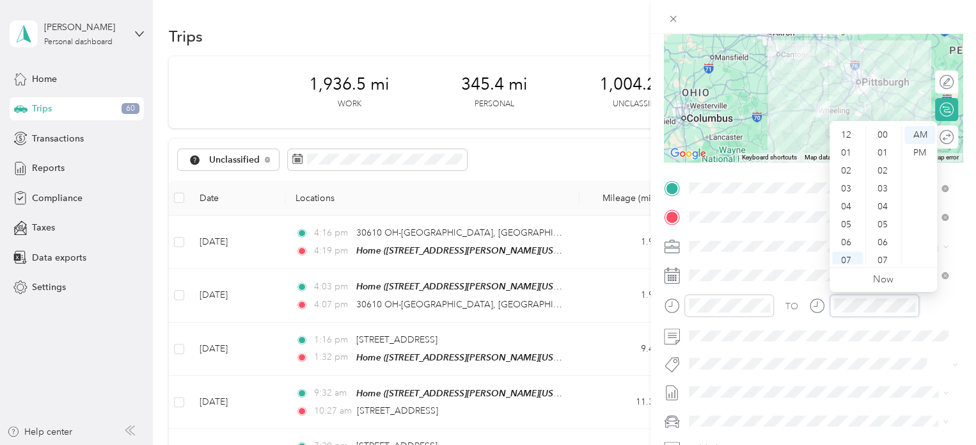
scroll to position [77, 0]
click at [849, 200] on div "08" at bounding box center [847, 202] width 31 height 18
click at [847, 219] on div "09" at bounding box center [847, 219] width 31 height 18
click at [881, 189] on div "30" at bounding box center [884, 186] width 31 height 18
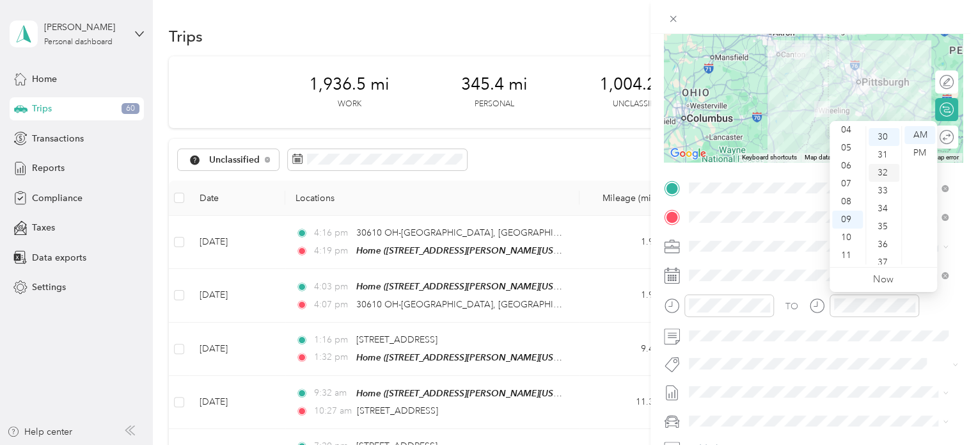
scroll to position [537, 0]
click at [921, 135] on div "AM" at bounding box center [919, 135] width 31 height 18
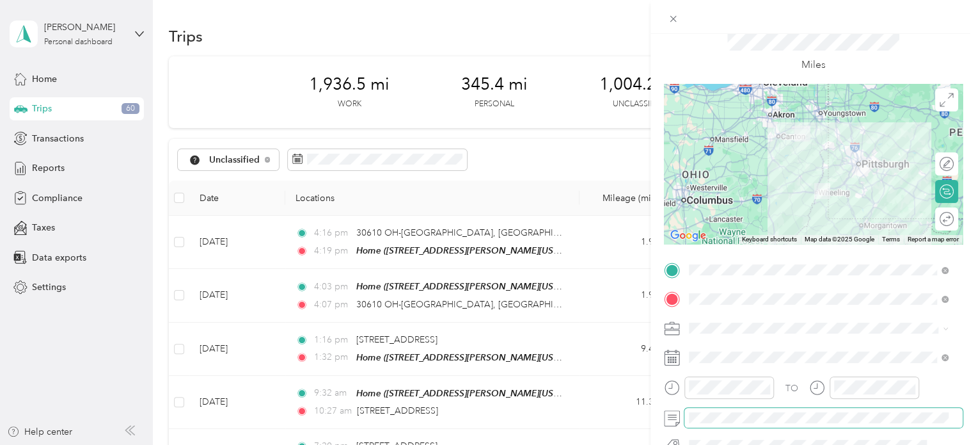
scroll to position [0, 0]
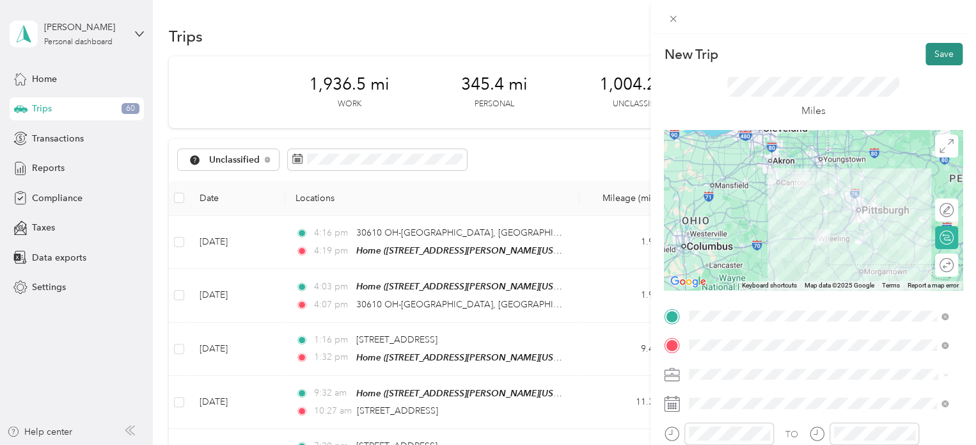
click at [934, 46] on button "Save" at bounding box center [943, 54] width 37 height 22
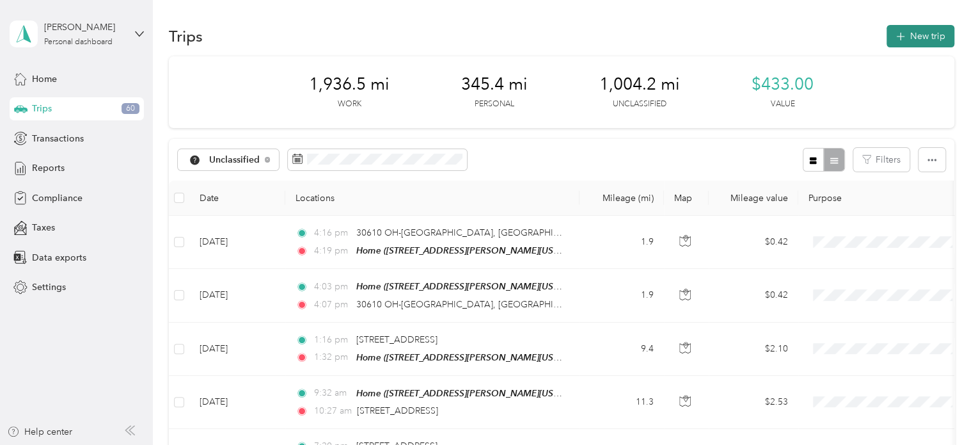
click at [918, 39] on button "New trip" at bounding box center [920, 36] width 68 height 22
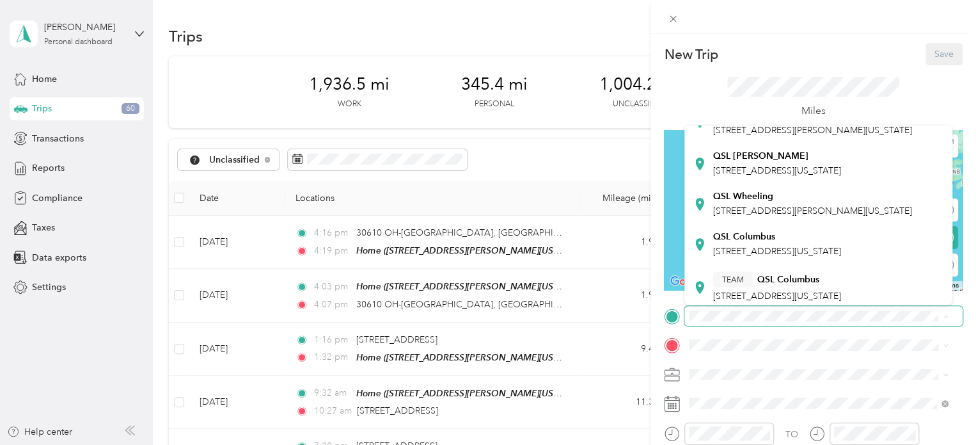
scroll to position [256, 0]
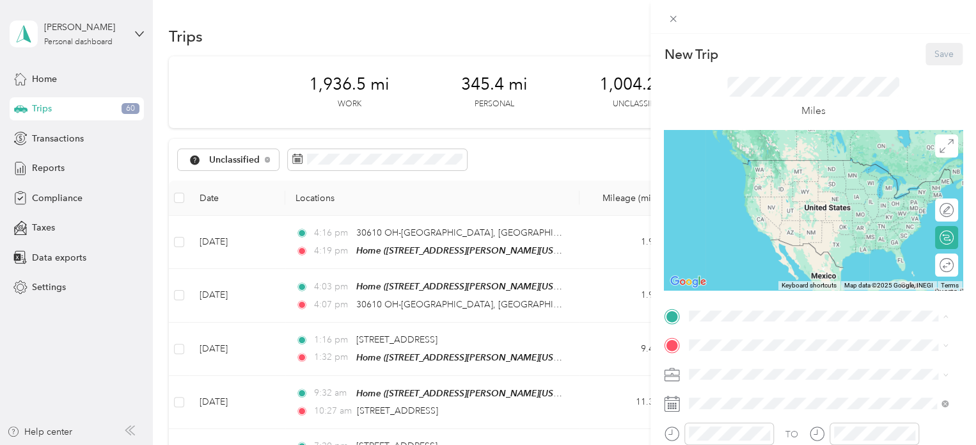
click at [783, 200] on span "[STREET_ADDRESS][PERSON_NAME][US_STATE]" at bounding box center [812, 205] width 199 height 11
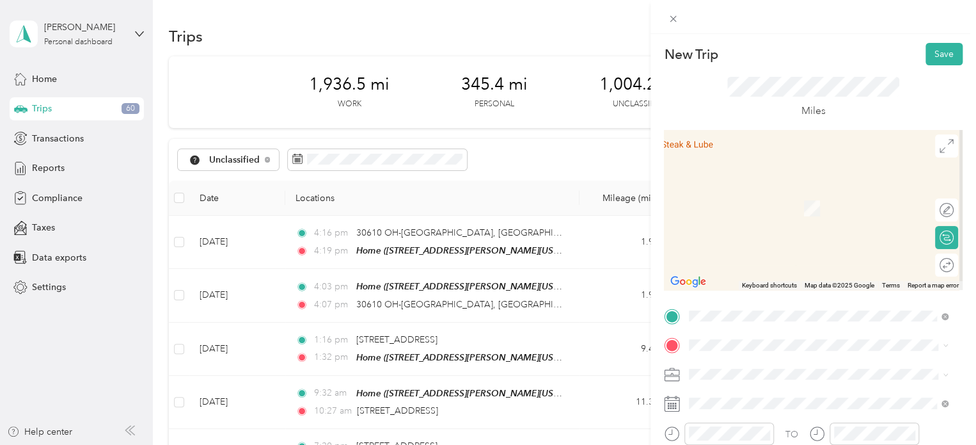
click at [770, 203] on span "[STREET_ADDRESS][PERSON_NAME][US_STATE]" at bounding box center [812, 203] width 199 height 11
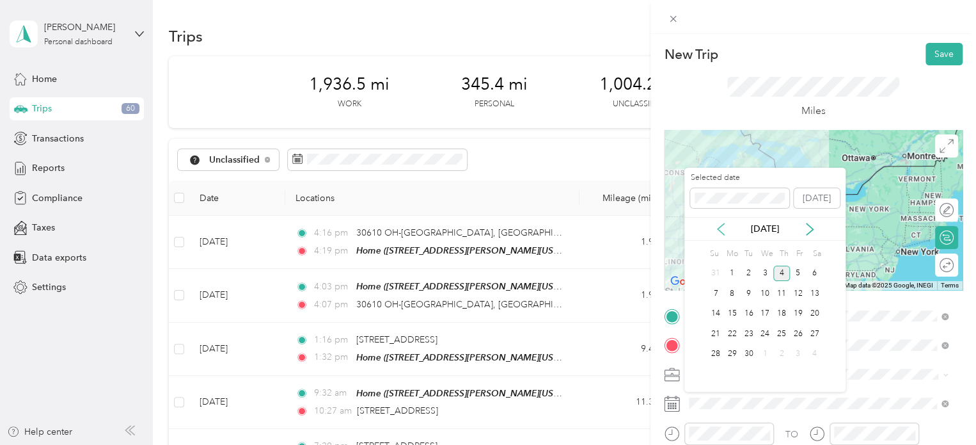
click at [722, 225] on icon at bounding box center [720, 229] width 13 height 13
click at [799, 333] on div "22" at bounding box center [798, 334] width 17 height 16
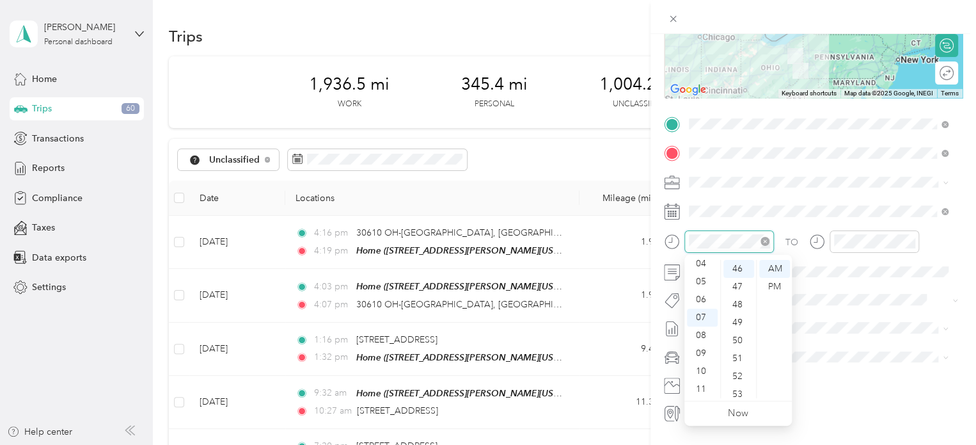
scroll to position [824, 0]
click at [705, 260] on div "04" at bounding box center [702, 264] width 31 height 18
click at [739, 299] on div "30" at bounding box center [738, 302] width 31 height 18
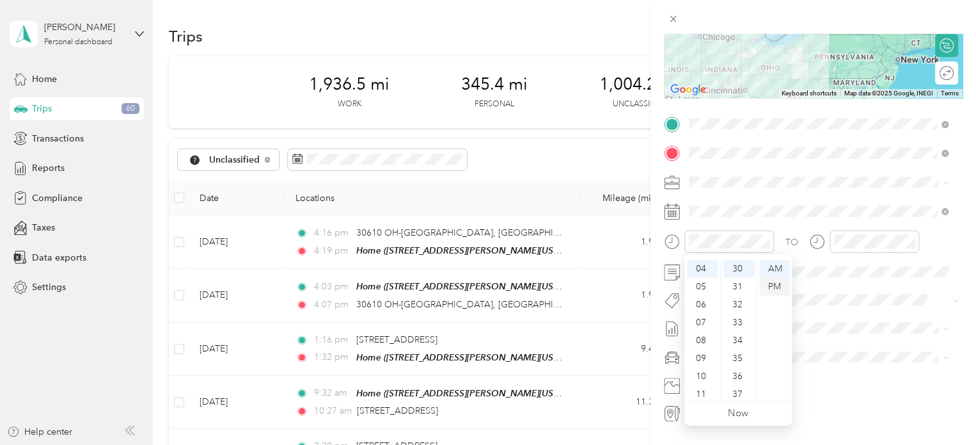
click at [774, 283] on div "PM" at bounding box center [774, 287] width 31 height 18
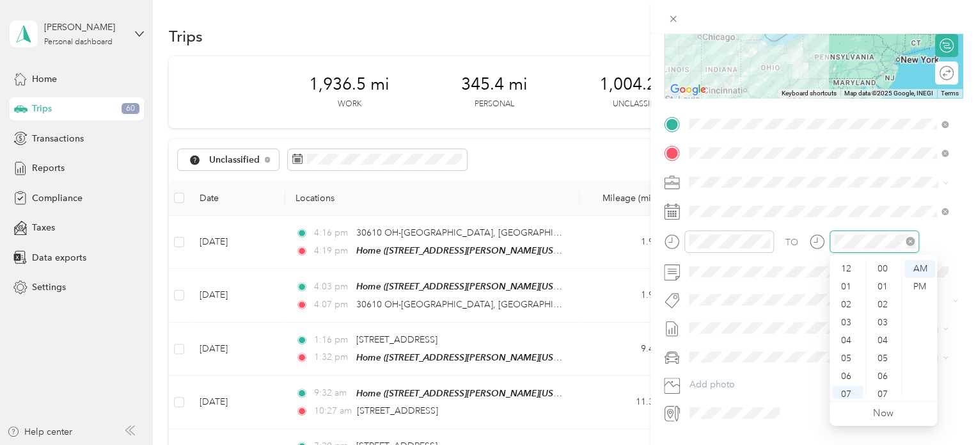
scroll to position [77, 0]
click at [843, 294] on div "06" at bounding box center [847, 299] width 31 height 18
click at [883, 350] on div "15" at bounding box center [884, 353] width 31 height 18
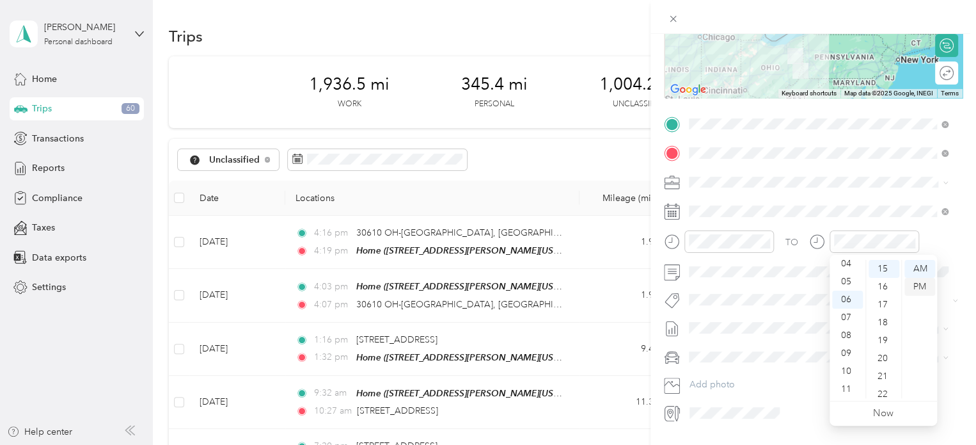
click at [918, 289] on div "PM" at bounding box center [919, 287] width 31 height 18
click at [906, 194] on div "TO Add photo" at bounding box center [813, 268] width 299 height 309
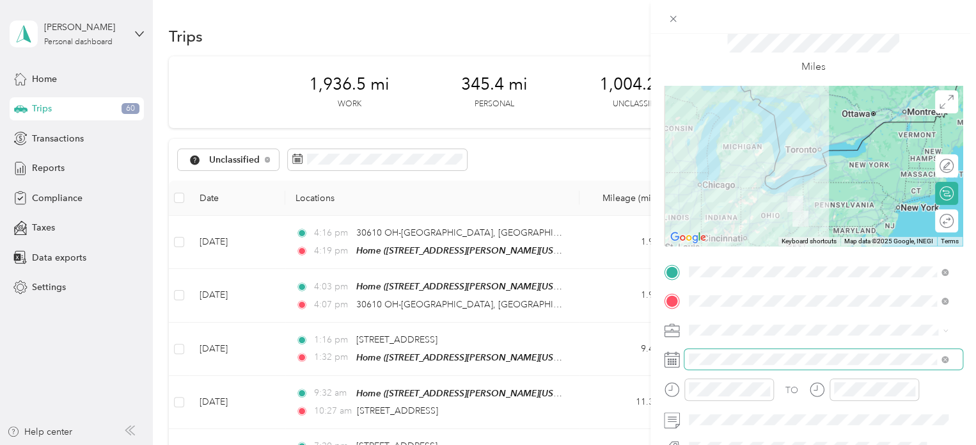
scroll to position [0, 0]
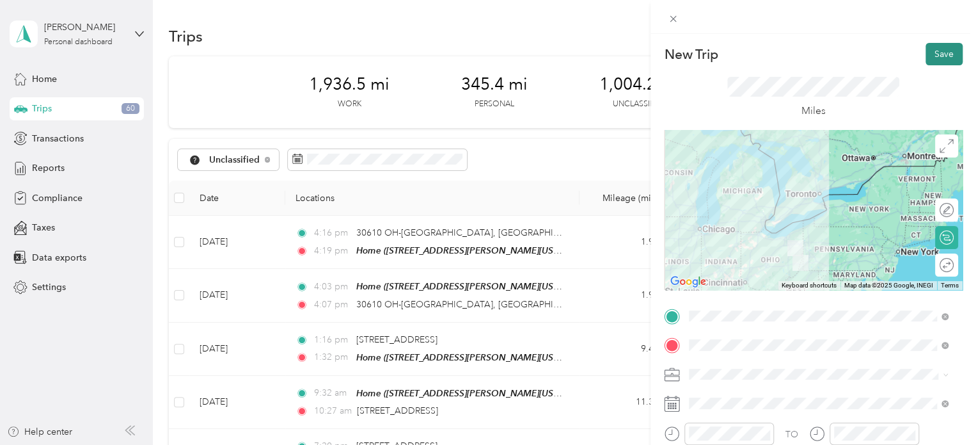
click at [940, 56] on button "Save" at bounding box center [943, 54] width 37 height 22
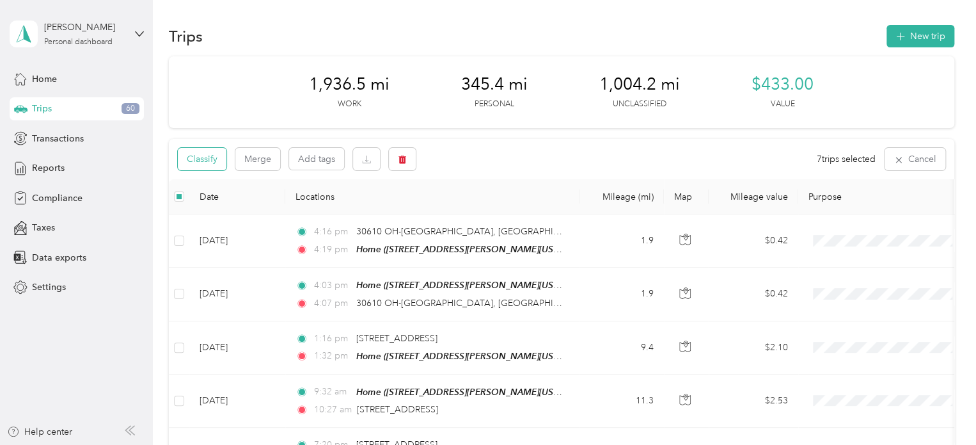
click at [221, 159] on button "Classify" at bounding box center [202, 159] width 49 height 22
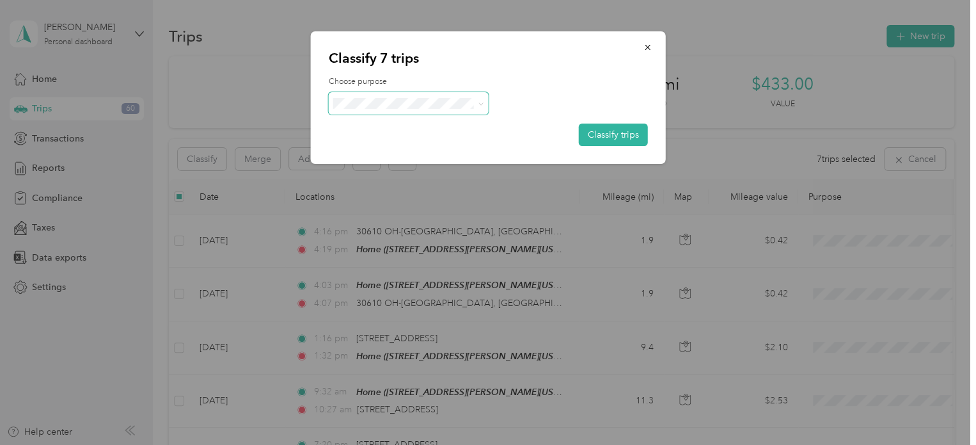
click at [481, 99] on span at bounding box center [481, 103] width 6 height 11
click at [476, 106] on span at bounding box center [478, 103] width 10 height 13
click at [479, 105] on icon at bounding box center [481, 104] width 6 height 6
click at [451, 143] on span "Personal" at bounding box center [419, 149] width 119 height 13
click at [598, 135] on button "Classify trips" at bounding box center [613, 134] width 69 height 22
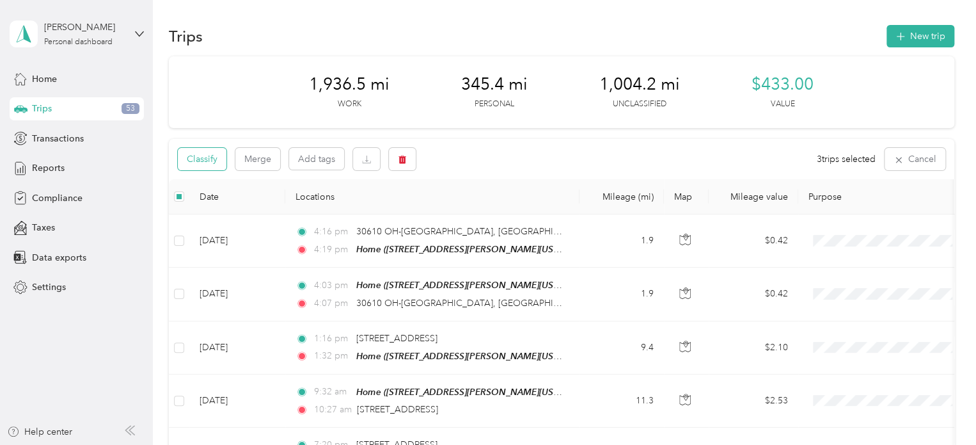
click at [214, 154] on button "Classify" at bounding box center [202, 159] width 49 height 22
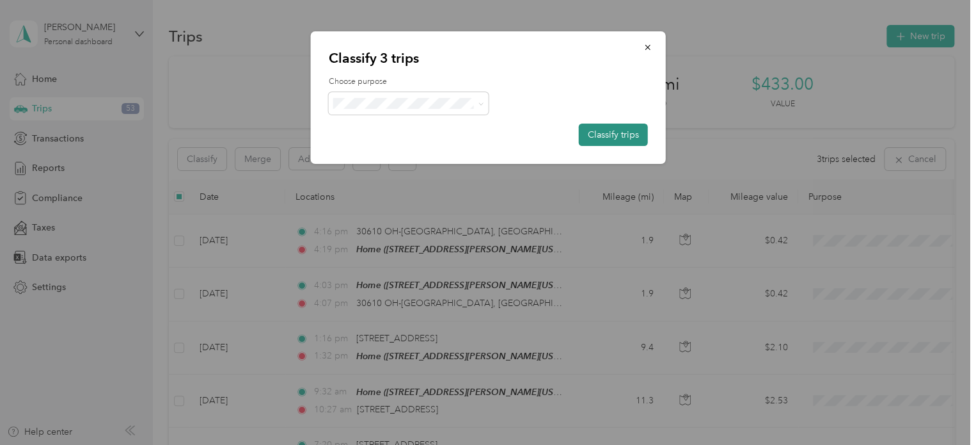
click at [603, 129] on button "Classify trips" at bounding box center [613, 134] width 69 height 22
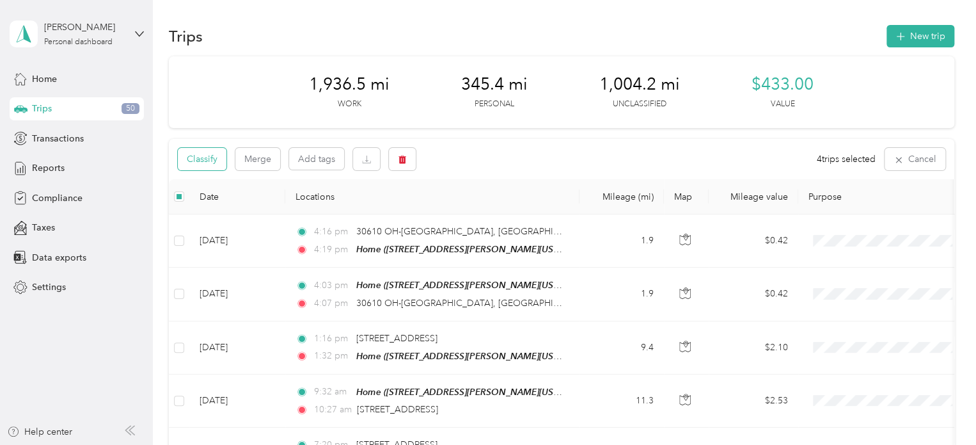
click at [214, 156] on button "Classify" at bounding box center [202, 159] width 49 height 22
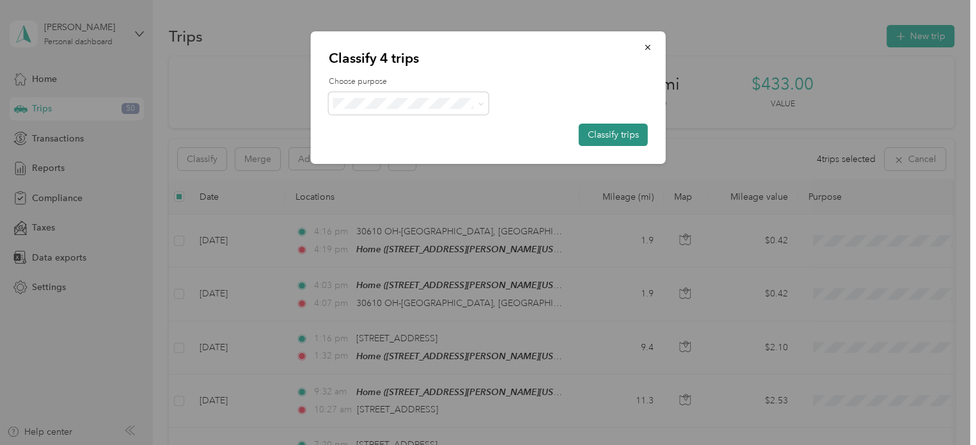
click at [642, 134] on button "Classify trips" at bounding box center [613, 134] width 69 height 22
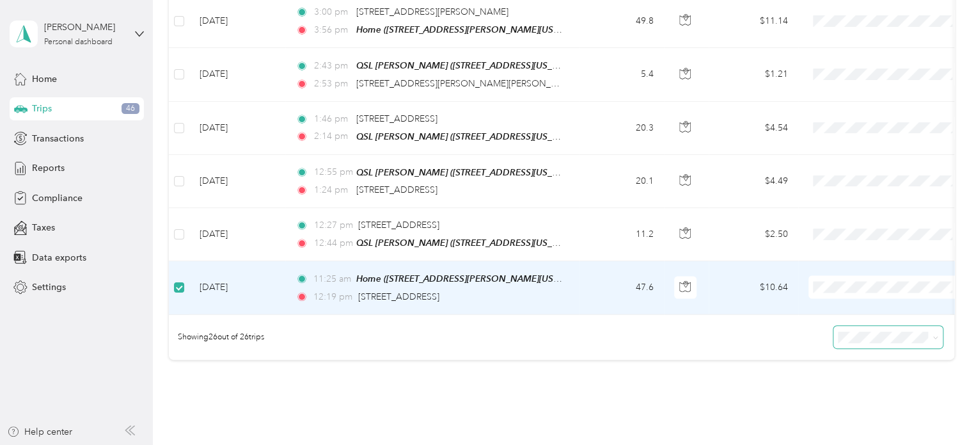
scroll to position [1278, 0]
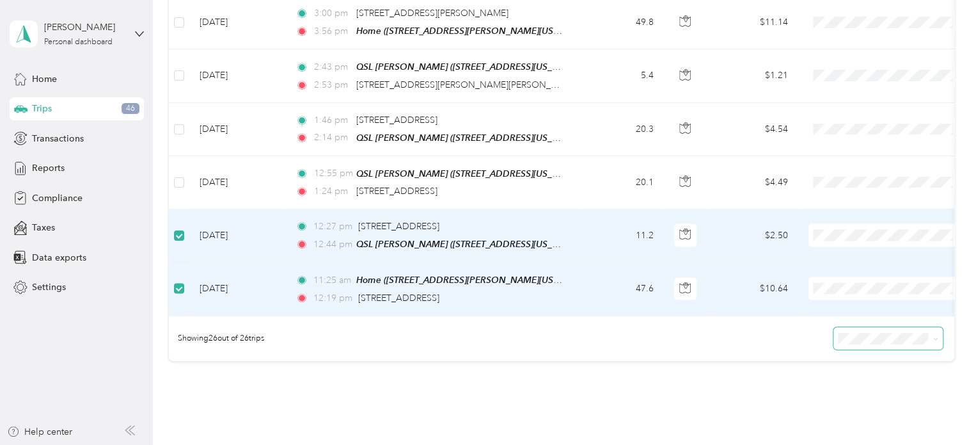
click at [883, 301] on li "JDK Management Co." at bounding box center [887, 294] width 159 height 22
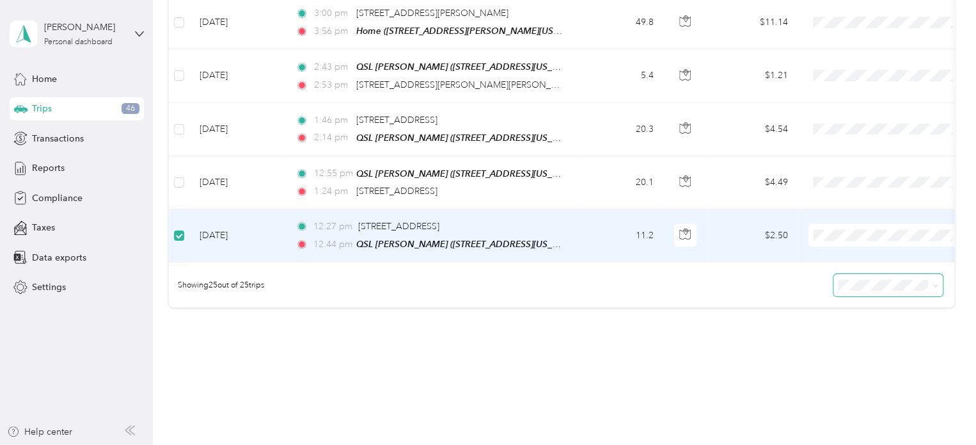
click at [881, 242] on span "JDK Management Co." at bounding box center [899, 241] width 118 height 13
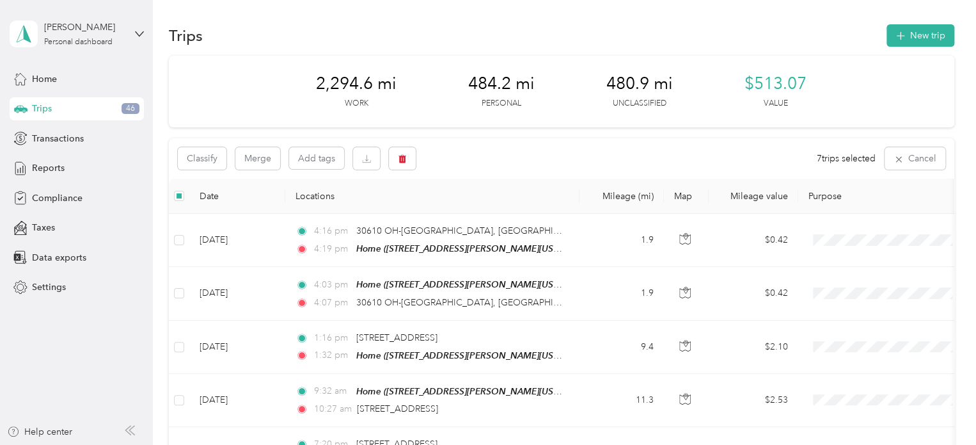
scroll to position [0, 0]
click at [413, 157] on button "button" at bounding box center [402, 159] width 27 height 22
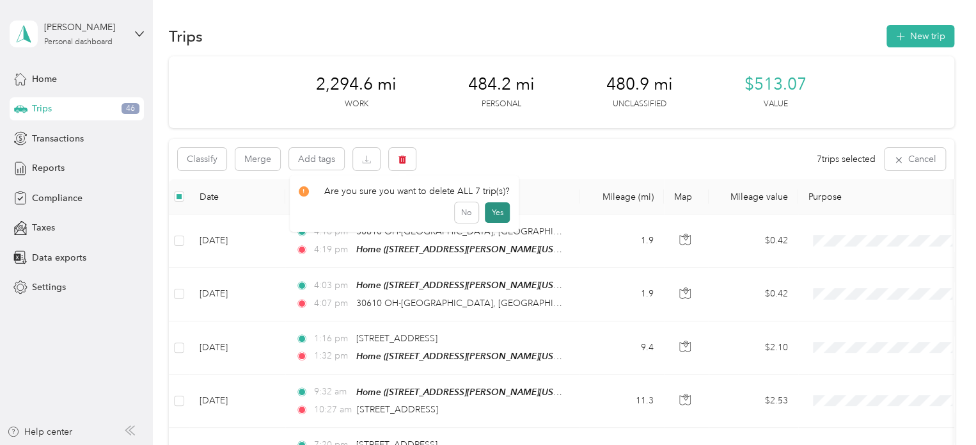
click at [489, 207] on button "Yes" at bounding box center [497, 212] width 25 height 20
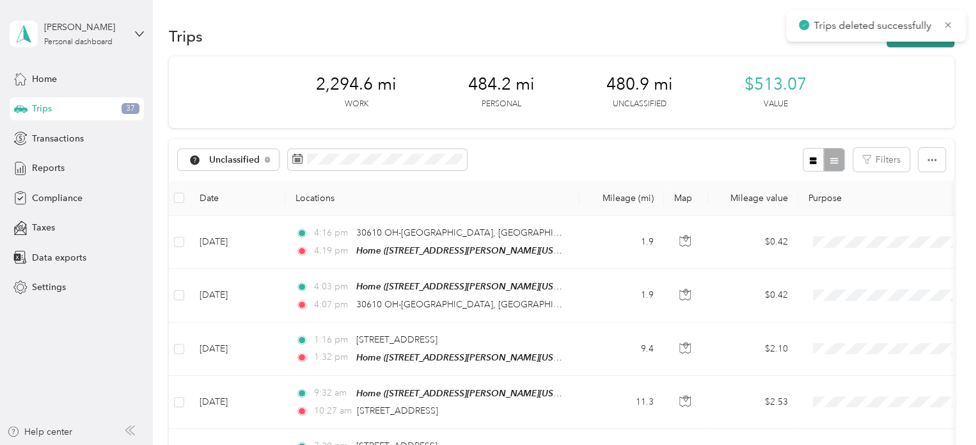
click at [913, 45] on button "New trip" at bounding box center [920, 36] width 68 height 22
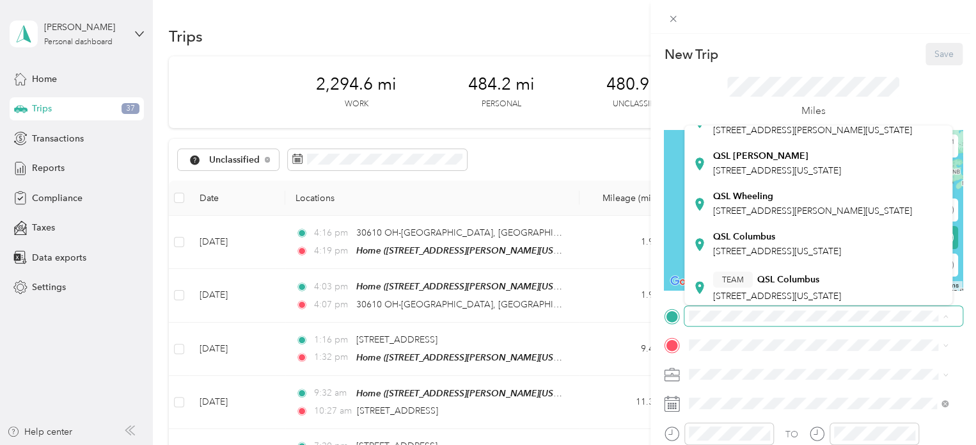
scroll to position [256, 0]
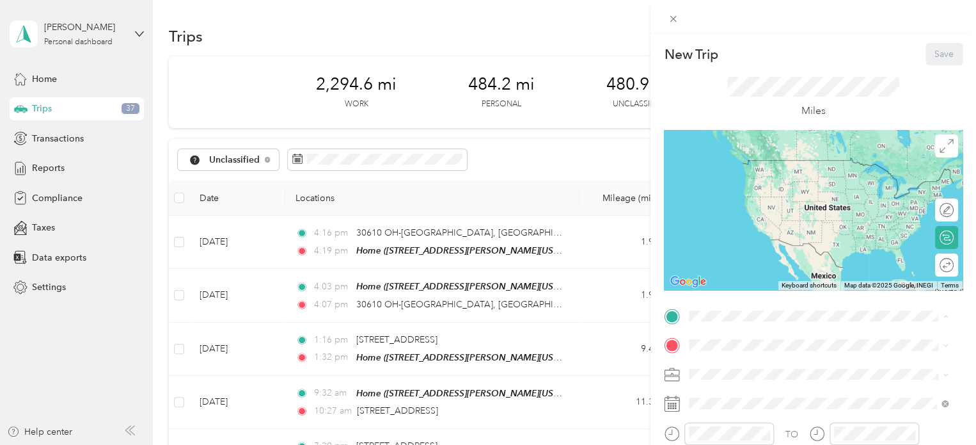
click at [761, 160] on span "[STREET_ADDRESS][US_STATE]" at bounding box center [777, 165] width 128 height 11
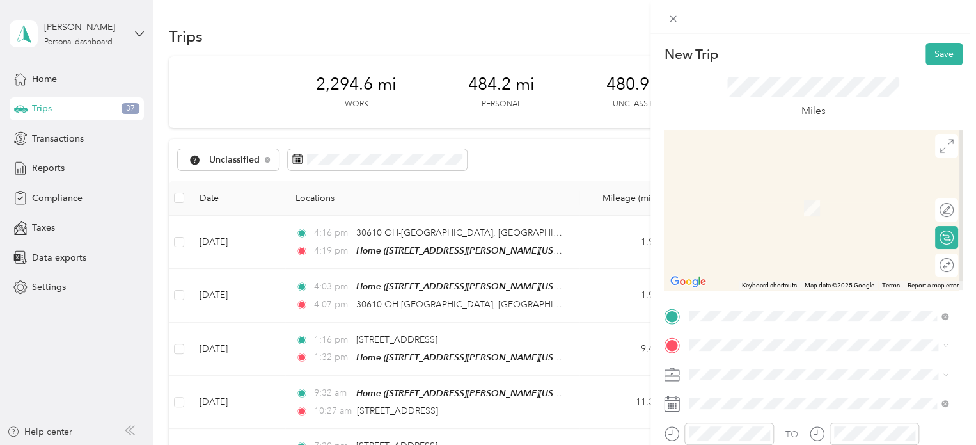
click at [757, 198] on div "Home [STREET_ADDRESS][PERSON_NAME][US_STATE]" at bounding box center [812, 201] width 199 height 27
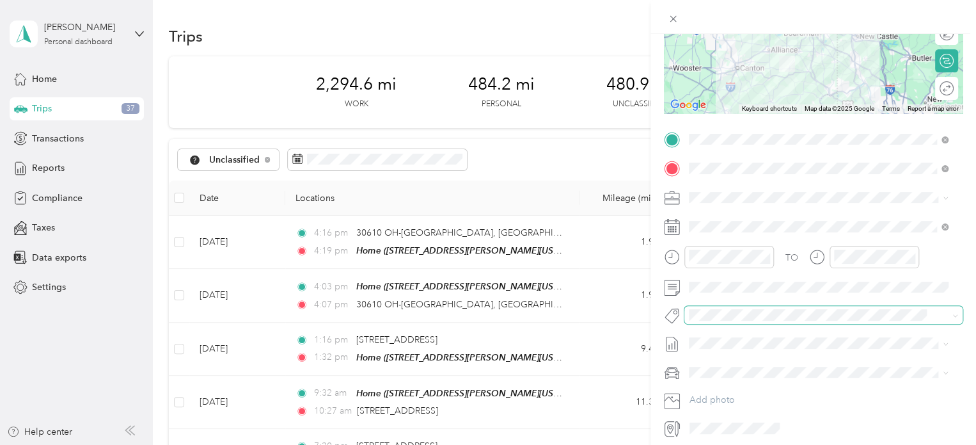
scroll to position [192, 0]
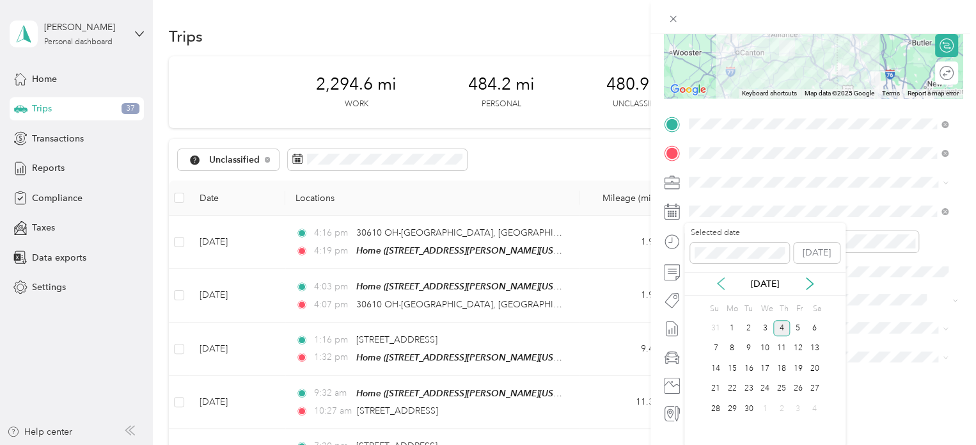
click at [717, 287] on icon at bounding box center [720, 283] width 13 height 13
click at [763, 407] on div "27" at bounding box center [765, 408] width 17 height 16
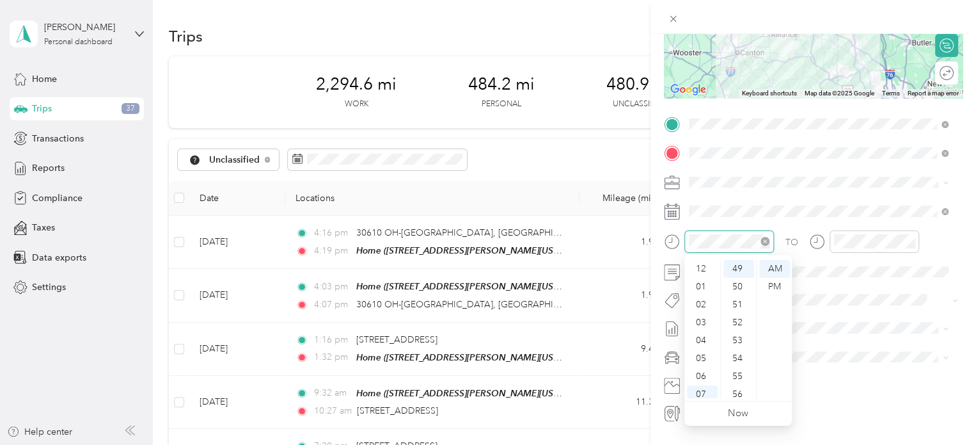
scroll to position [77, 0]
click at [701, 281] on div "05" at bounding box center [702, 281] width 31 height 18
click at [737, 268] on div "00" at bounding box center [738, 269] width 31 height 18
click at [769, 287] on div "PM" at bounding box center [774, 287] width 31 height 18
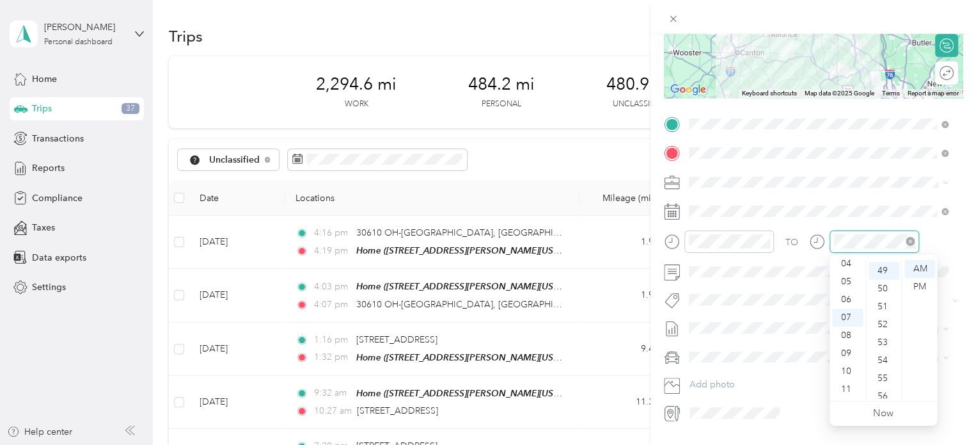
scroll to position [878, 0]
click at [849, 301] on div "06" at bounding box center [847, 299] width 31 height 18
click at [879, 269] on div "00" at bounding box center [884, 269] width 31 height 18
click at [917, 286] on div "PM" at bounding box center [919, 287] width 31 height 18
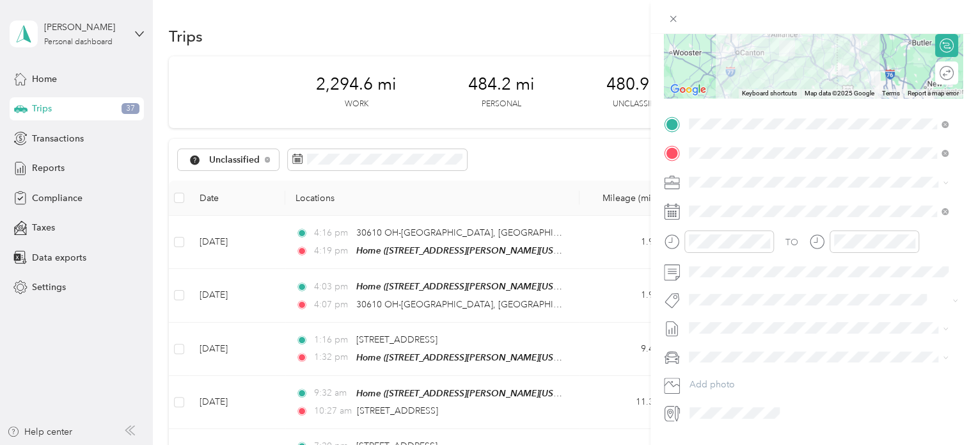
click at [851, 189] on span at bounding box center [823, 182] width 278 height 20
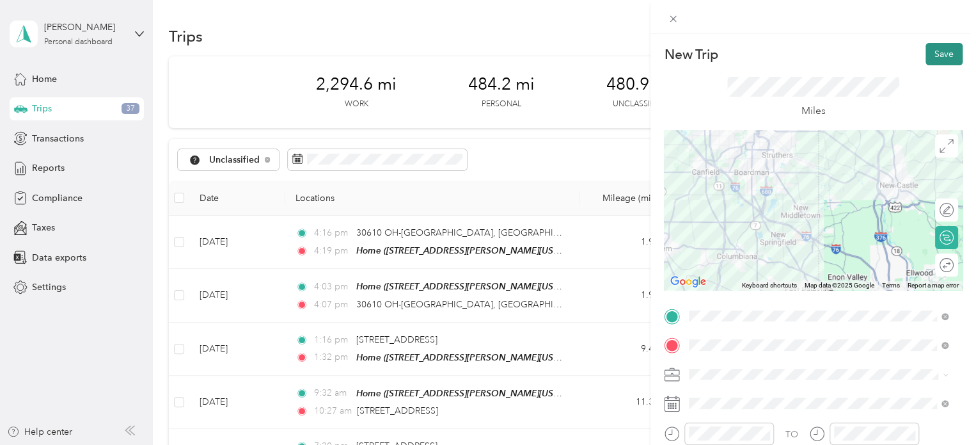
click at [936, 53] on button "Save" at bounding box center [943, 54] width 37 height 22
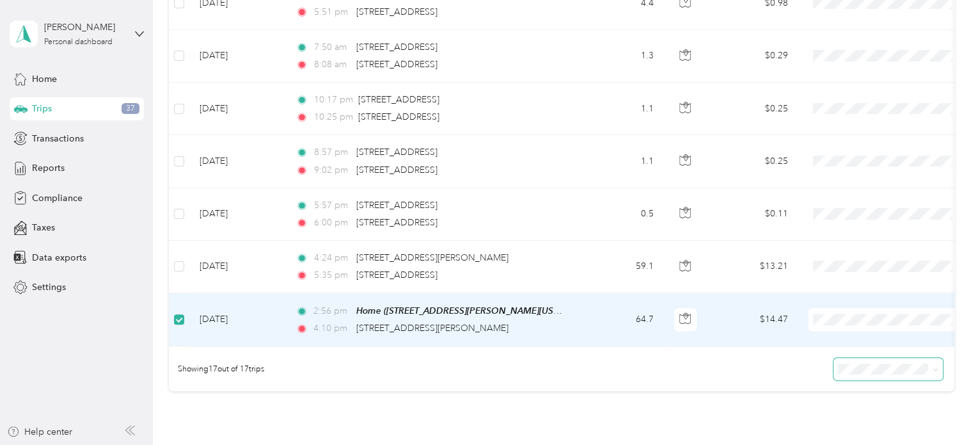
scroll to position [766, 0]
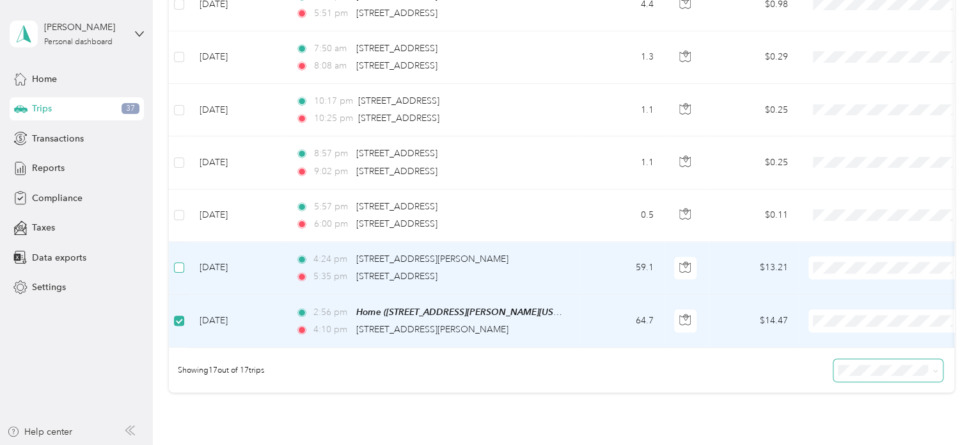
click at [175, 260] on label at bounding box center [179, 267] width 10 height 14
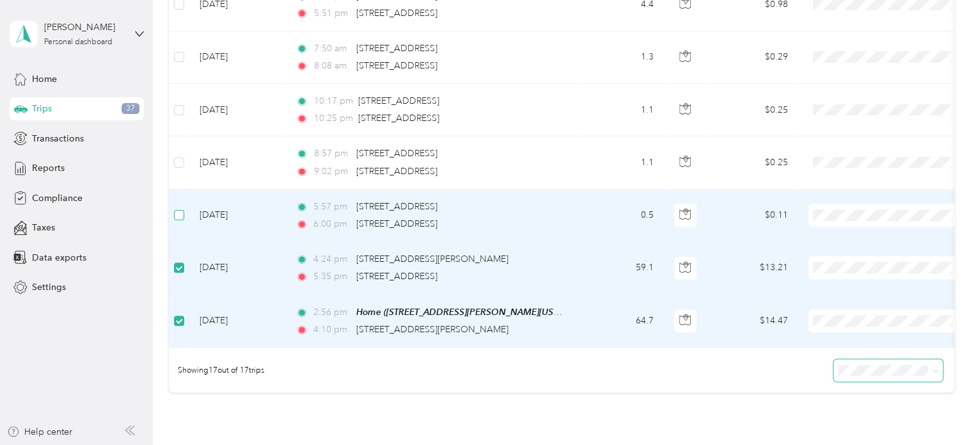
click at [181, 208] on label at bounding box center [179, 215] width 10 height 14
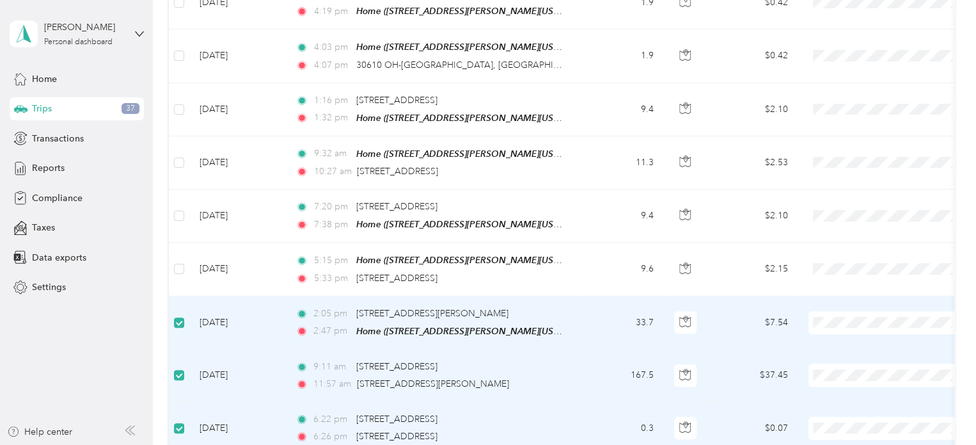
scroll to position [191, 0]
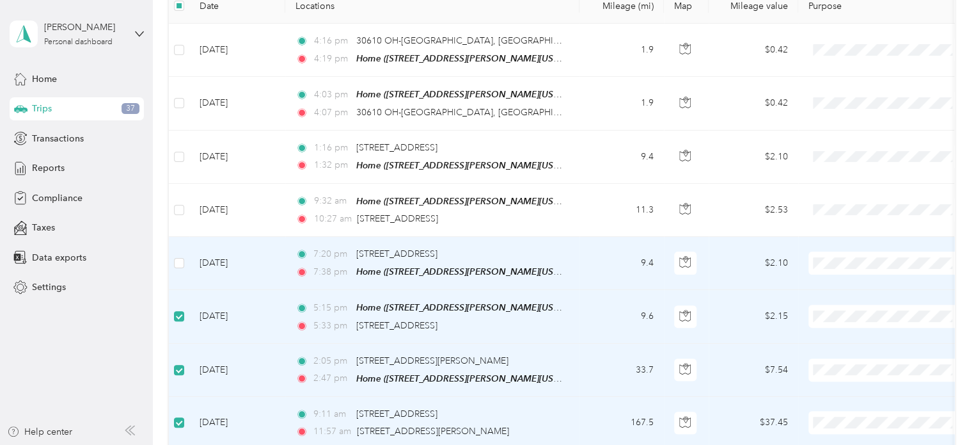
click at [179, 256] on label at bounding box center [179, 263] width 10 height 14
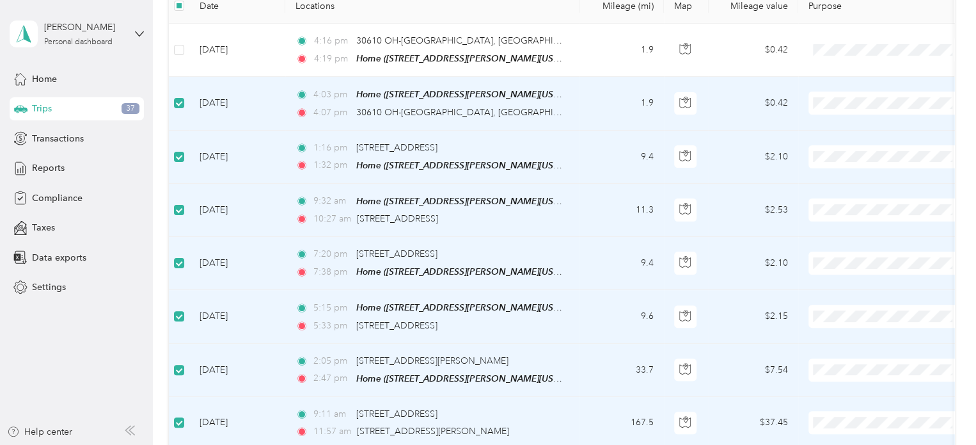
scroll to position [63, 0]
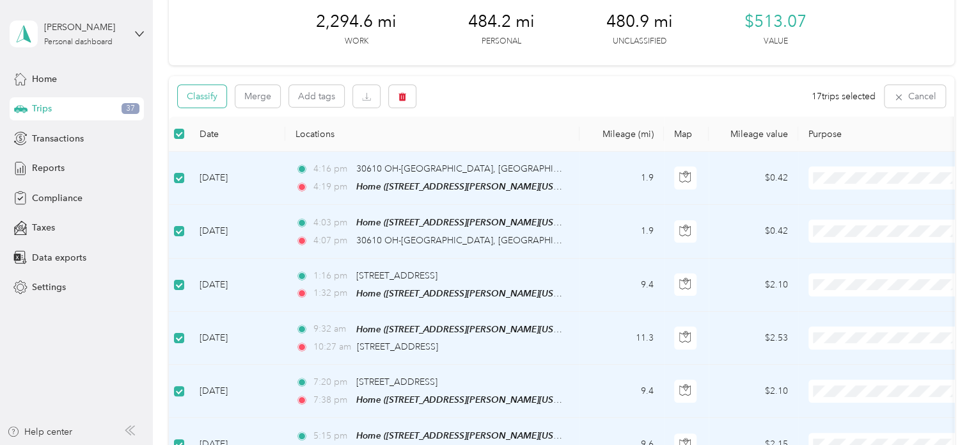
click at [218, 97] on button "Classify" at bounding box center [202, 96] width 49 height 22
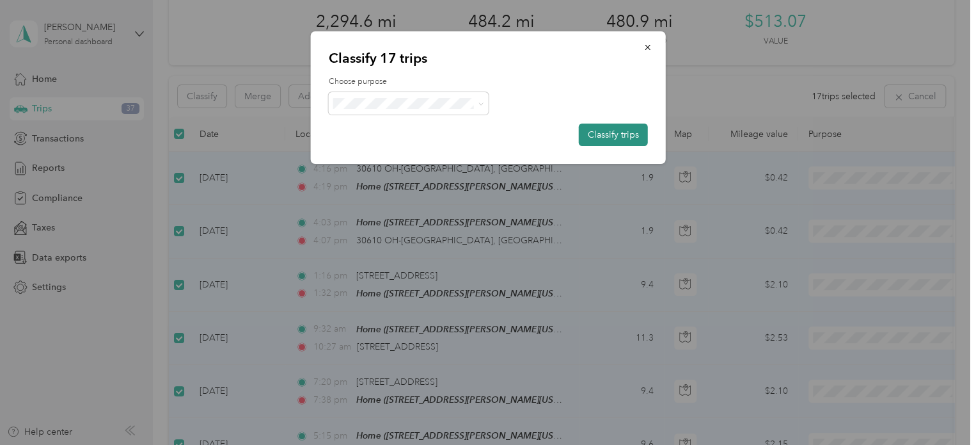
click at [606, 131] on button "Classify trips" at bounding box center [613, 134] width 69 height 22
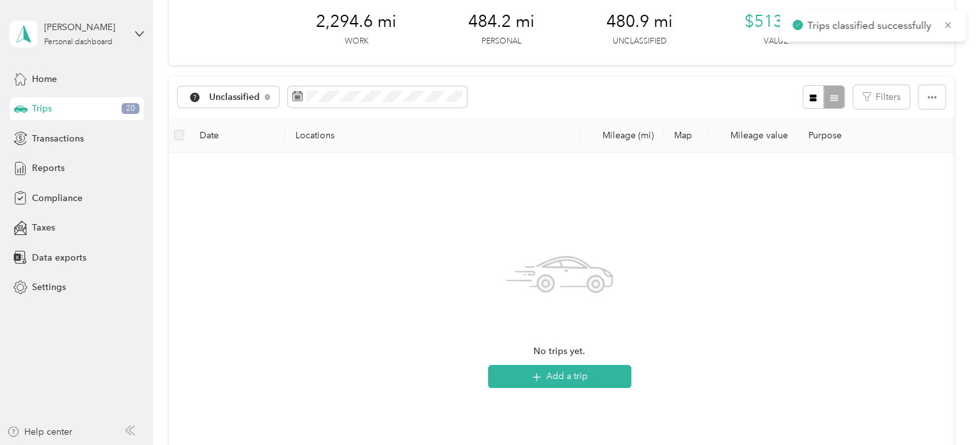
scroll to position [0, 0]
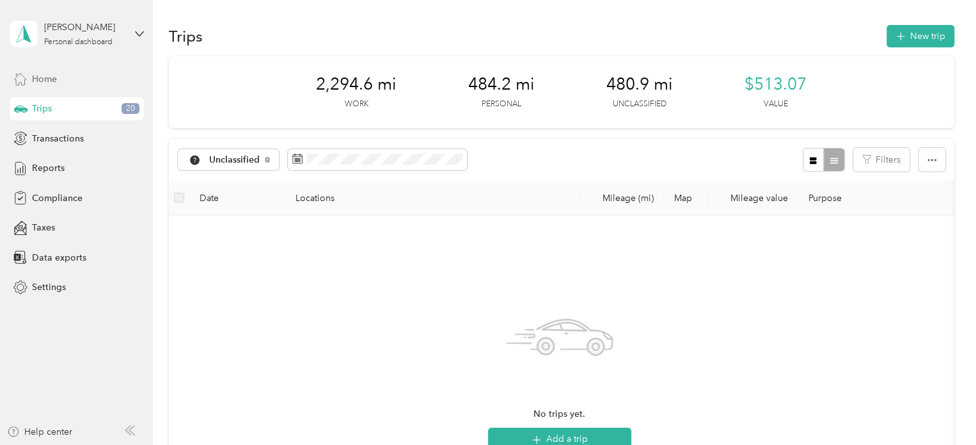
click at [51, 75] on span "Home" at bounding box center [44, 78] width 25 height 13
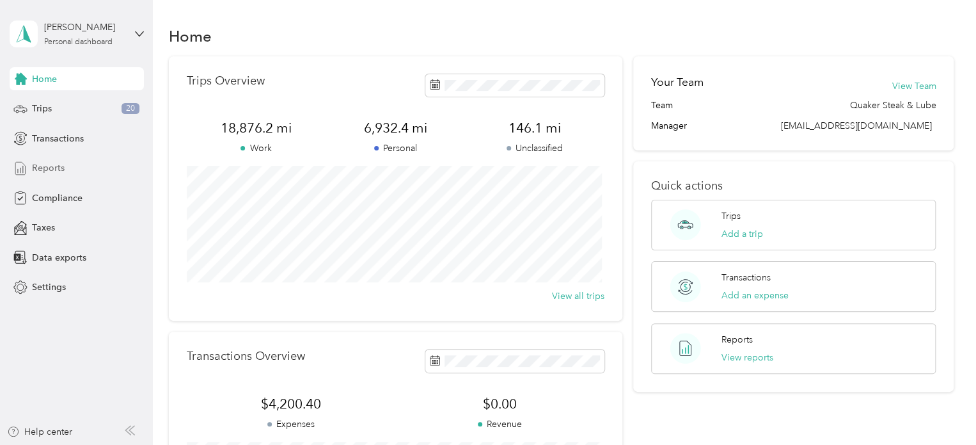
click at [54, 169] on span "Reports" at bounding box center [48, 167] width 33 height 13
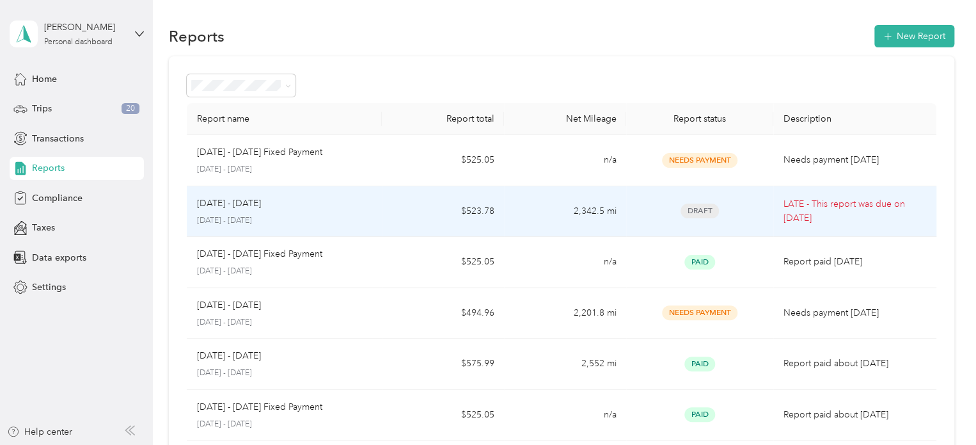
click at [747, 203] on div "Draft" at bounding box center [699, 210] width 126 height 15
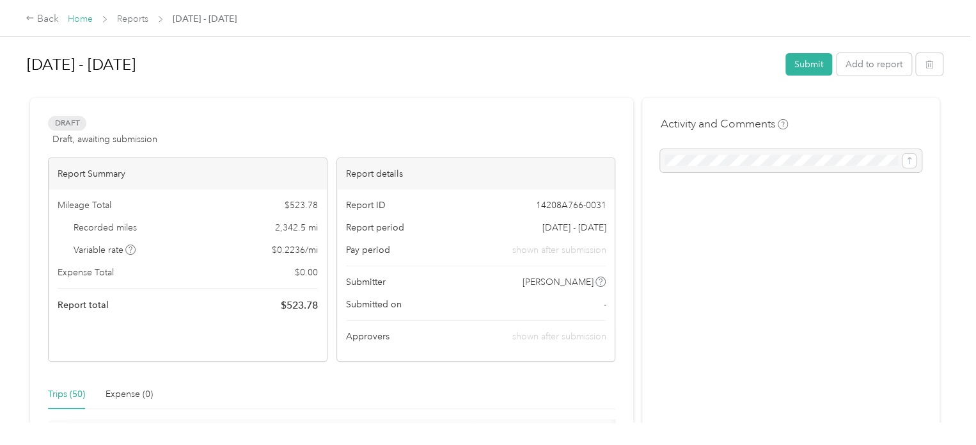
click at [87, 13] on link "Home" at bounding box center [80, 18] width 25 height 11
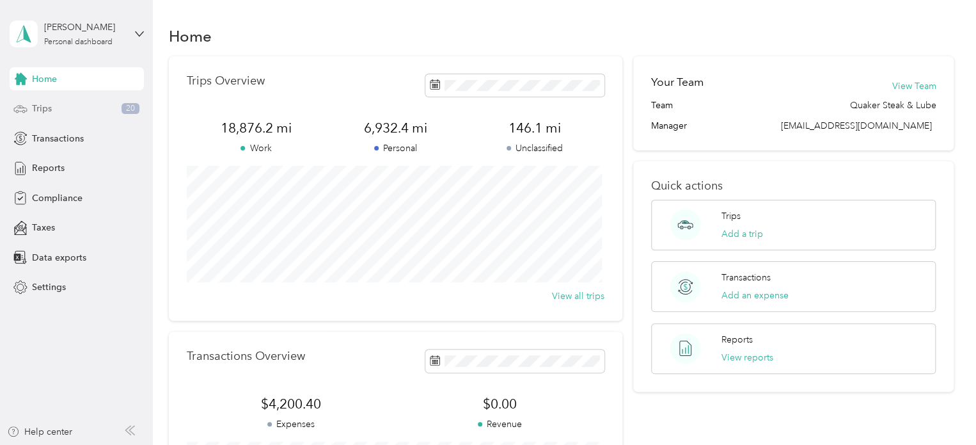
click at [65, 106] on div "Trips 20" at bounding box center [77, 108] width 134 height 23
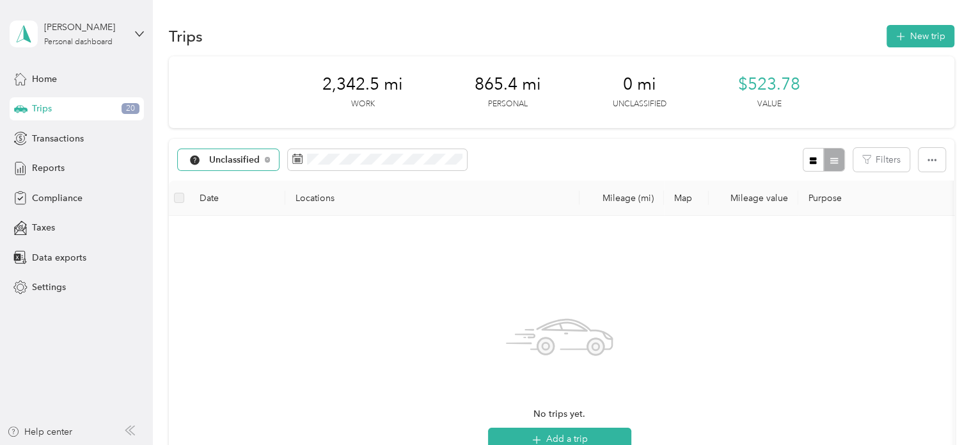
click at [253, 163] on span "Unclassified" at bounding box center [234, 159] width 51 height 9
click at [629, 220] on div "No trips yet. Add a trip" at bounding box center [560, 378] width 782 height 325
click at [273, 159] on div "Unclassified" at bounding box center [229, 160] width 102 height 22
click at [271, 221] on span "JDK Management Co." at bounding box center [255, 227] width 93 height 13
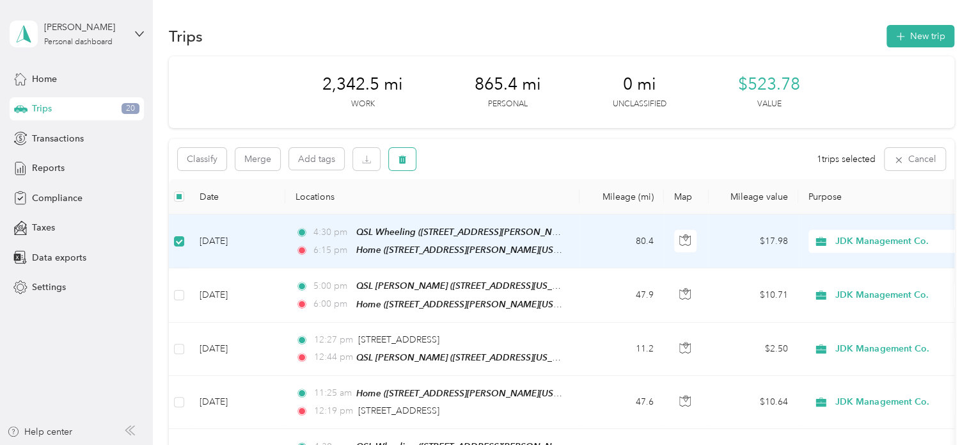
click at [411, 157] on button "button" at bounding box center [402, 159] width 27 height 22
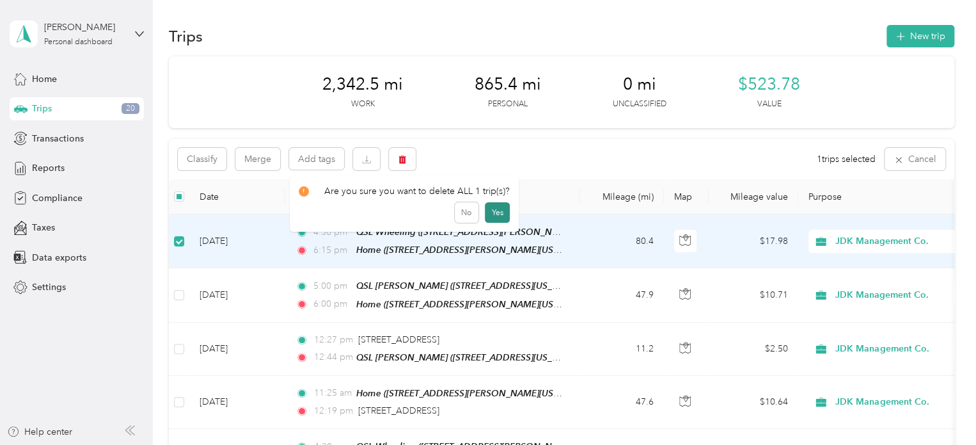
click at [492, 211] on button "Yes" at bounding box center [497, 212] width 25 height 20
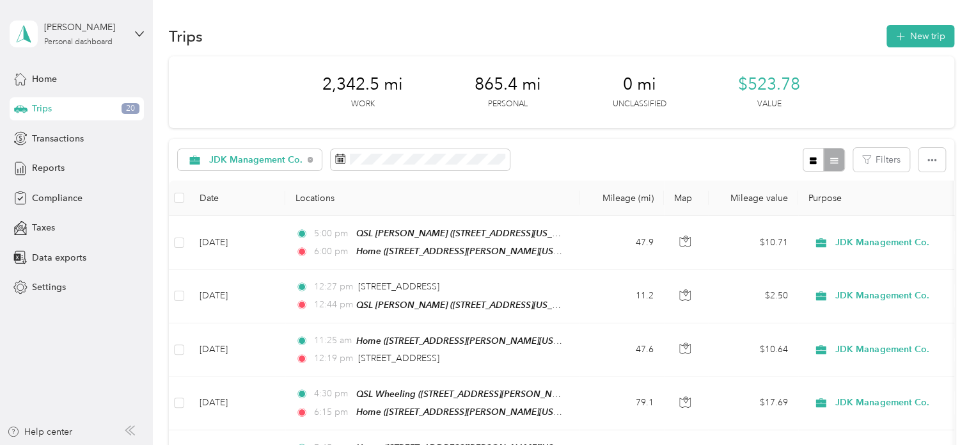
click at [586, 161] on div "JDK Management Co. Filters" at bounding box center [561, 160] width 785 height 42
click at [31, 162] on div "Reports" at bounding box center [77, 168] width 134 height 23
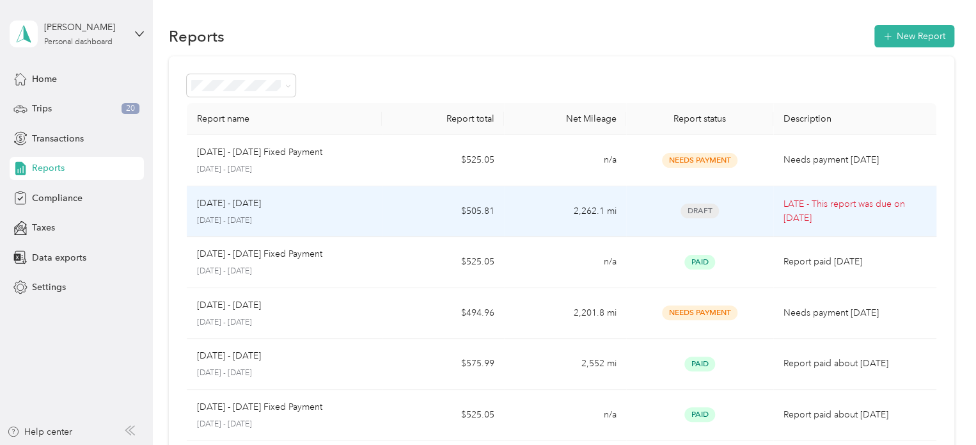
click at [352, 209] on div "[DATE] - [DATE]" at bounding box center [284, 203] width 175 height 14
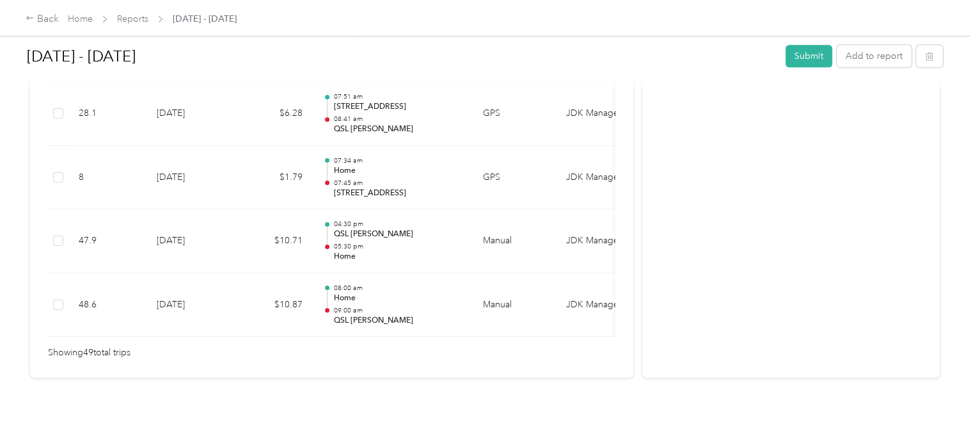
scroll to position [3248, 0]
click at [819, 63] on button "Submit" at bounding box center [808, 56] width 47 height 22
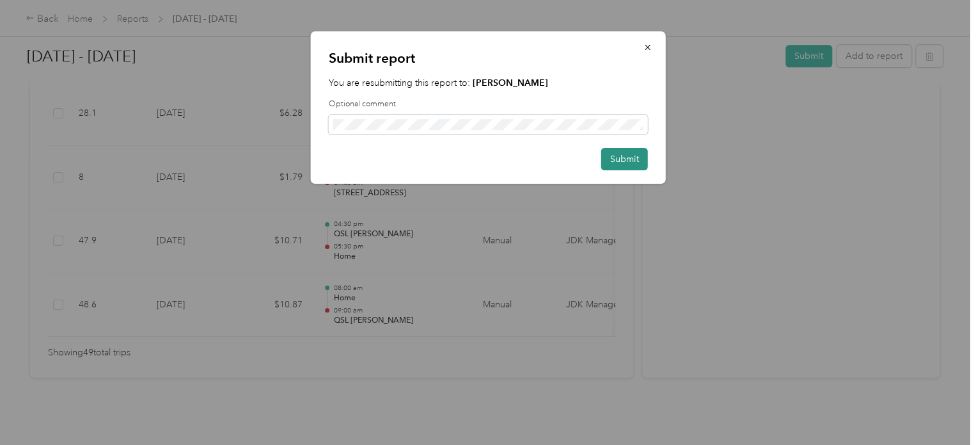
click at [619, 161] on button "Submit" at bounding box center [624, 159] width 47 height 22
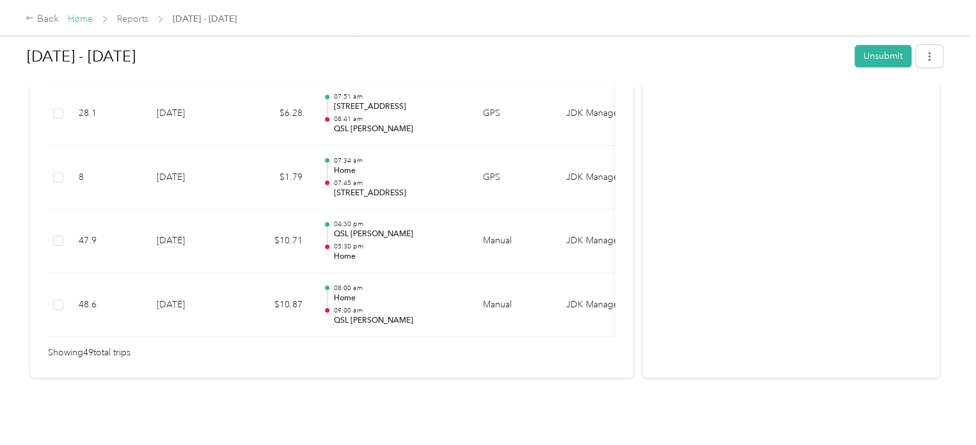
click at [77, 15] on link "Home" at bounding box center [80, 18] width 25 height 11
